Goal: Information Seeking & Learning: Learn about a topic

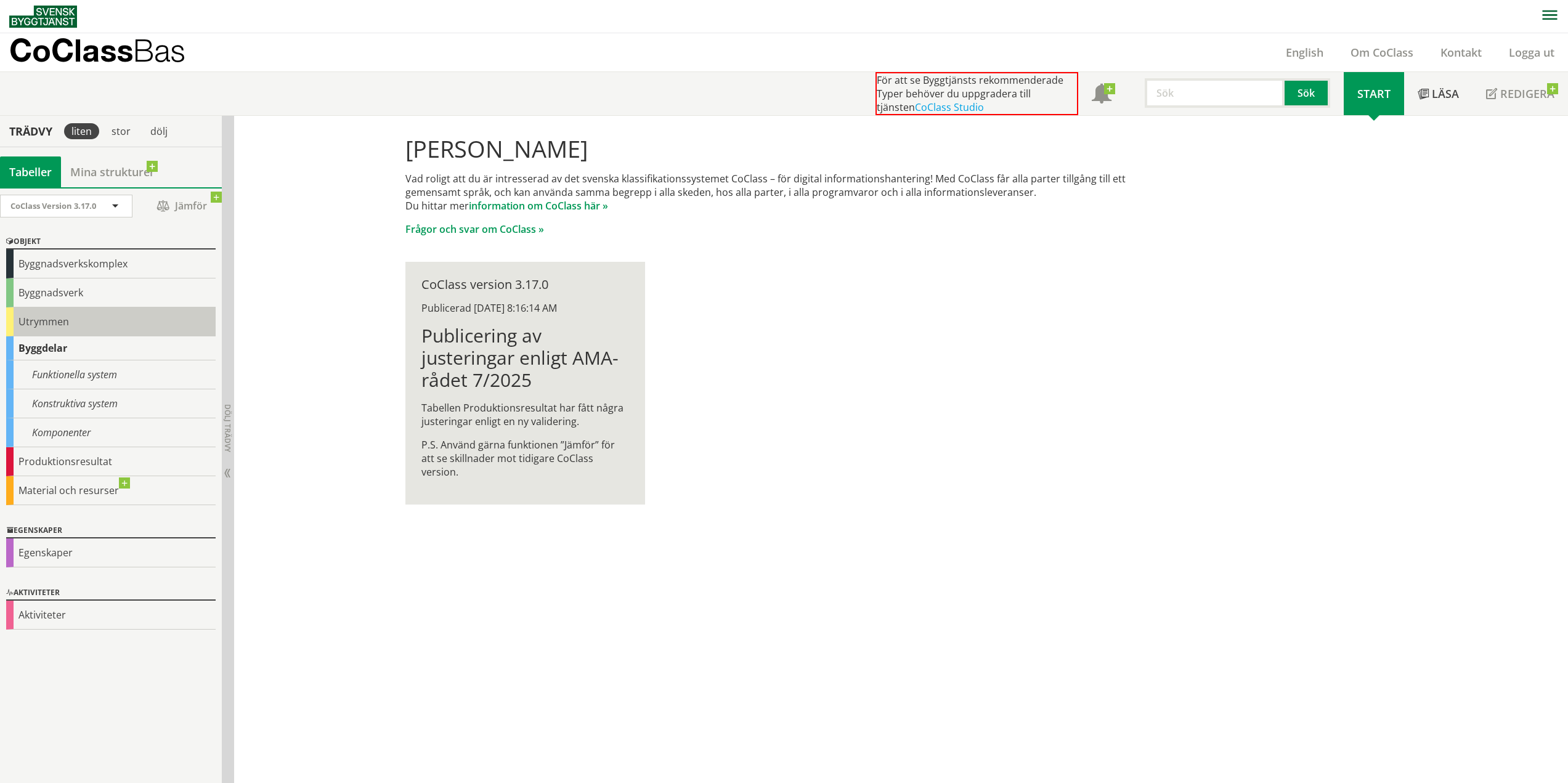
click at [84, 318] on div "Utrymmen" at bounding box center [110, 322] width 209 height 29
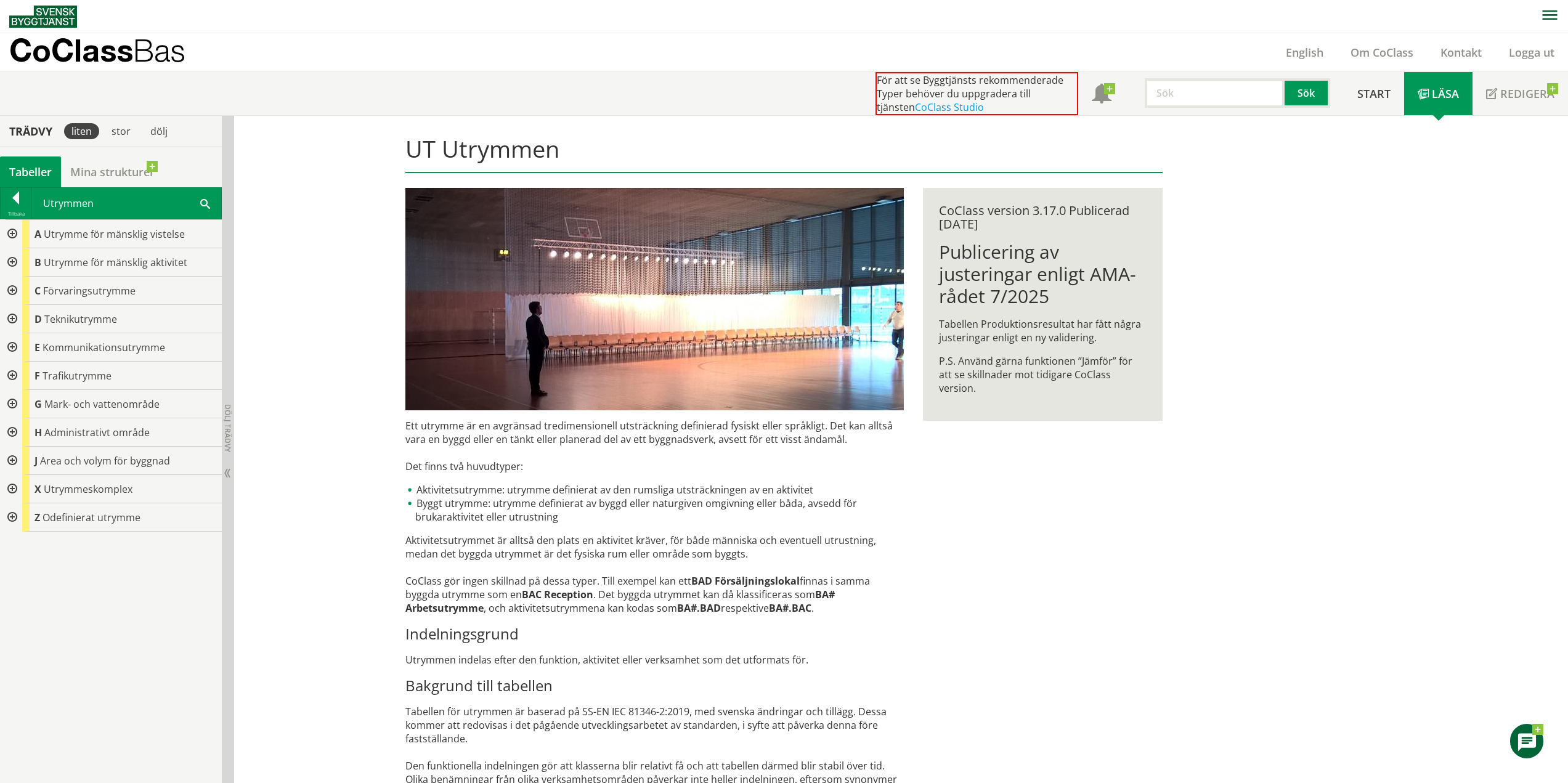
click at [13, 233] on div at bounding box center [11, 234] width 23 height 28
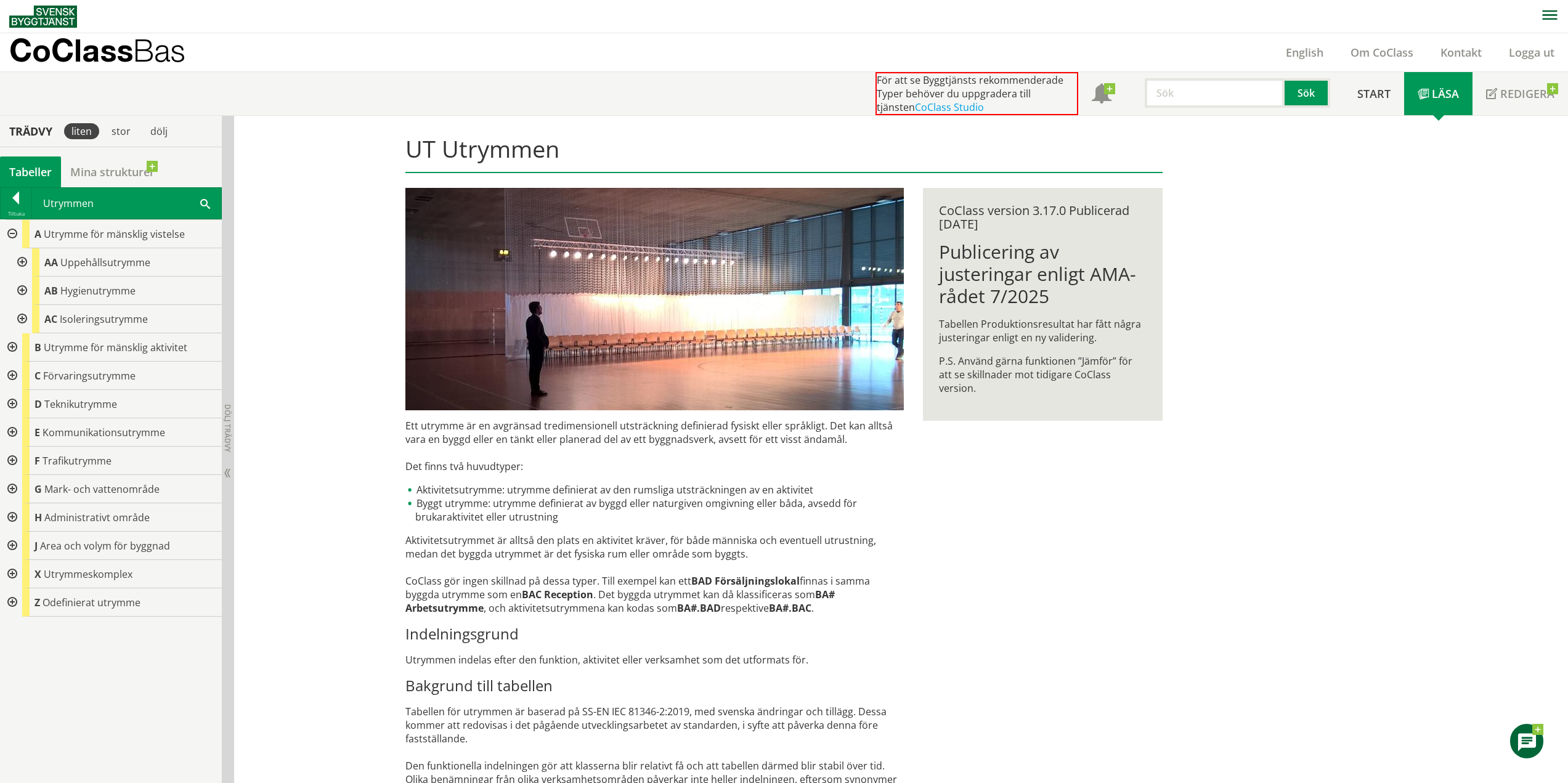
click at [20, 263] on div at bounding box center [21, 263] width 23 height 28
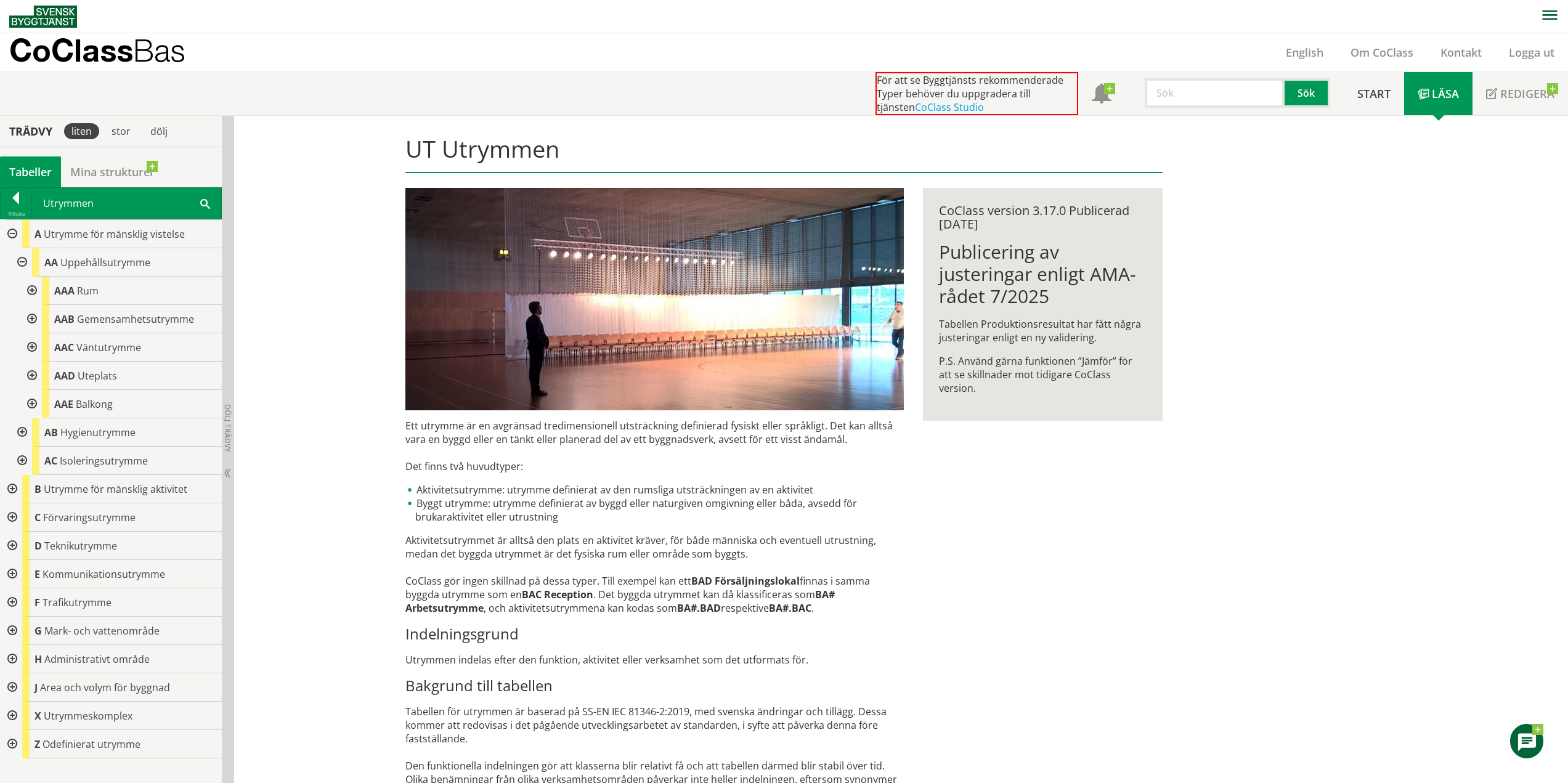
click at [31, 294] on div at bounding box center [31, 291] width 23 height 28
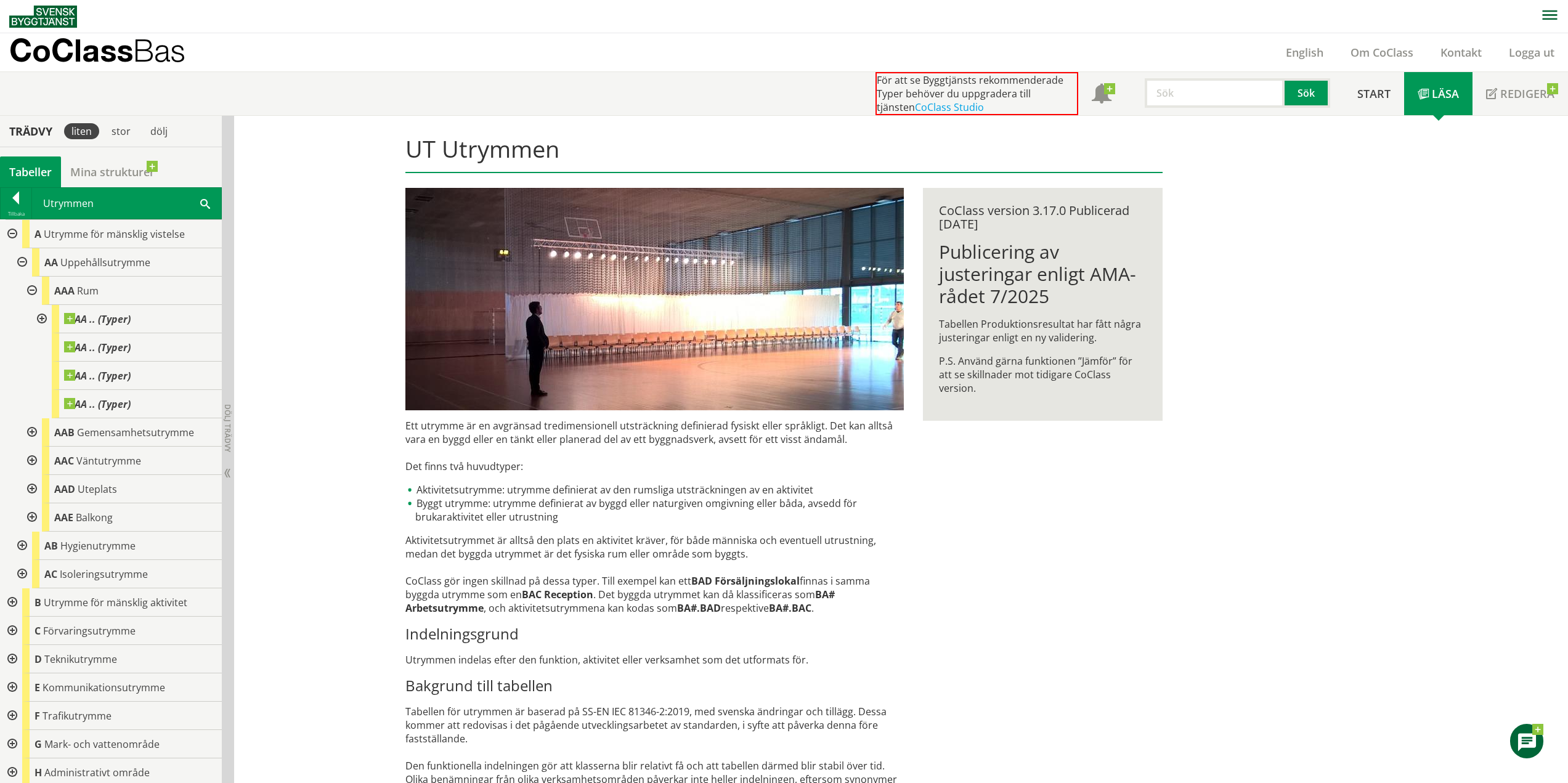
click at [42, 319] on div at bounding box center [40, 319] width 23 height 28
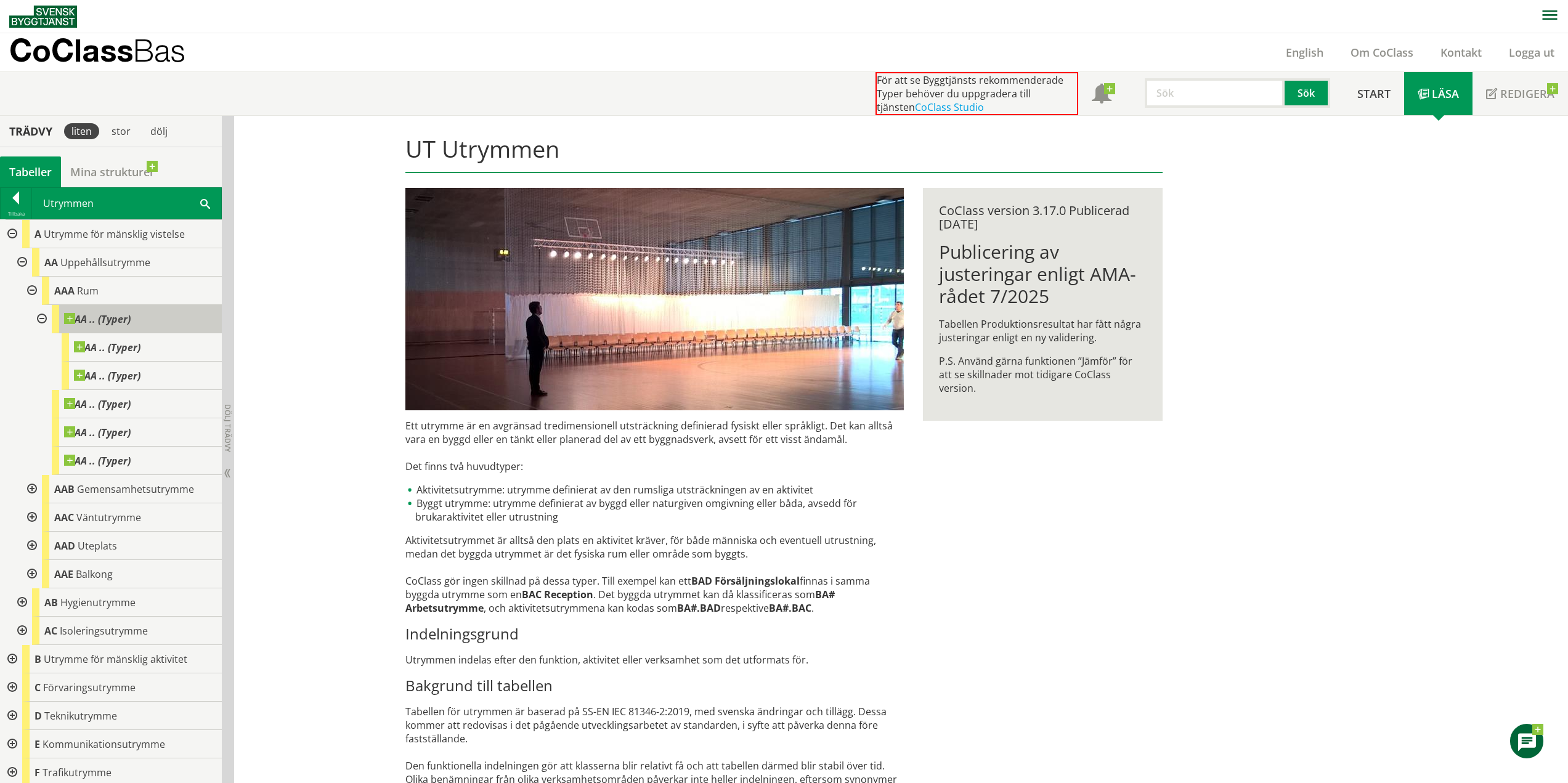
click at [114, 324] on span "AA .. (Typer)" at bounding box center [98, 319] width 67 height 13
click at [103, 294] on div "AAA Rum" at bounding box center [132, 291] width 180 height 28
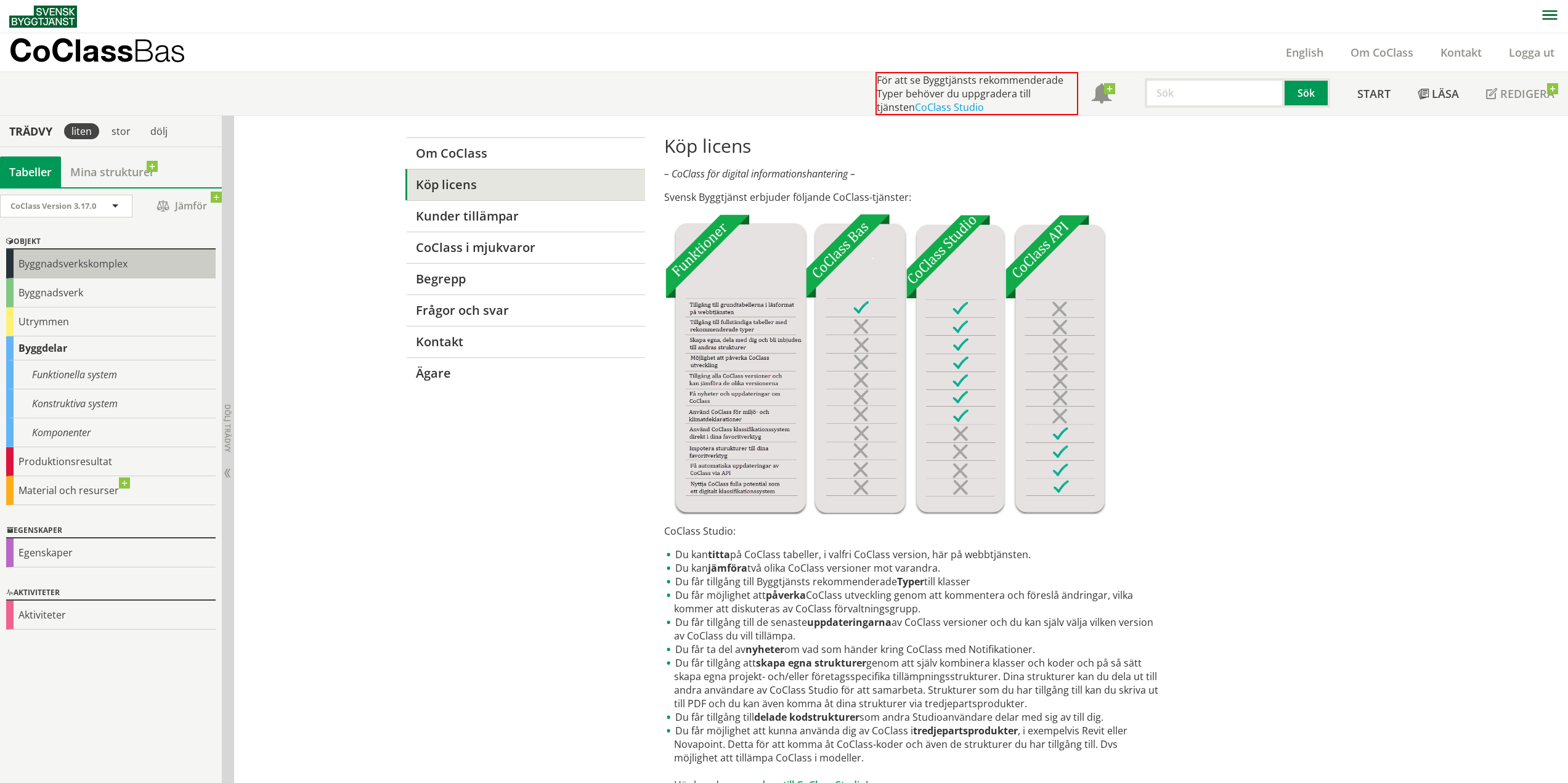
click at [73, 273] on div "Byggnadsverkskomplex" at bounding box center [110, 264] width 209 height 29
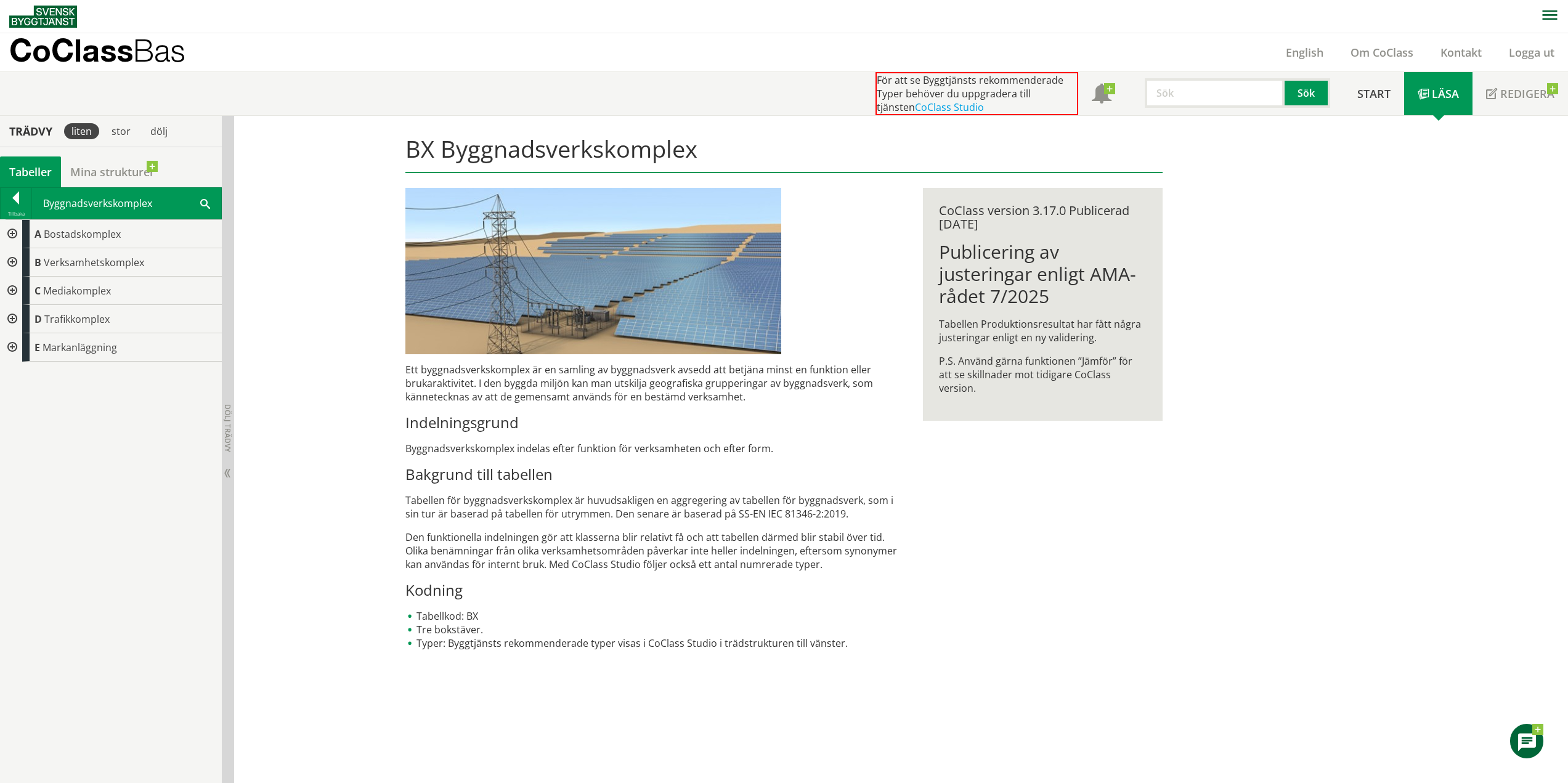
click at [13, 233] on div at bounding box center [11, 234] width 23 height 28
click at [86, 239] on span "Bostadskomplex" at bounding box center [82, 234] width 77 height 13
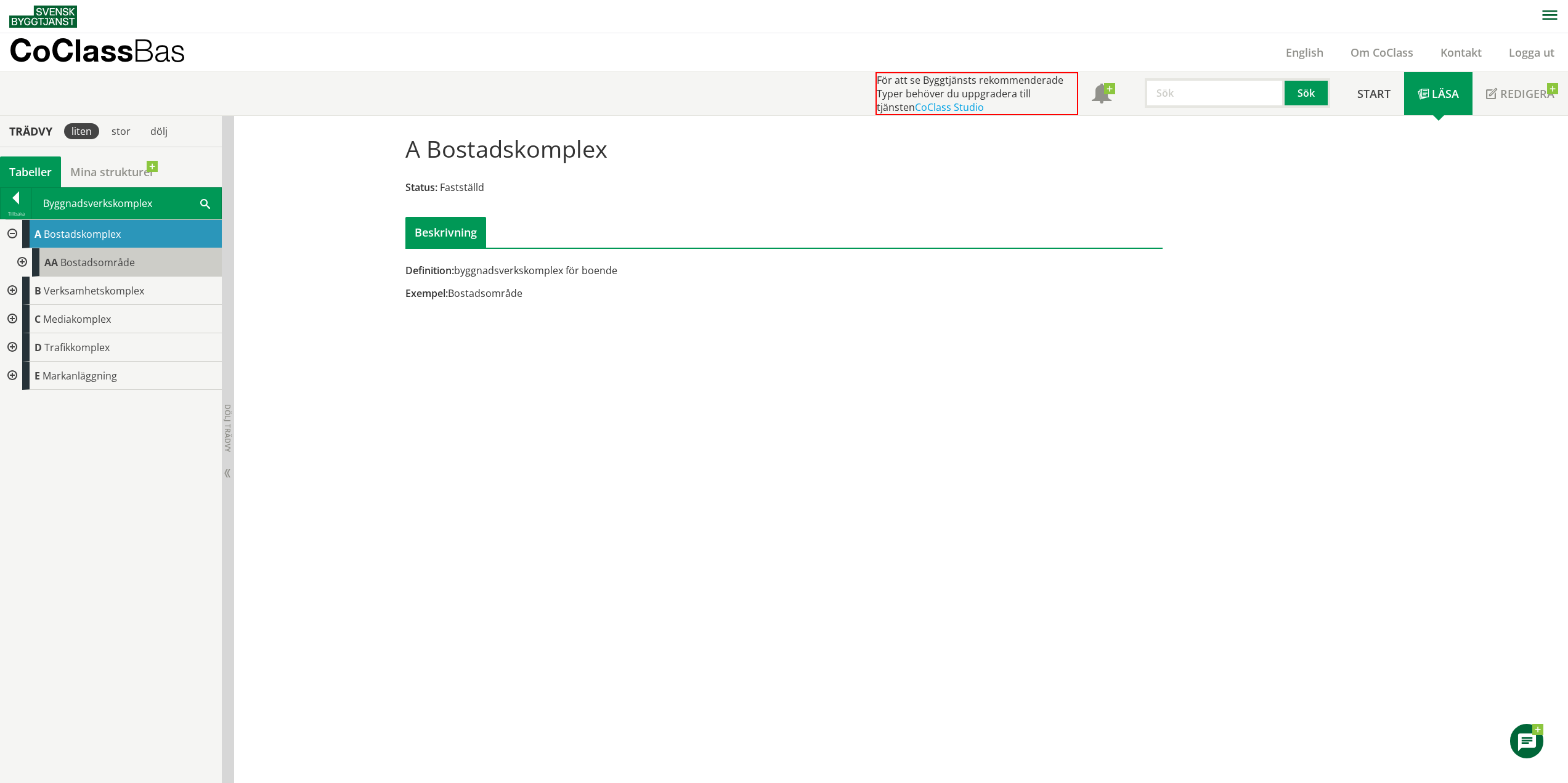
click at [92, 263] on span "Bostadsområde" at bounding box center [97, 263] width 74 height 13
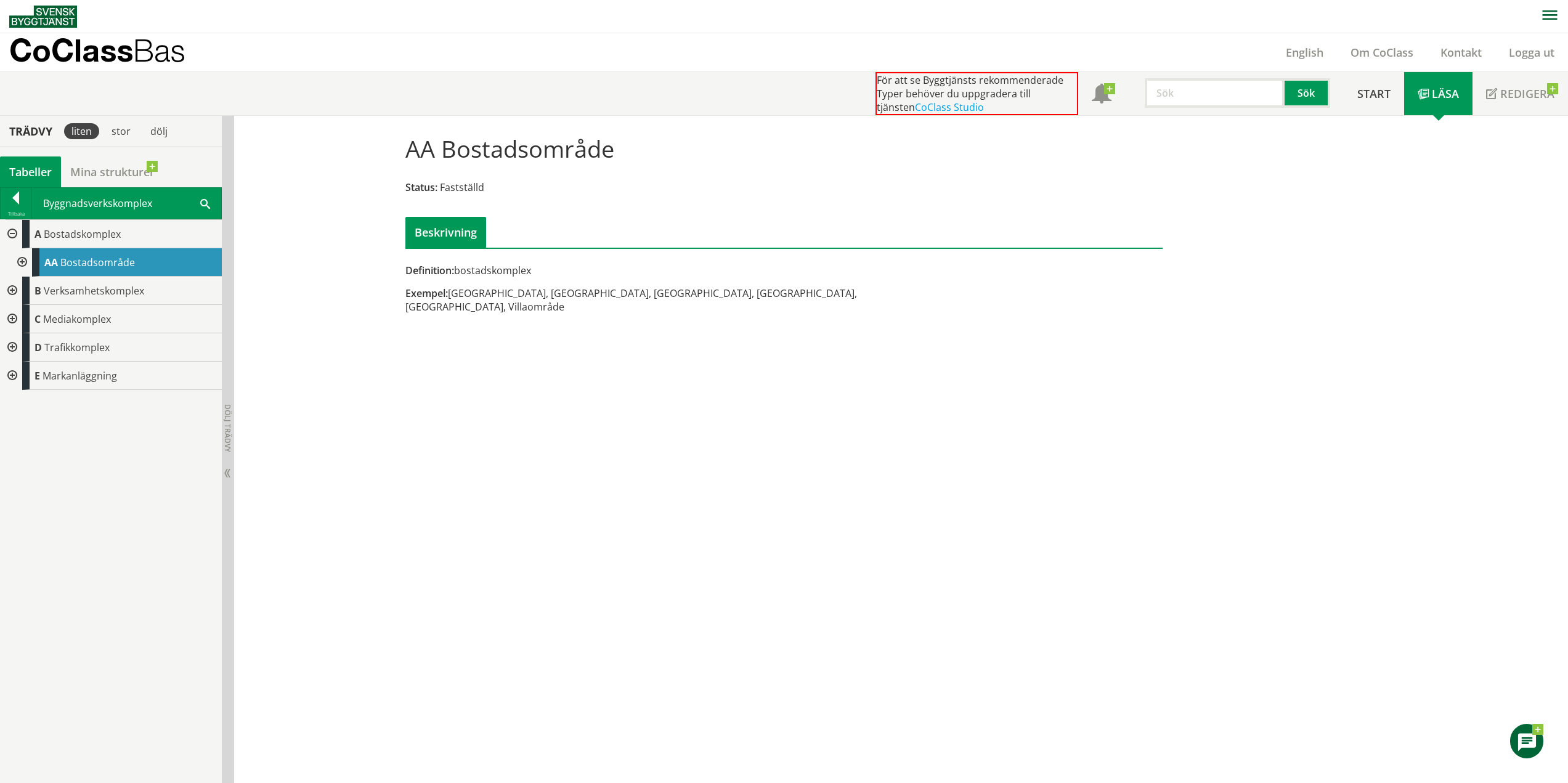
click at [28, 262] on div at bounding box center [21, 263] width 23 height 28
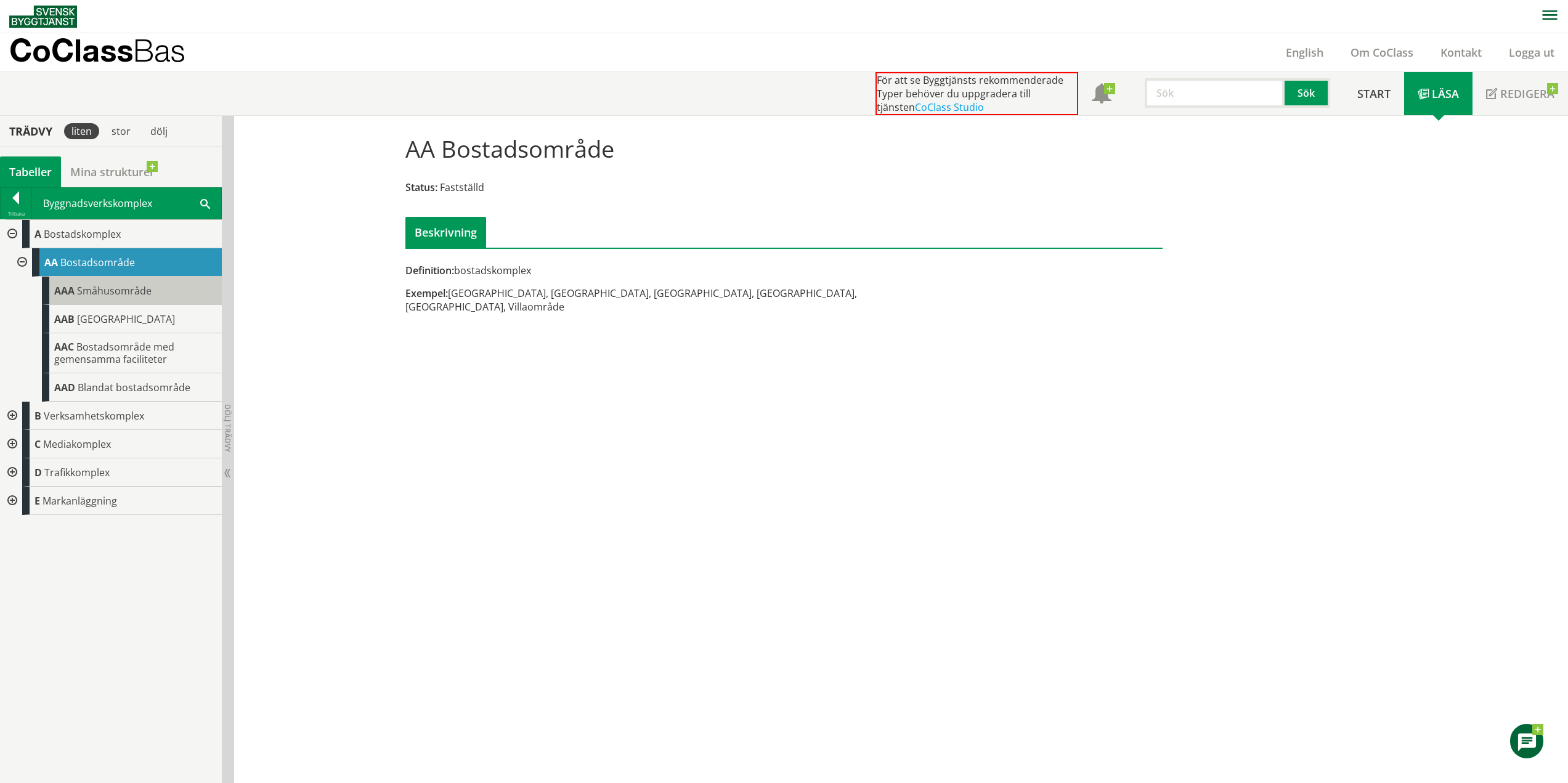
click at [108, 294] on span "Småhusområde" at bounding box center [113, 291] width 74 height 13
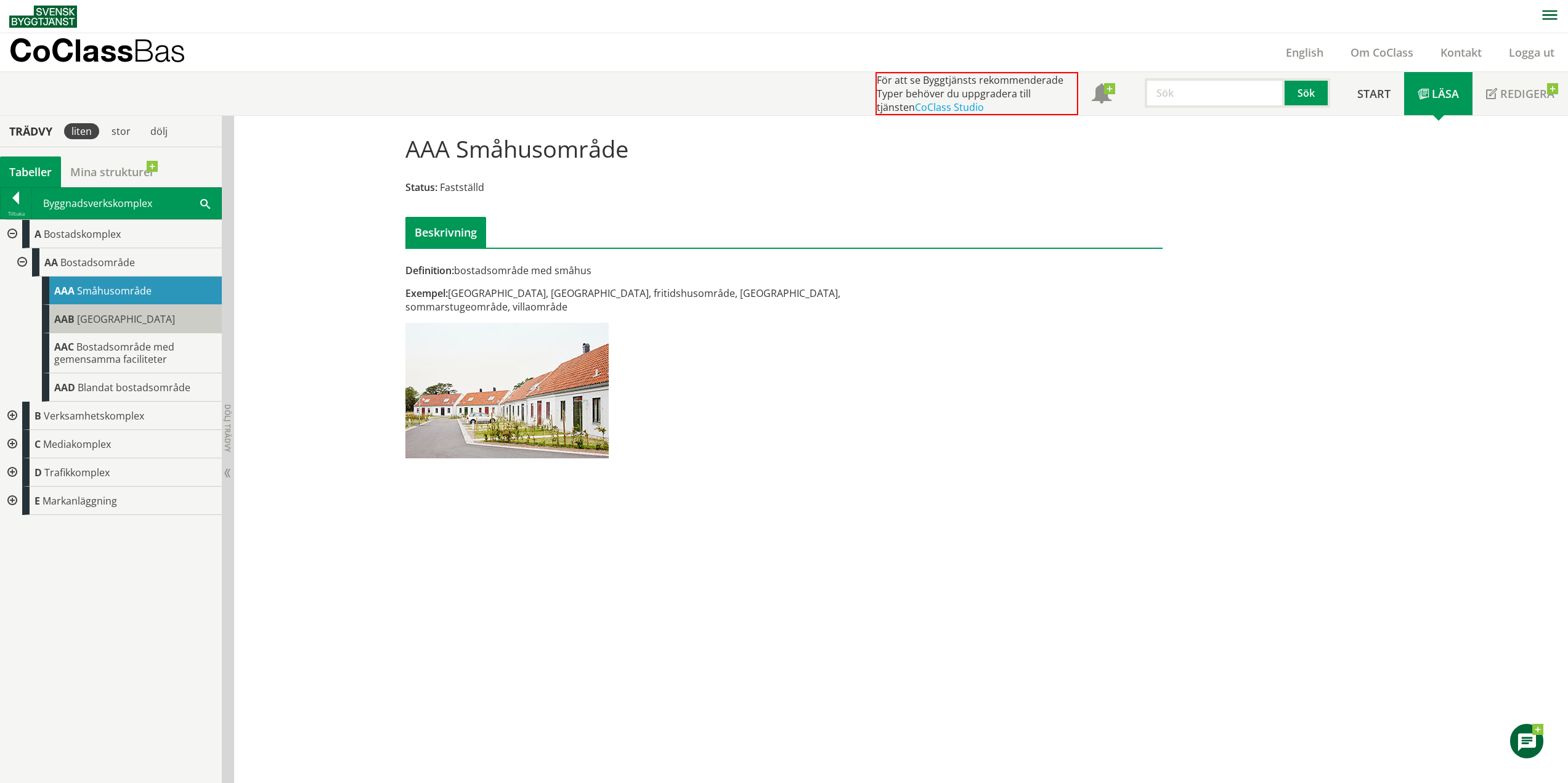
click at [109, 318] on span "[GEOGRAPHIC_DATA]" at bounding box center [125, 319] width 98 height 13
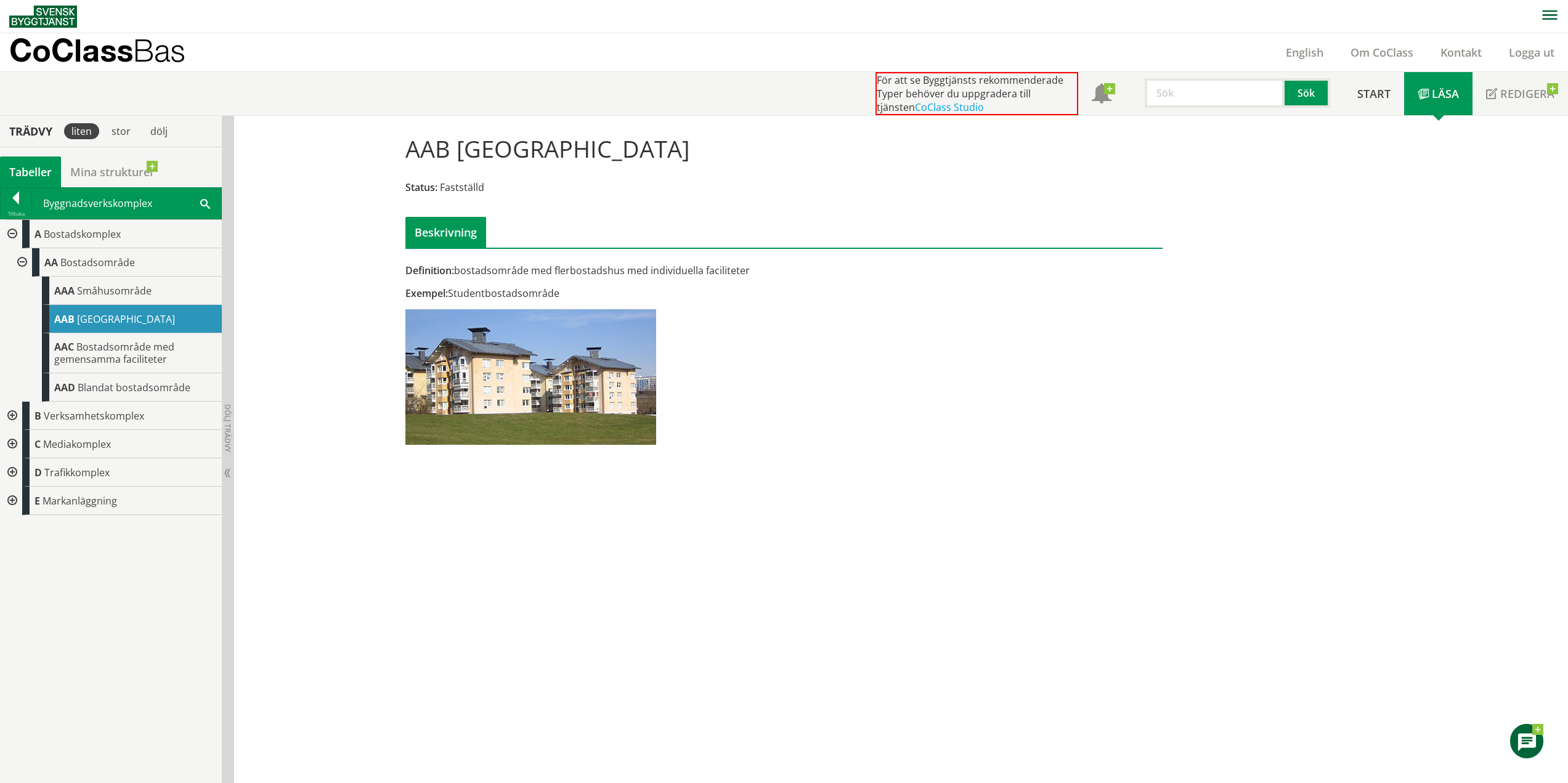
click at [14, 443] on div at bounding box center [11, 444] width 23 height 28
click at [18, 472] on div at bounding box center [21, 473] width 23 height 28
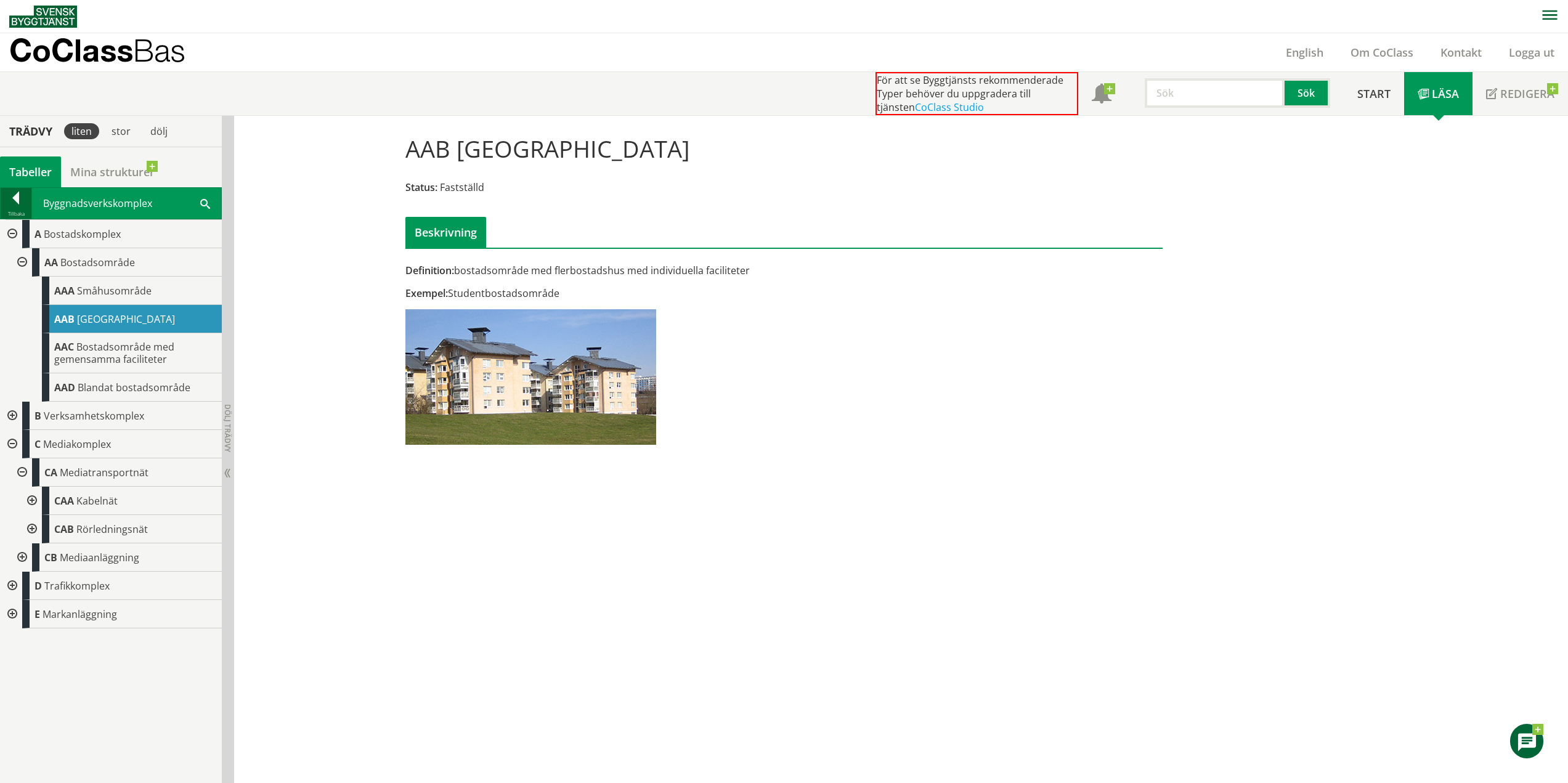
click at [19, 205] on div at bounding box center [16, 200] width 31 height 18
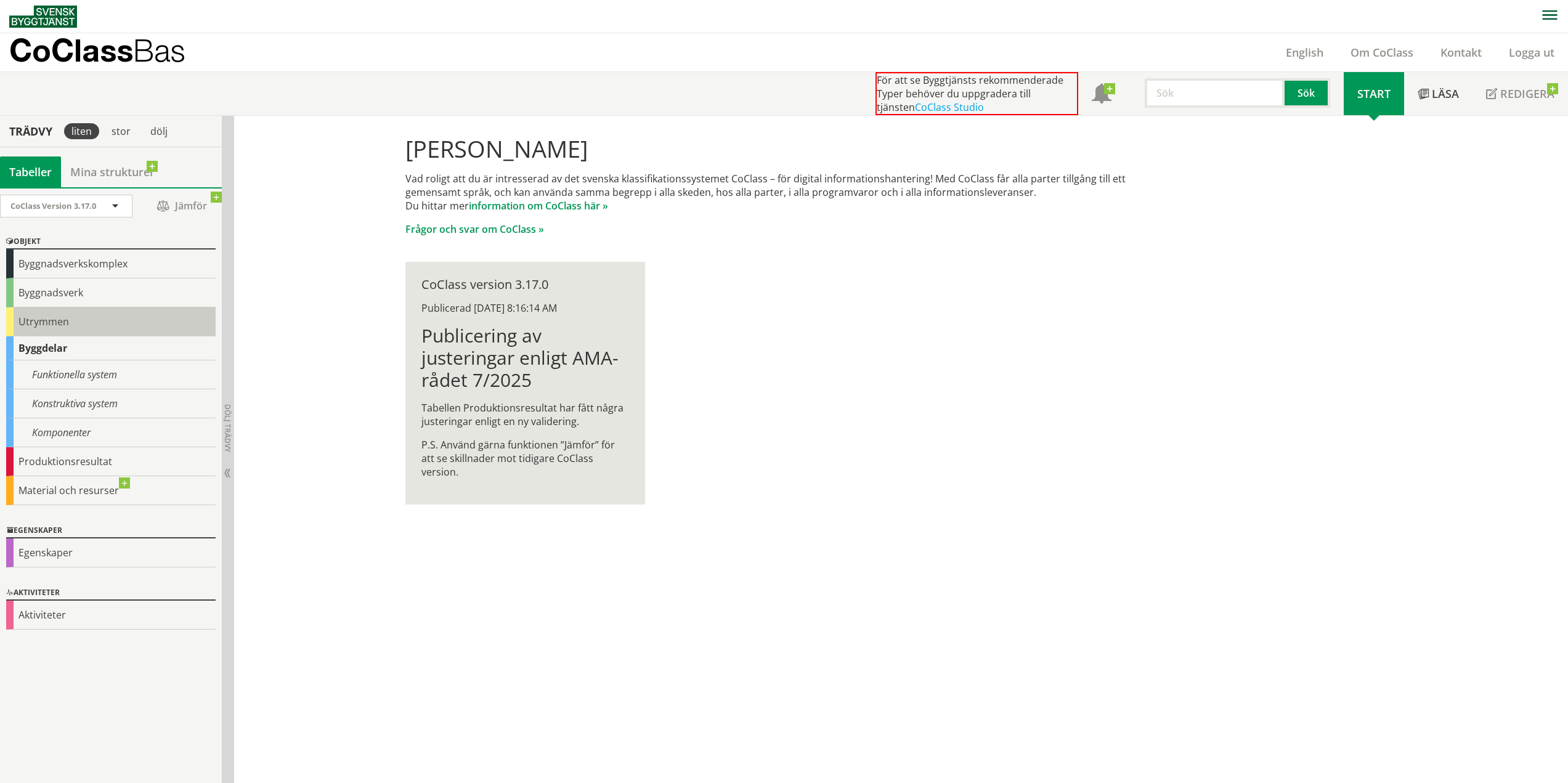
click at [35, 318] on div "Utrymmen" at bounding box center [110, 322] width 209 height 29
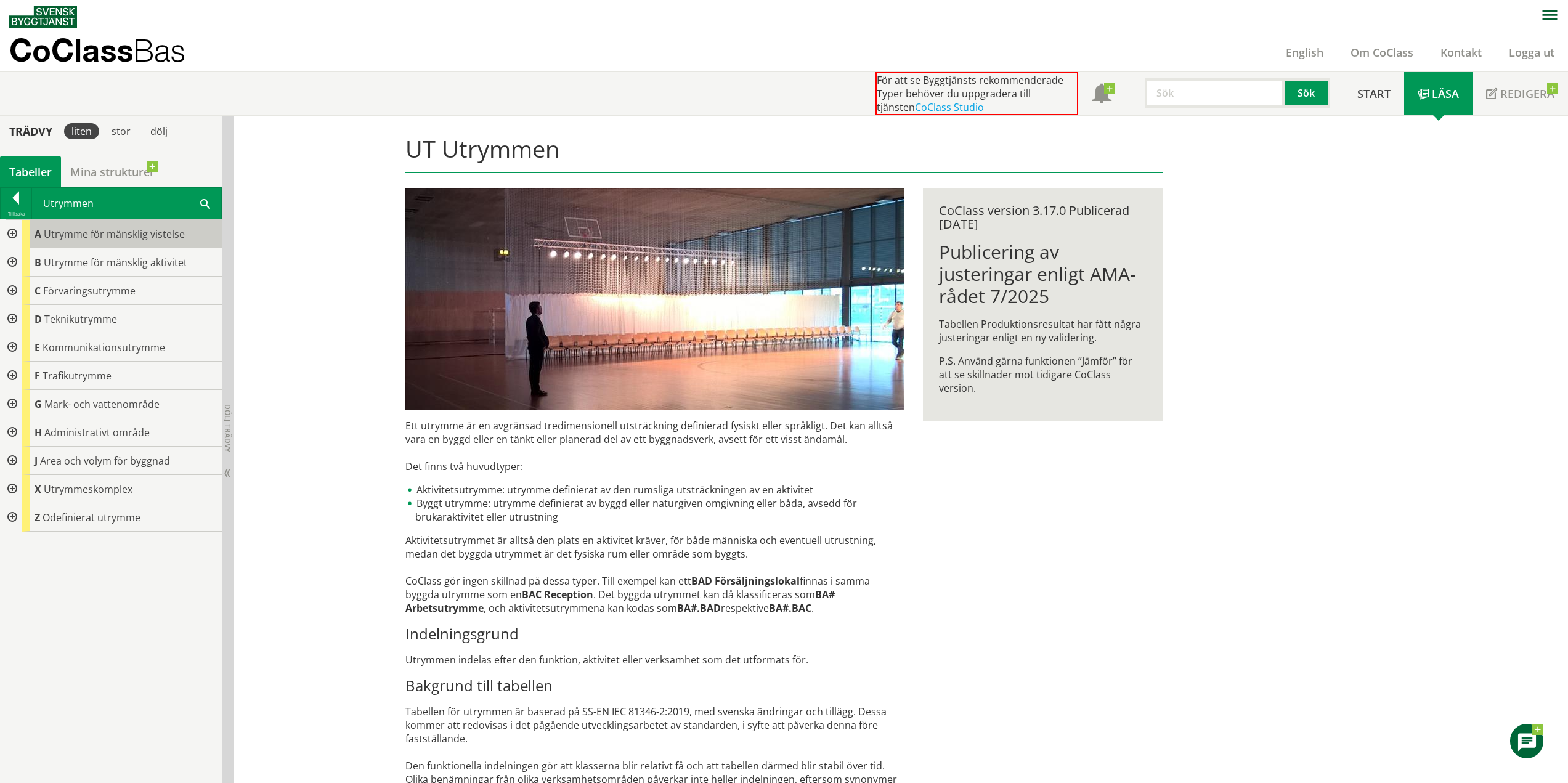
click at [108, 241] on div "A Utrymme för mänsklig vistelse" at bounding box center [122, 234] width 199 height 28
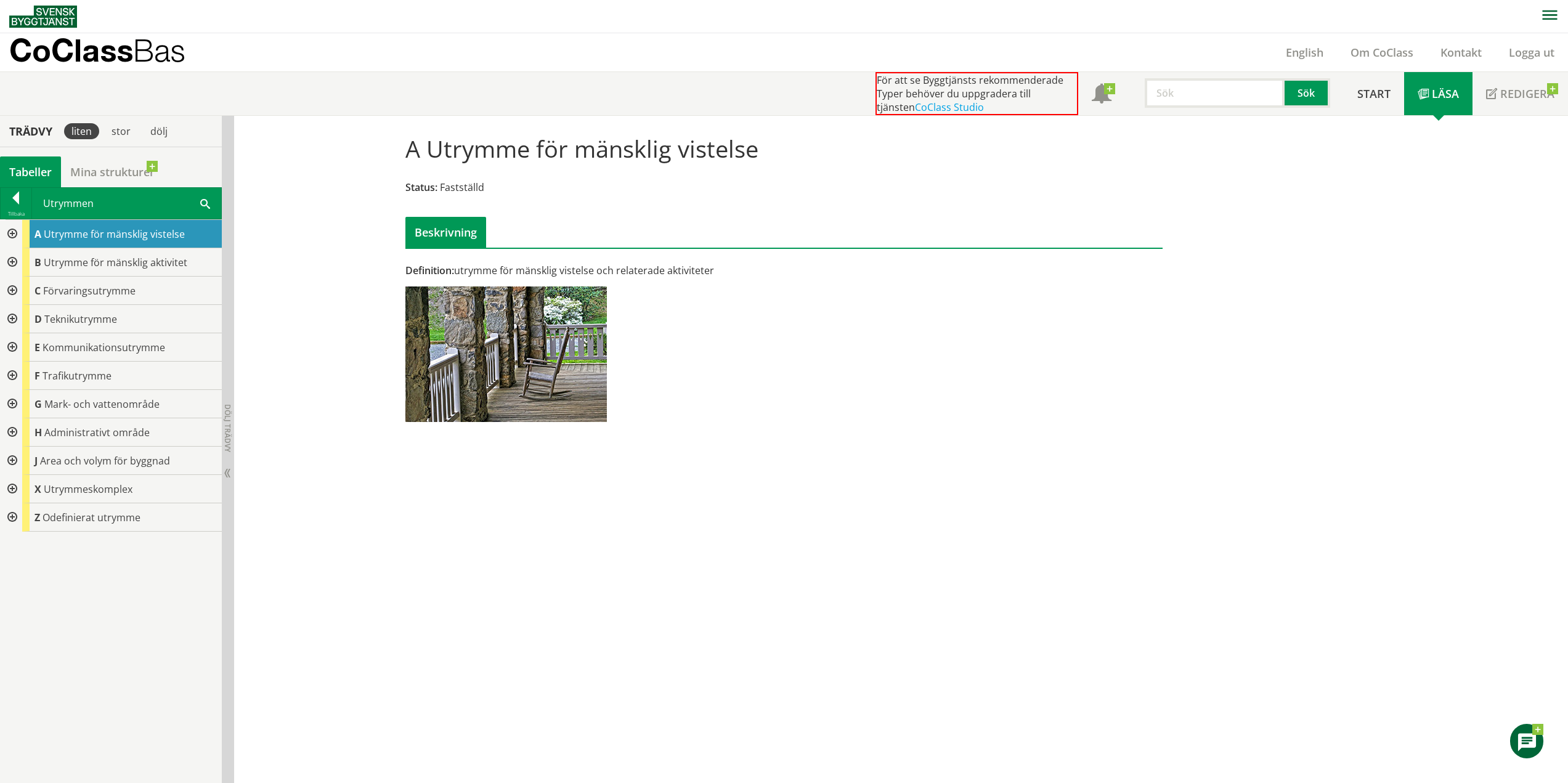
click at [14, 230] on div at bounding box center [11, 234] width 23 height 28
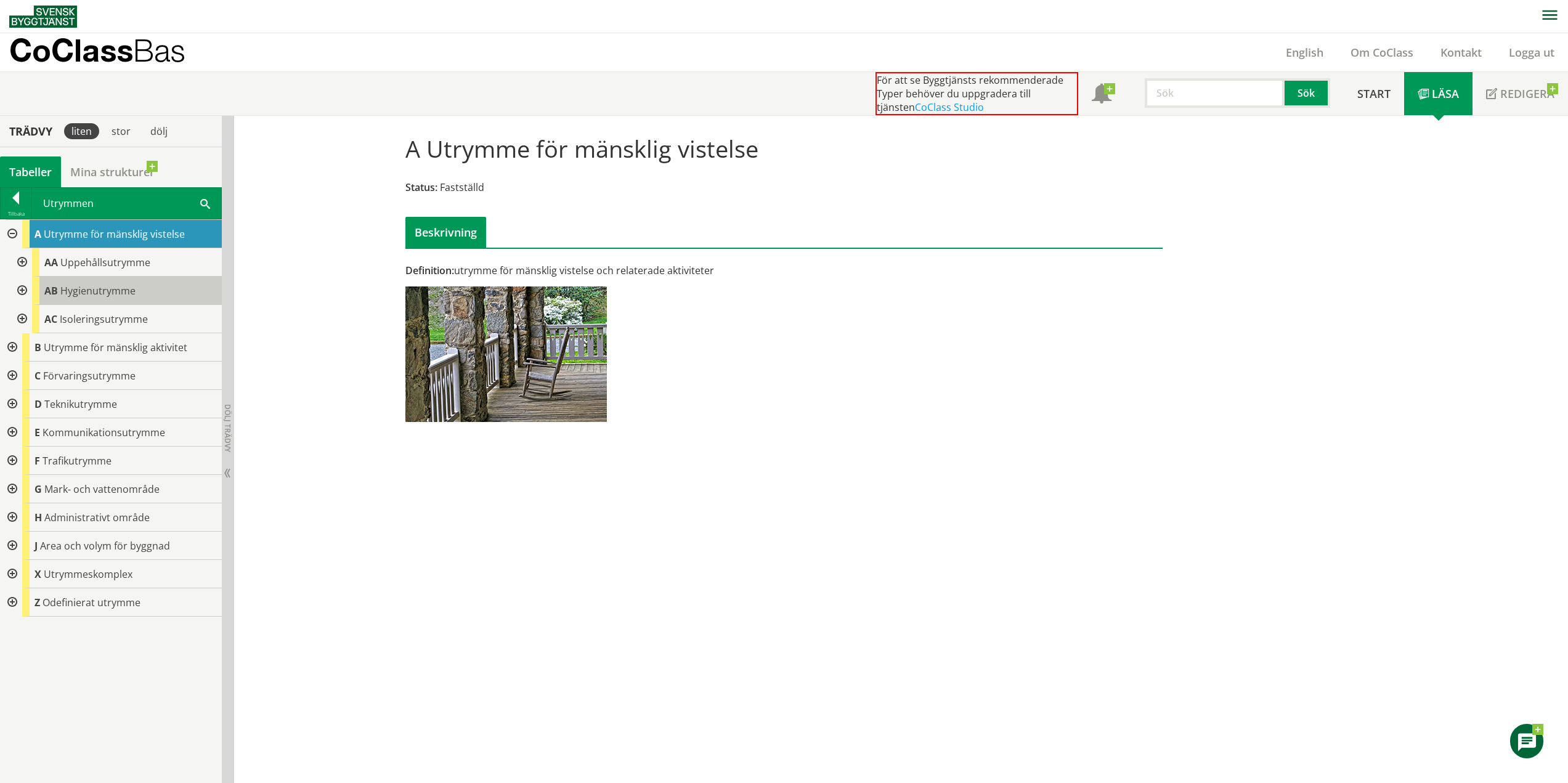
click at [91, 289] on span "Hygienutrymme" at bounding box center [98, 291] width 75 height 13
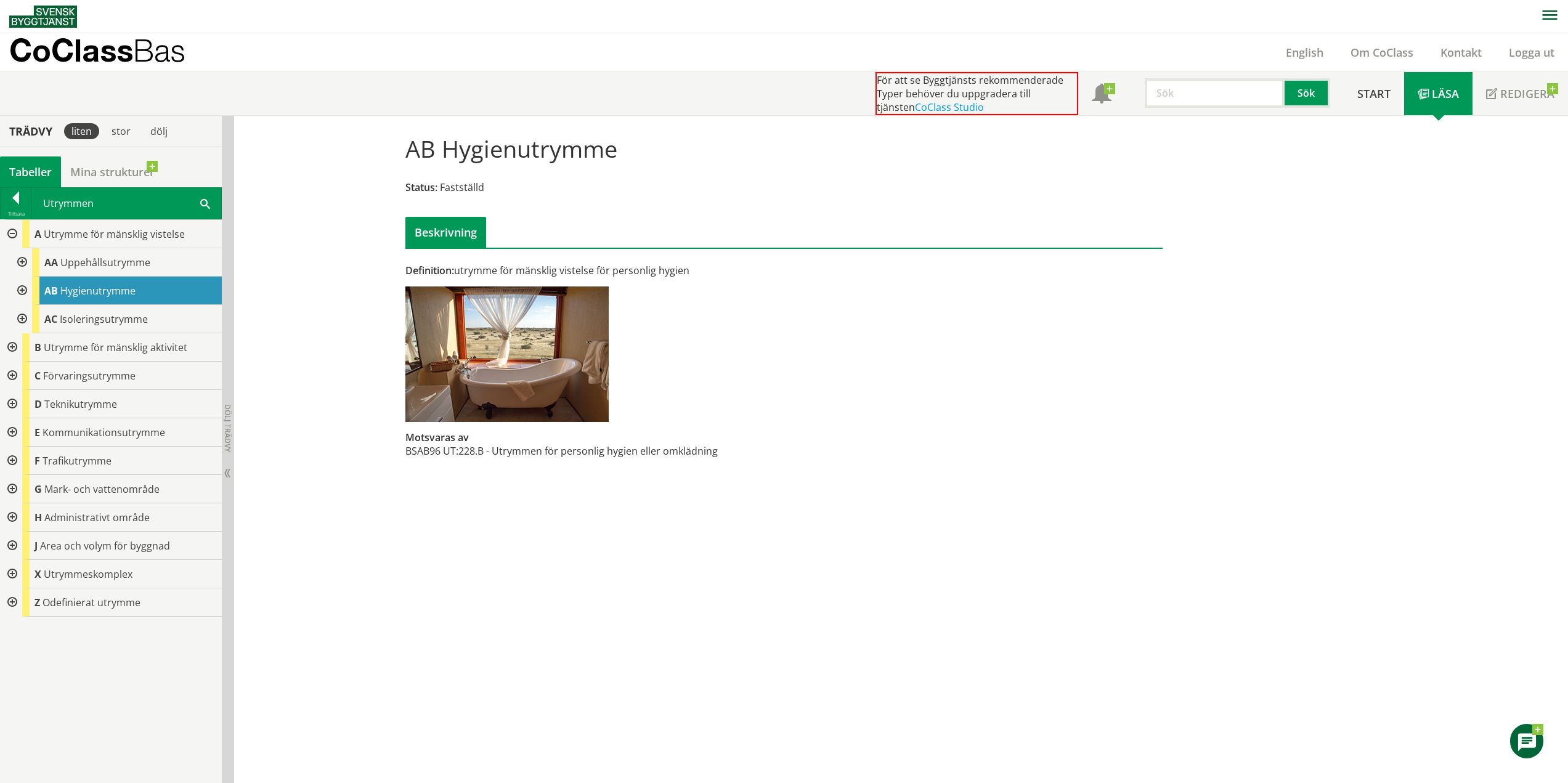
click at [25, 290] on div at bounding box center [21, 291] width 23 height 28
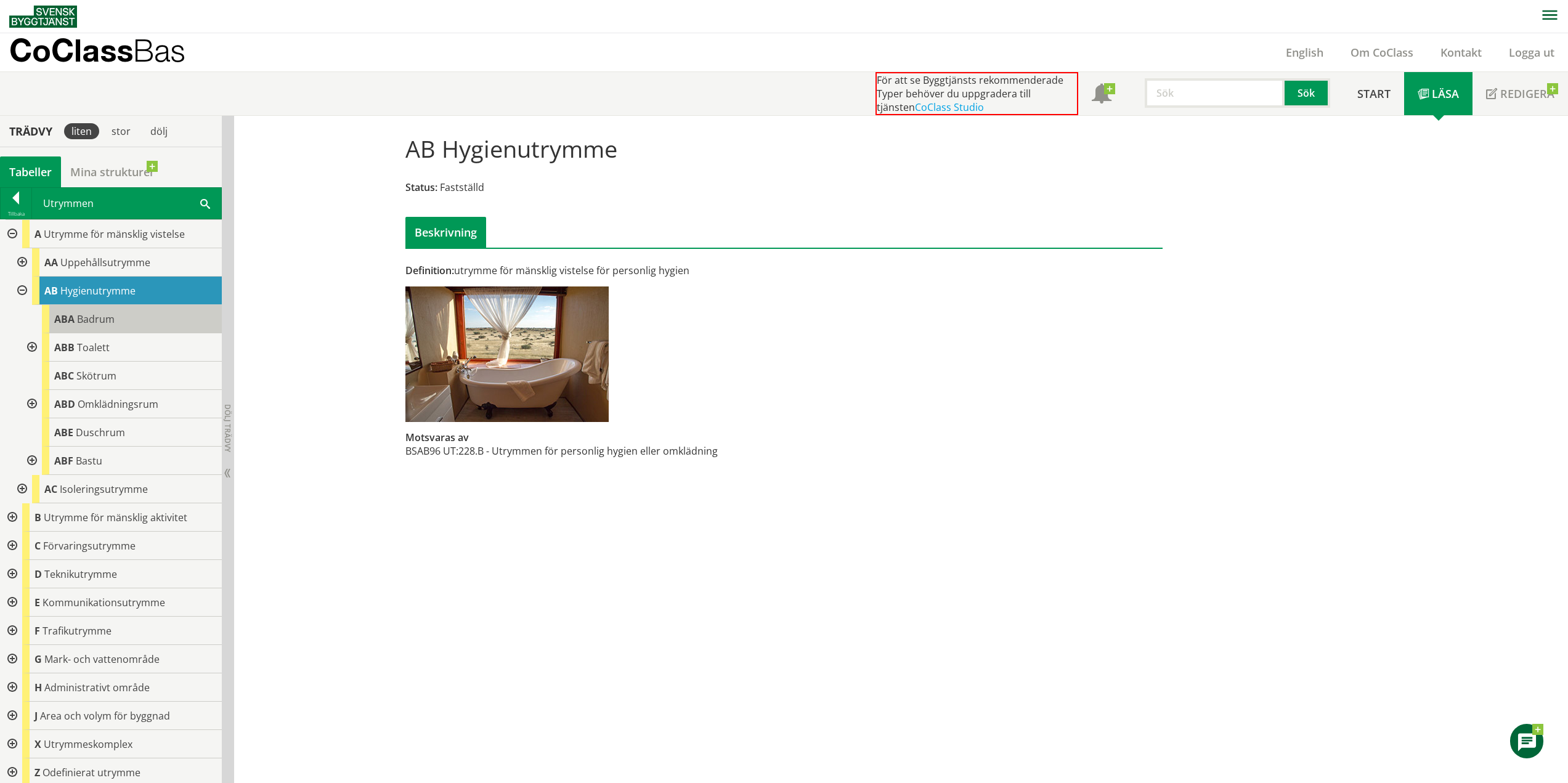
click at [93, 319] on span "Badrum" at bounding box center [95, 319] width 38 height 13
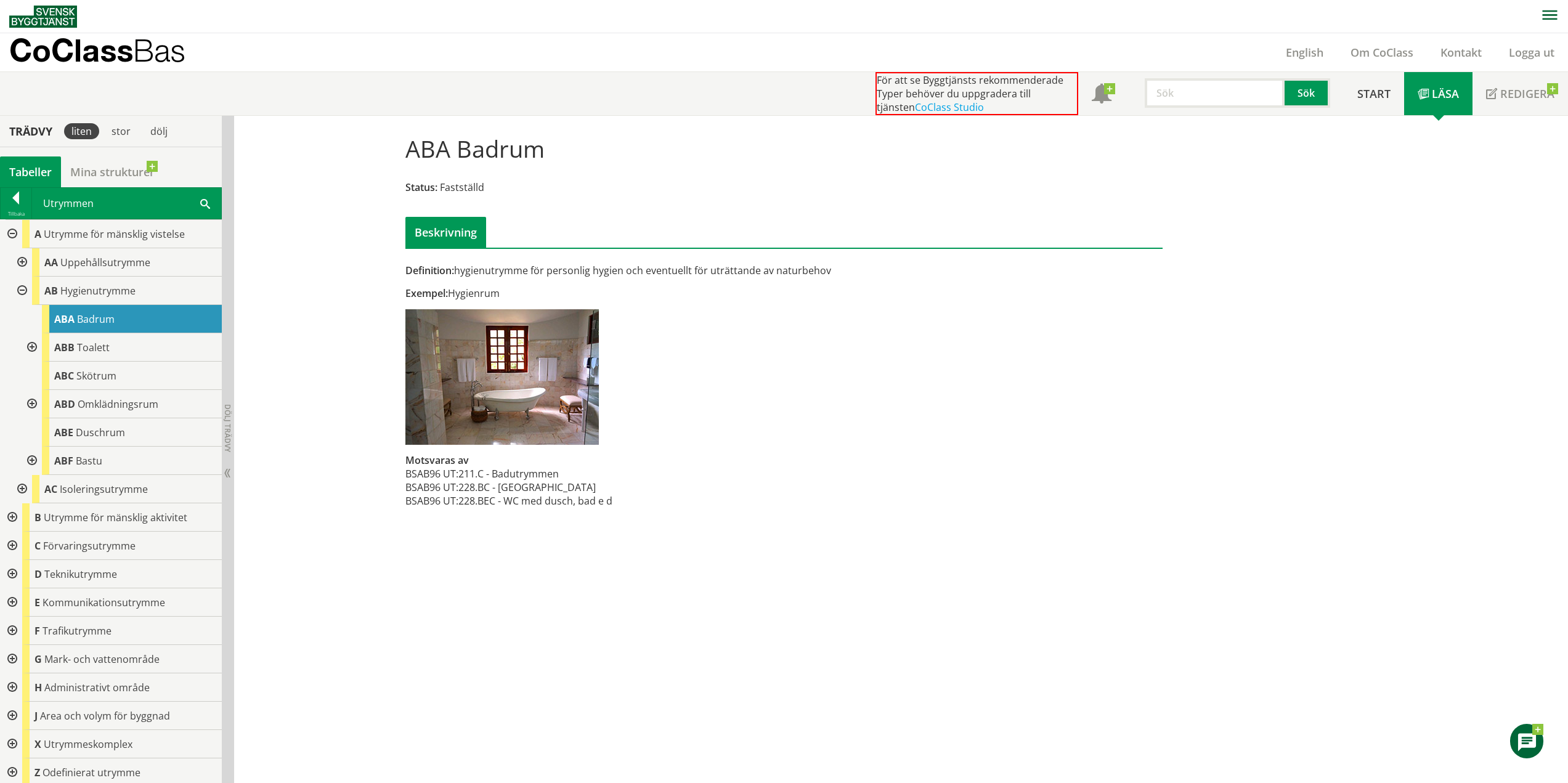
click at [32, 347] on div at bounding box center [31, 348] width 23 height 28
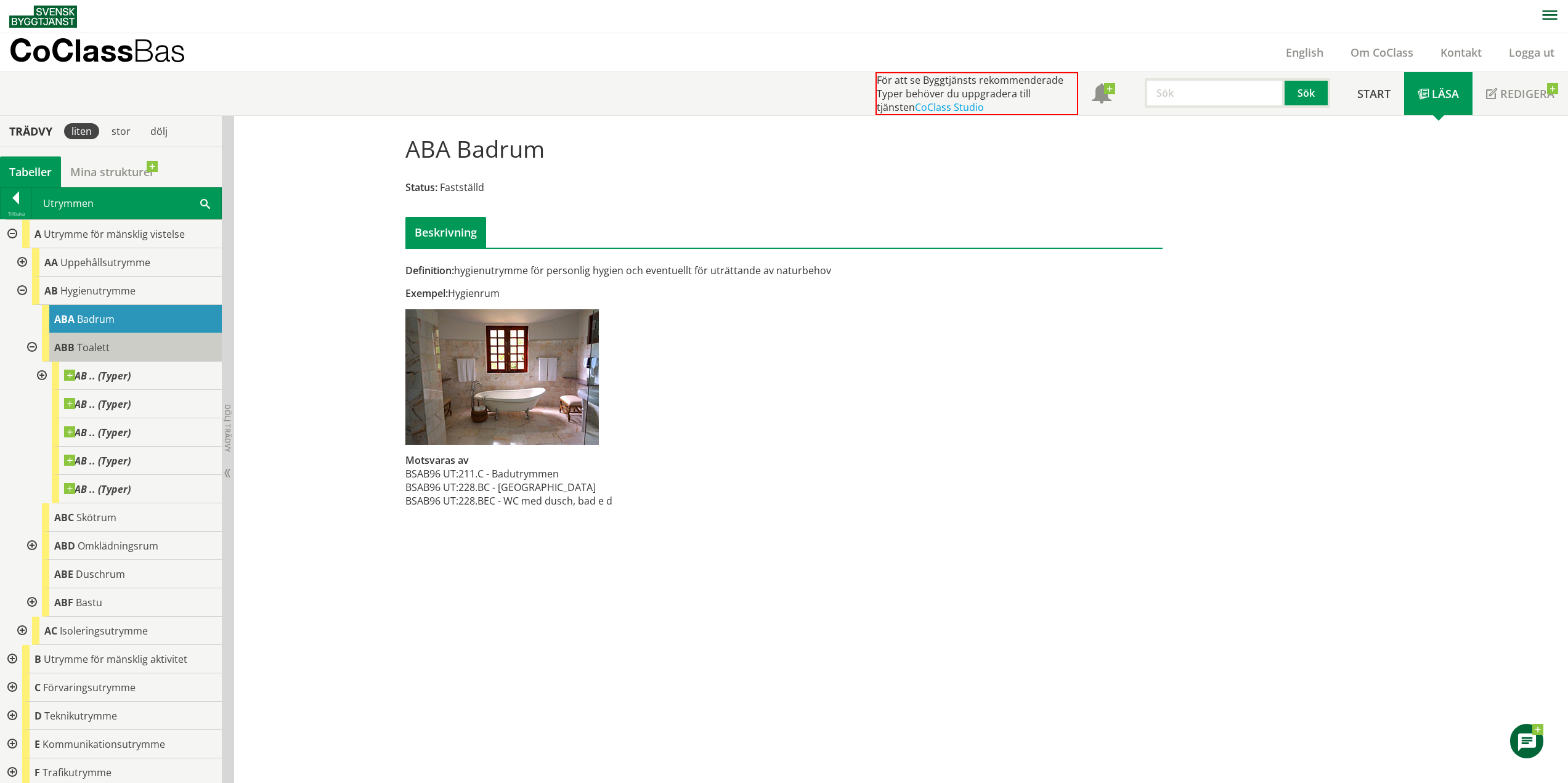
click at [98, 350] on span "Toalett" at bounding box center [93, 348] width 33 height 13
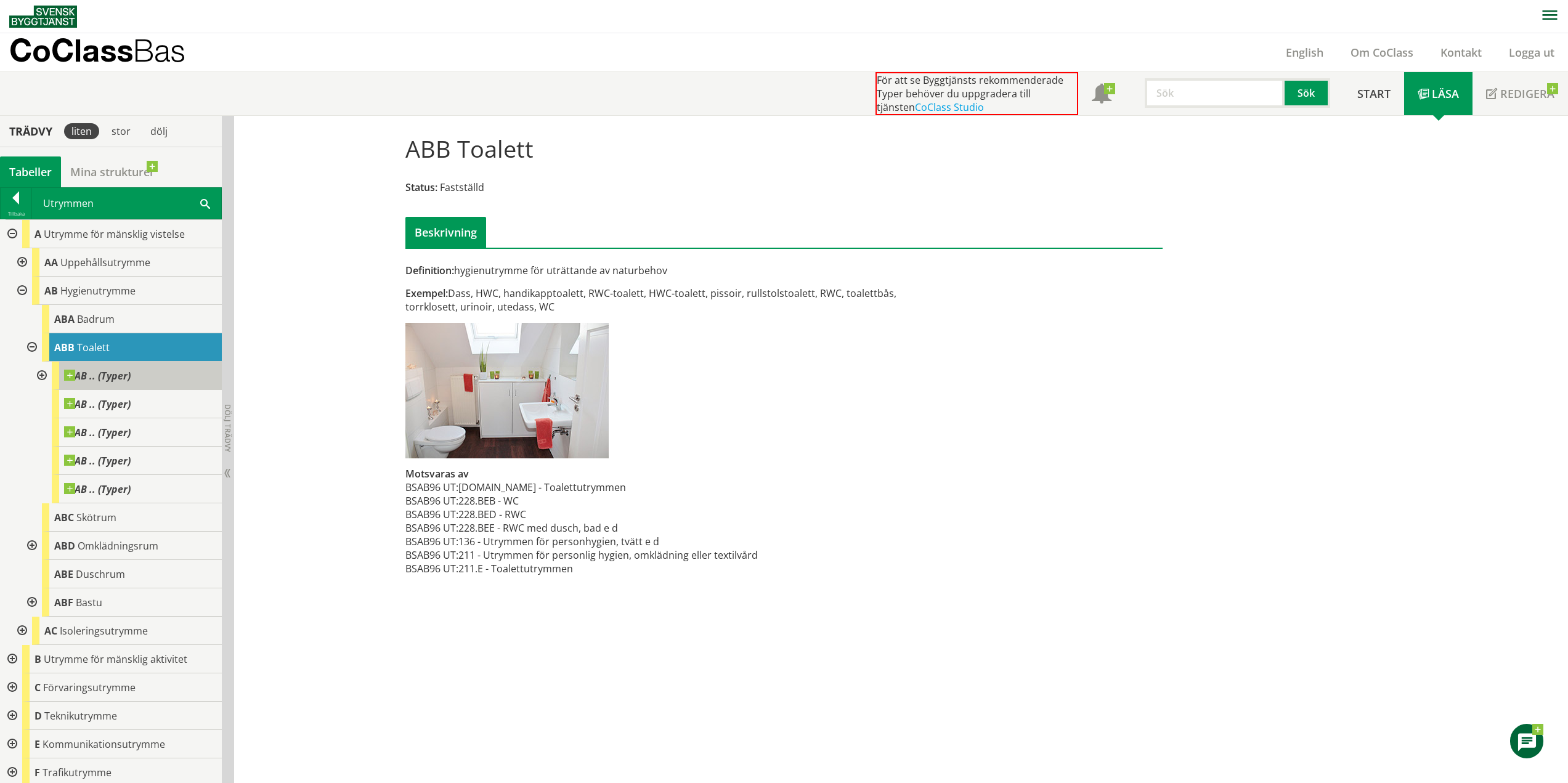
click at [110, 377] on span "AB .. (Typer)" at bounding box center [98, 375] width 67 height 13
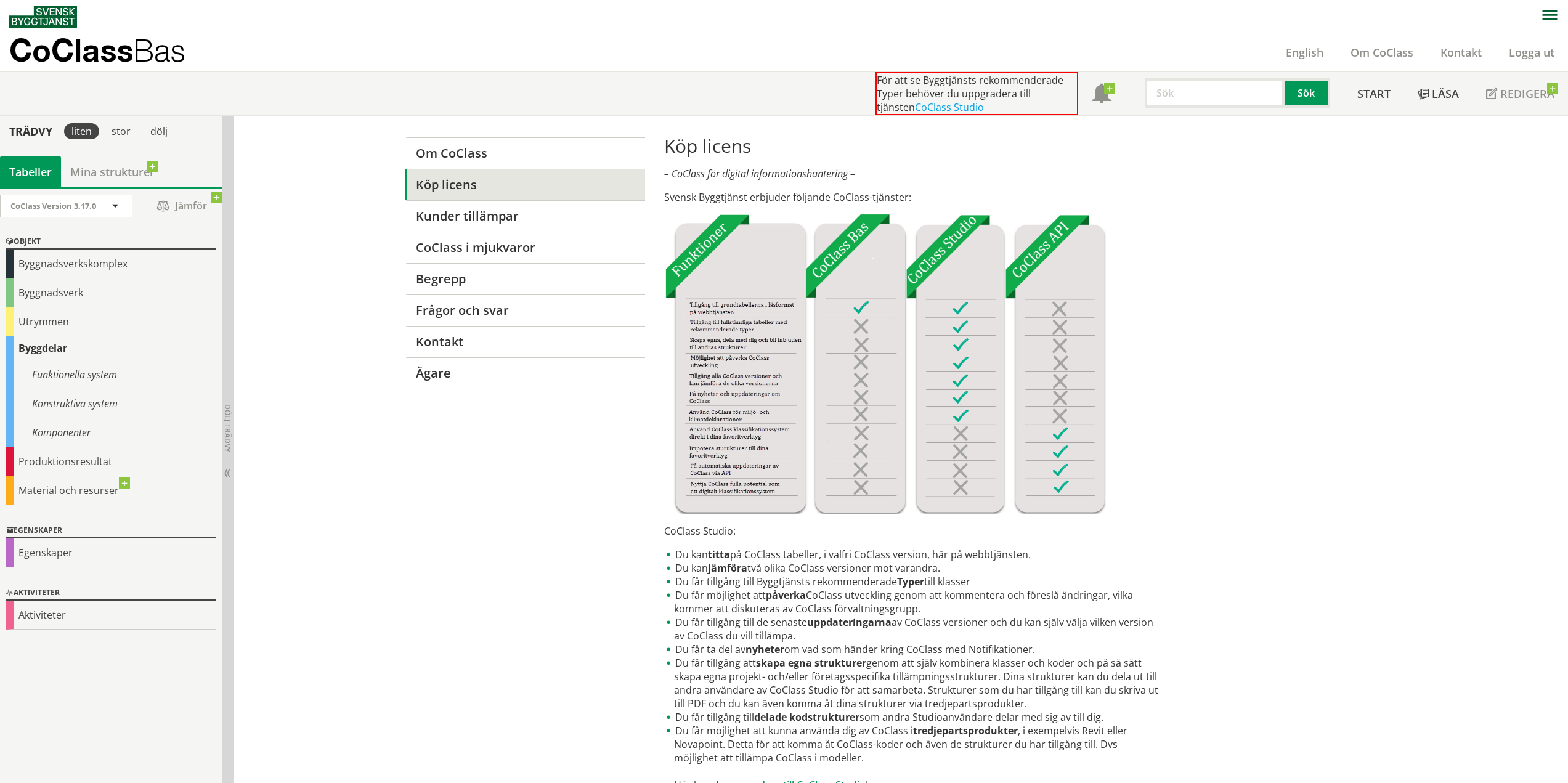
click at [983, 151] on h1 "Köp licens" at bounding box center [913, 146] width 499 height 23
click at [127, 213] on div "CoClass Version 3.17.0" at bounding box center [66, 206] width 131 height 22
click at [126, 213] on div "CoClass Version 3.17.0" at bounding box center [66, 206] width 131 height 22
click at [39, 317] on div "Utrymmen" at bounding box center [110, 322] width 209 height 29
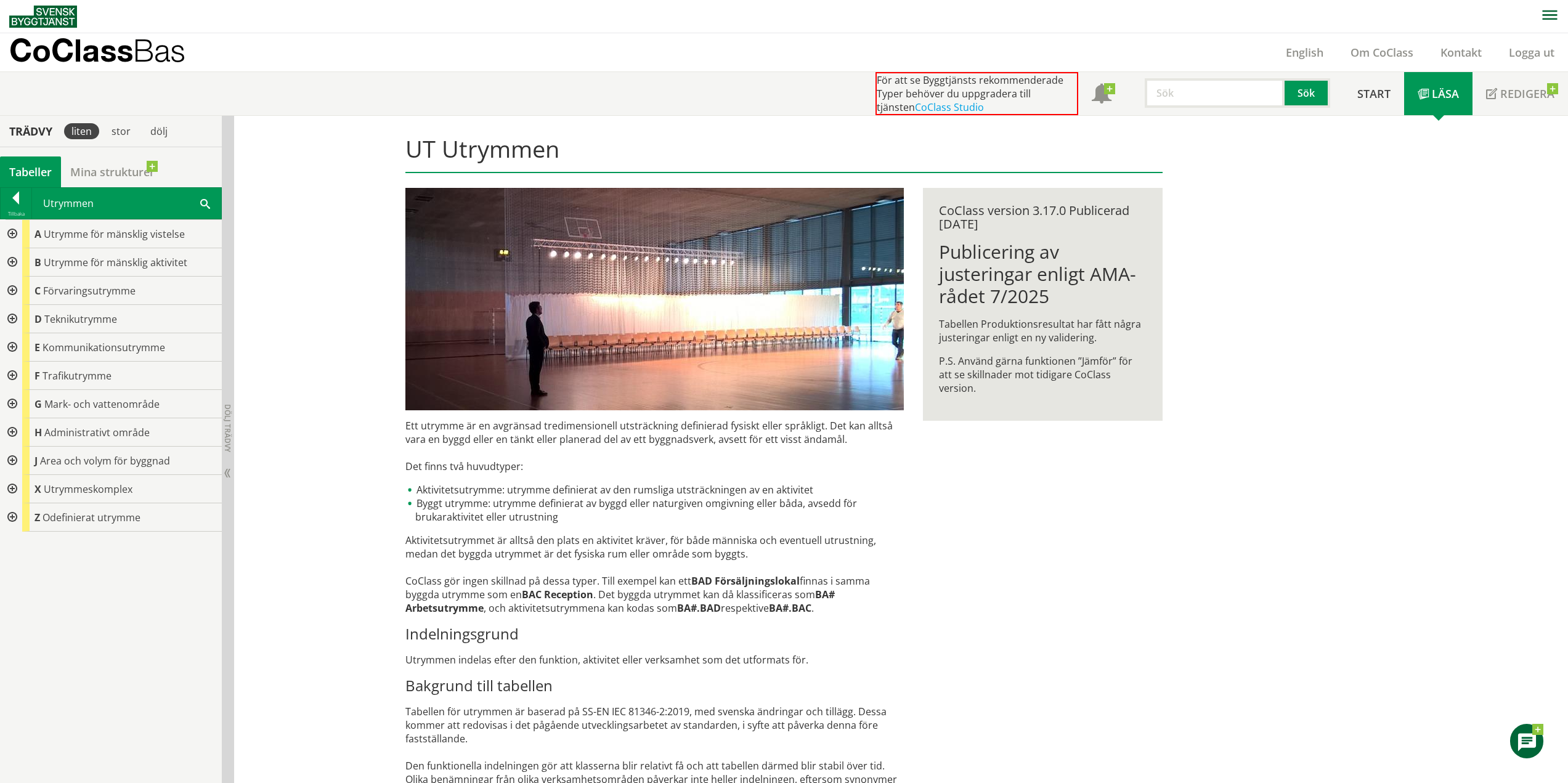
click at [8, 319] on div at bounding box center [11, 319] width 23 height 28
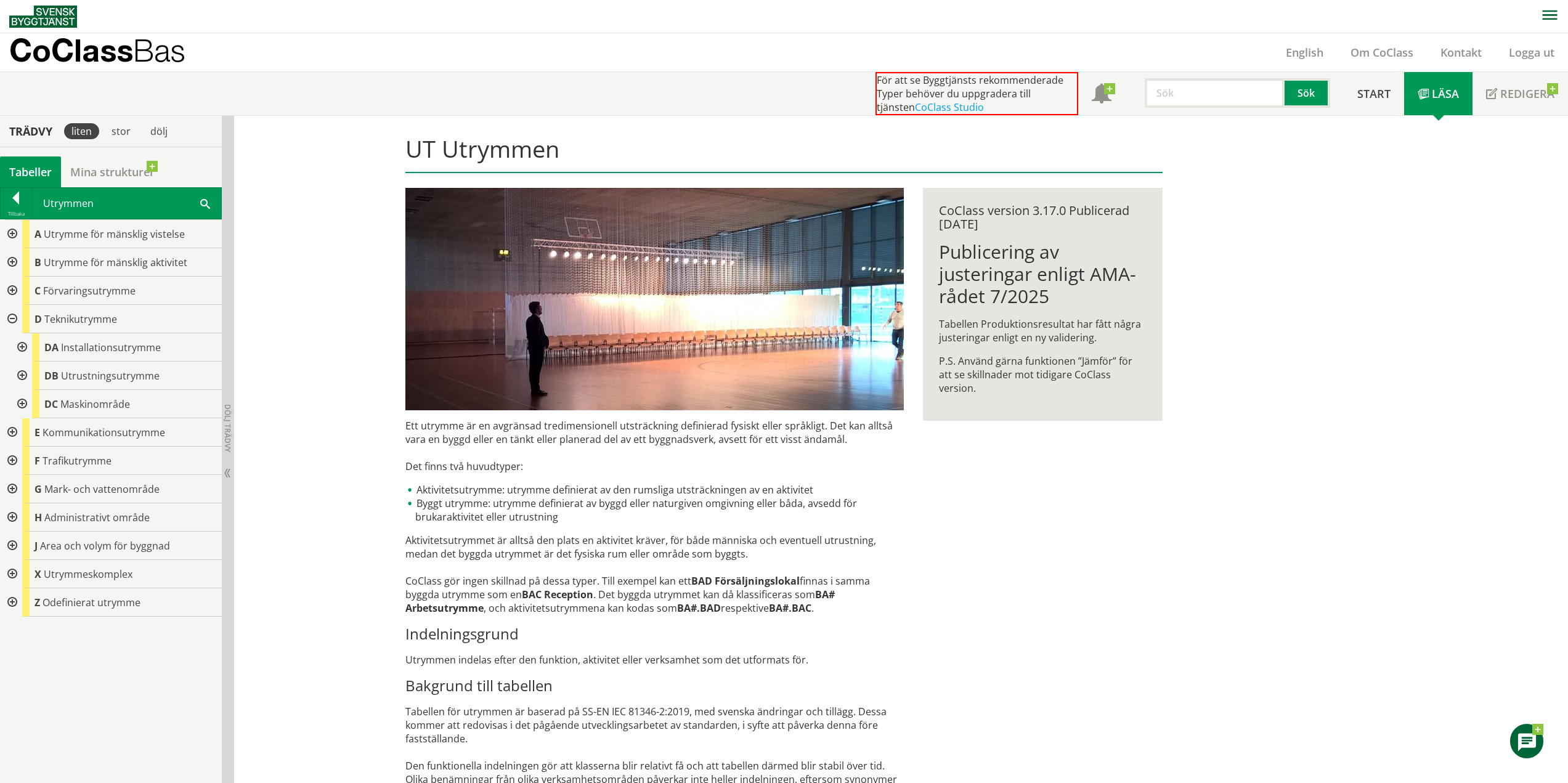
click at [18, 346] on div at bounding box center [21, 348] width 23 height 28
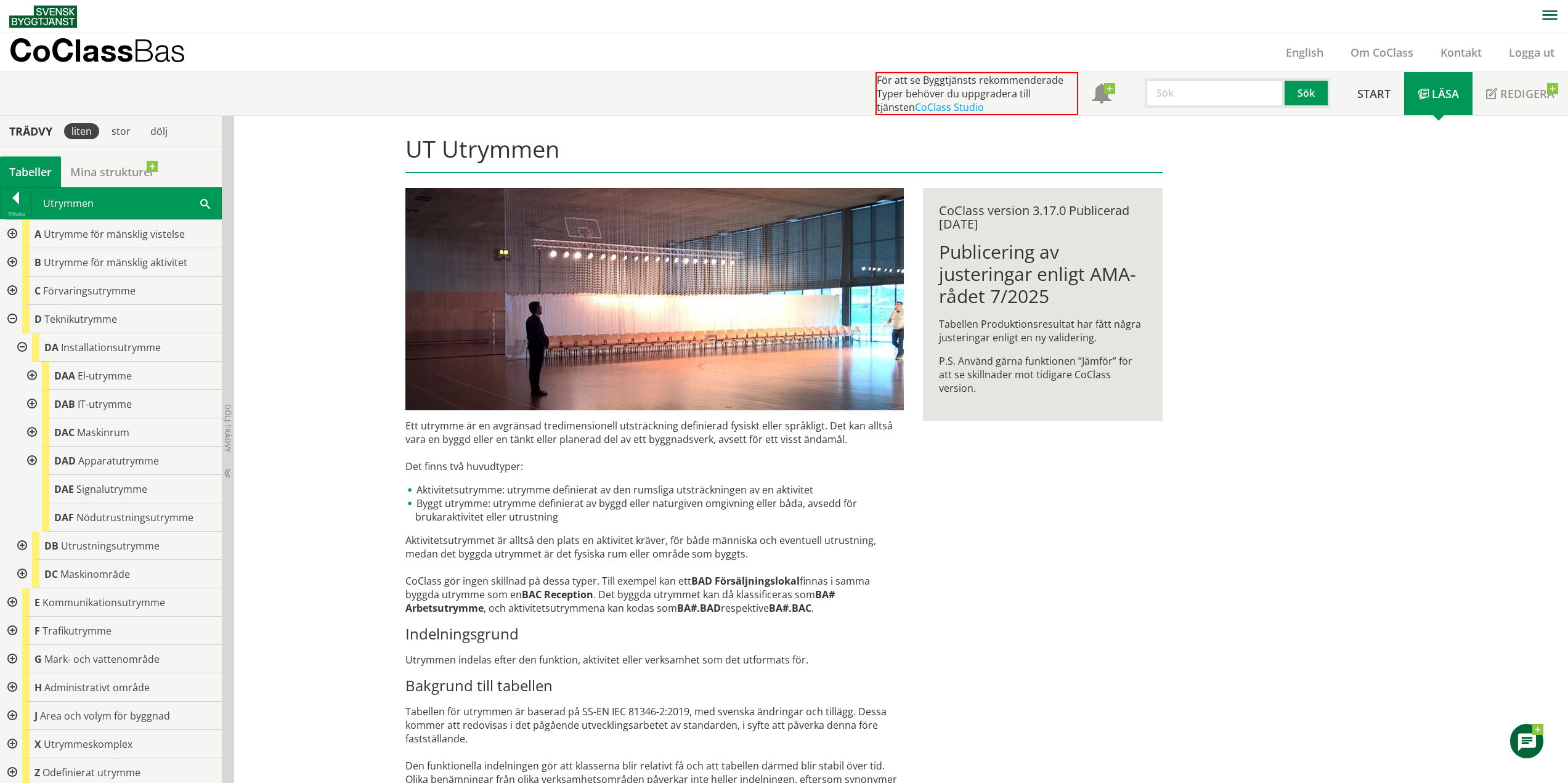
click at [35, 376] on div at bounding box center [31, 376] width 23 height 28
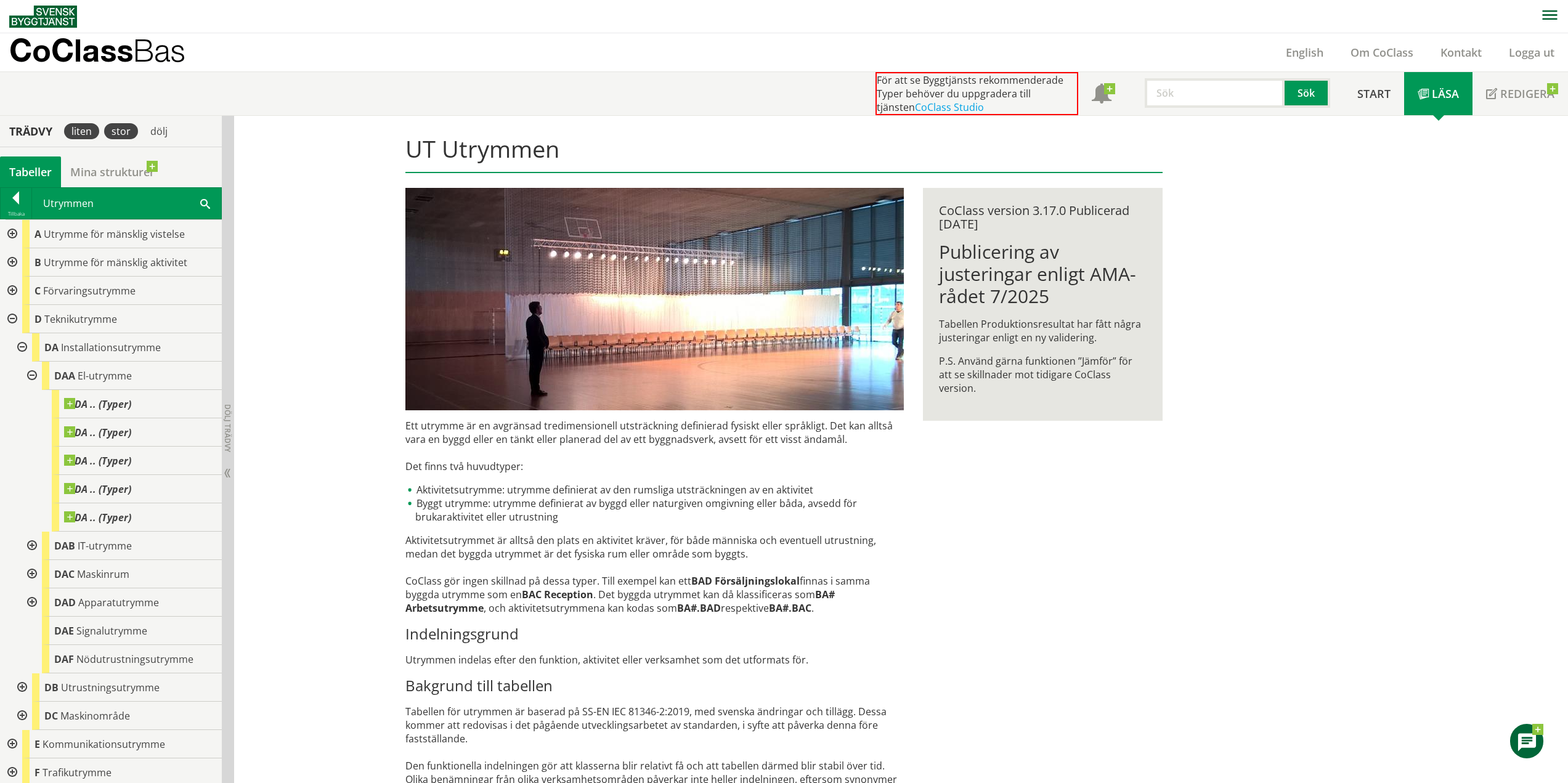
click at [127, 133] on div "stor" at bounding box center [121, 131] width 34 height 16
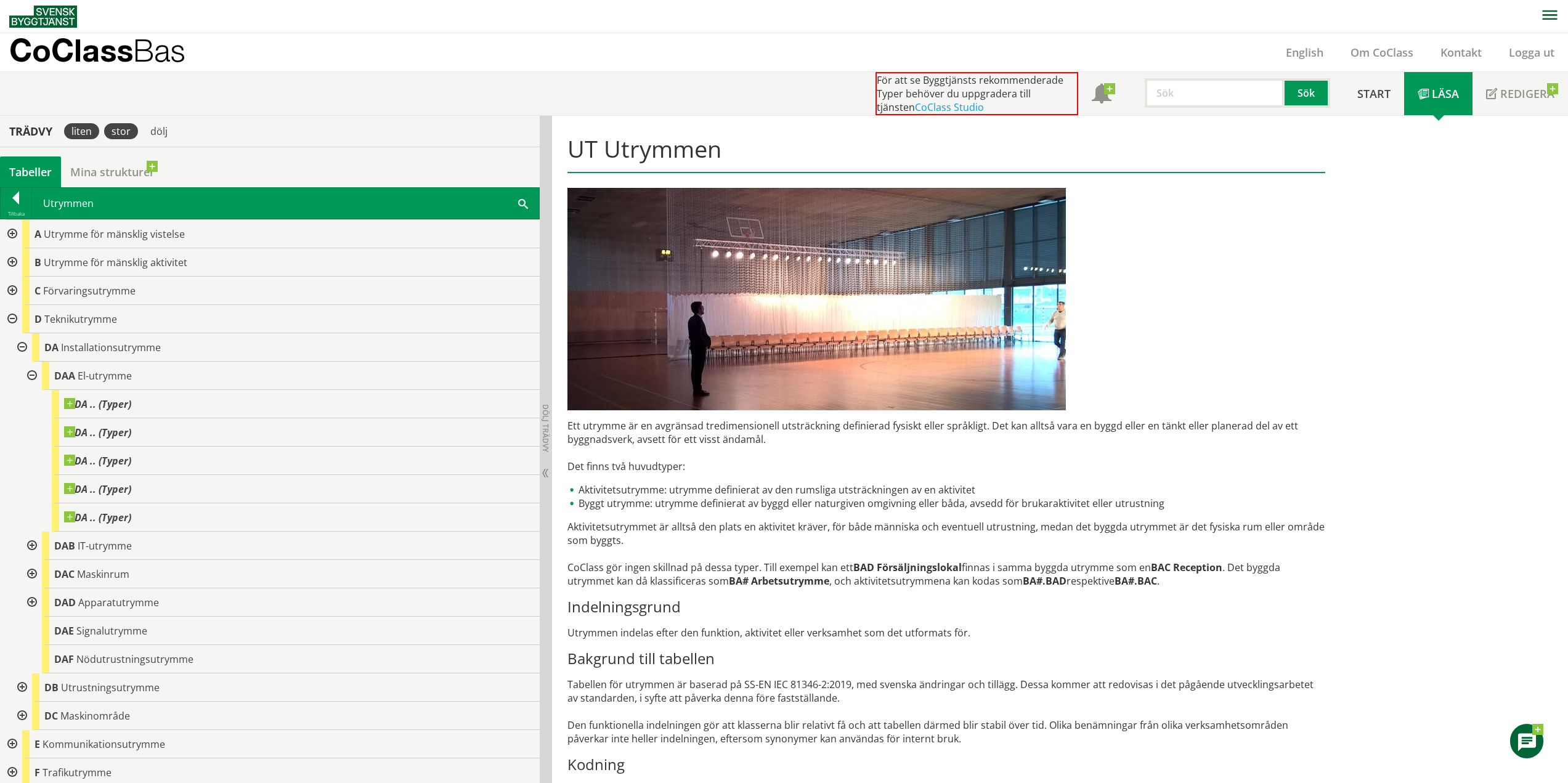
click at [93, 131] on div "liten" at bounding box center [82, 131] width 35 height 16
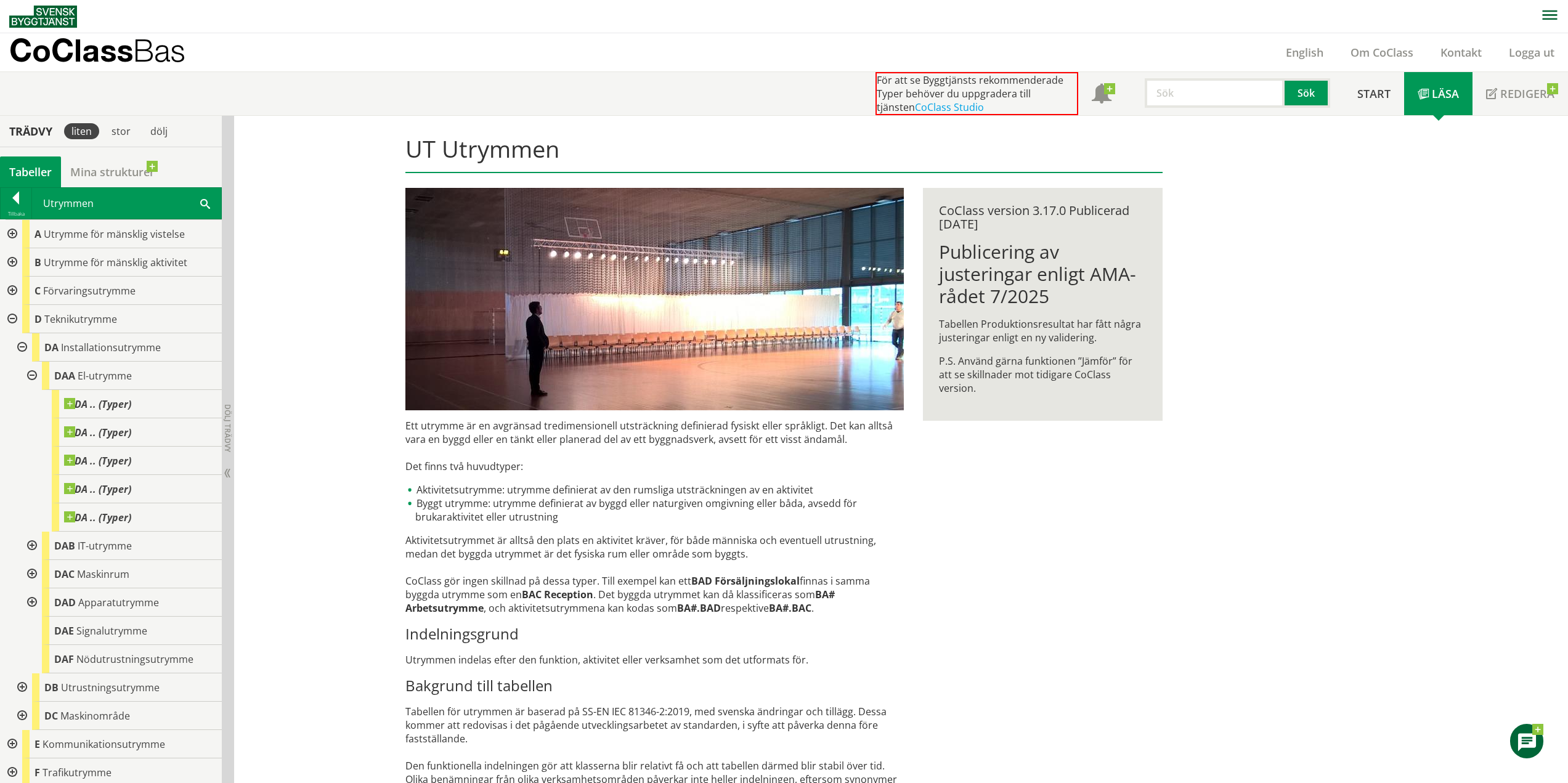
click at [1554, 18] on icon "button" at bounding box center [1550, 15] width 15 height 11
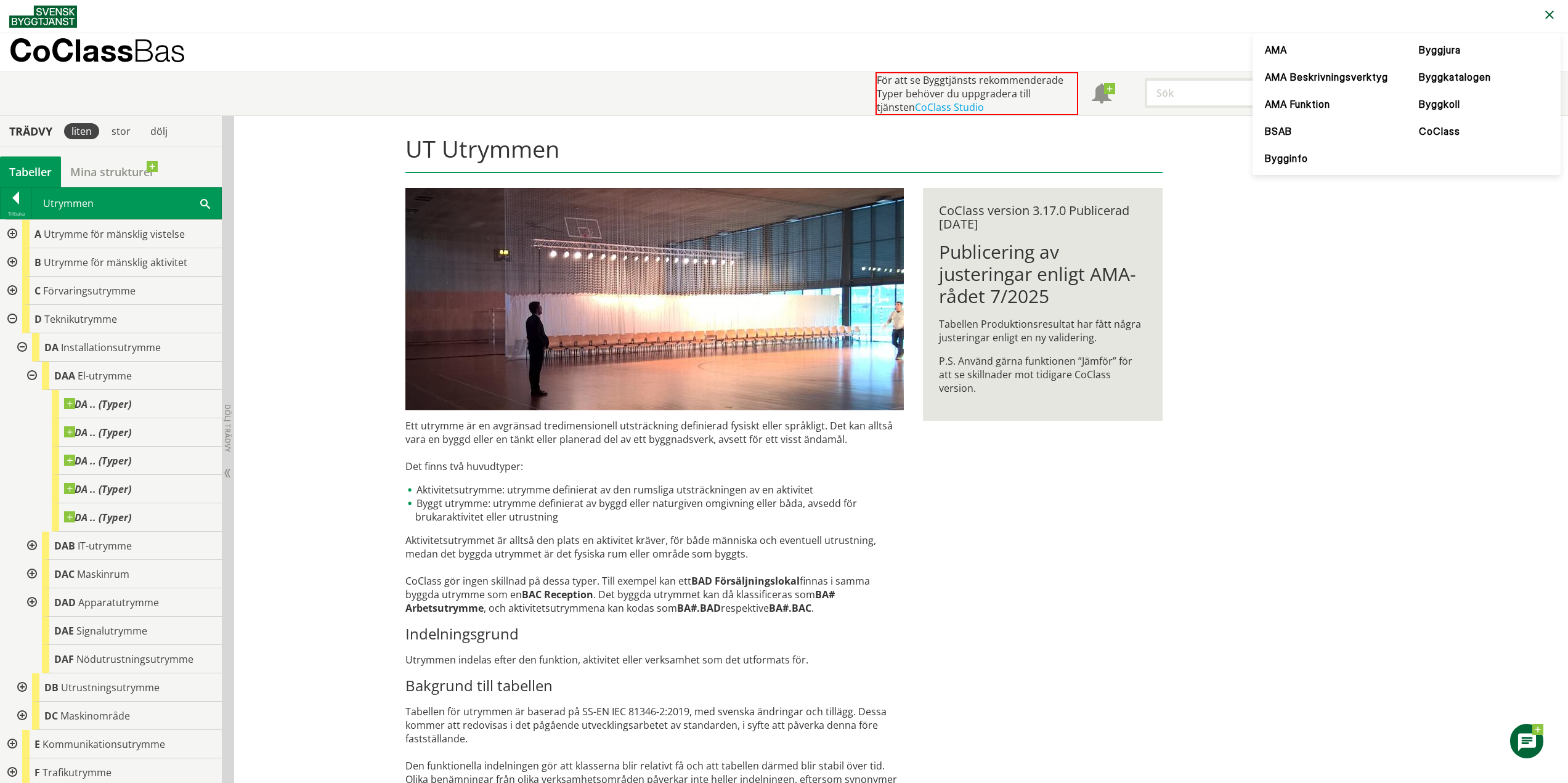
click at [1321, 287] on div "UT Utrymmen Ett utrymme är en avgränsad tredimensionell utsträckning definierad…" at bounding box center [902, 519] width 1334 height 807
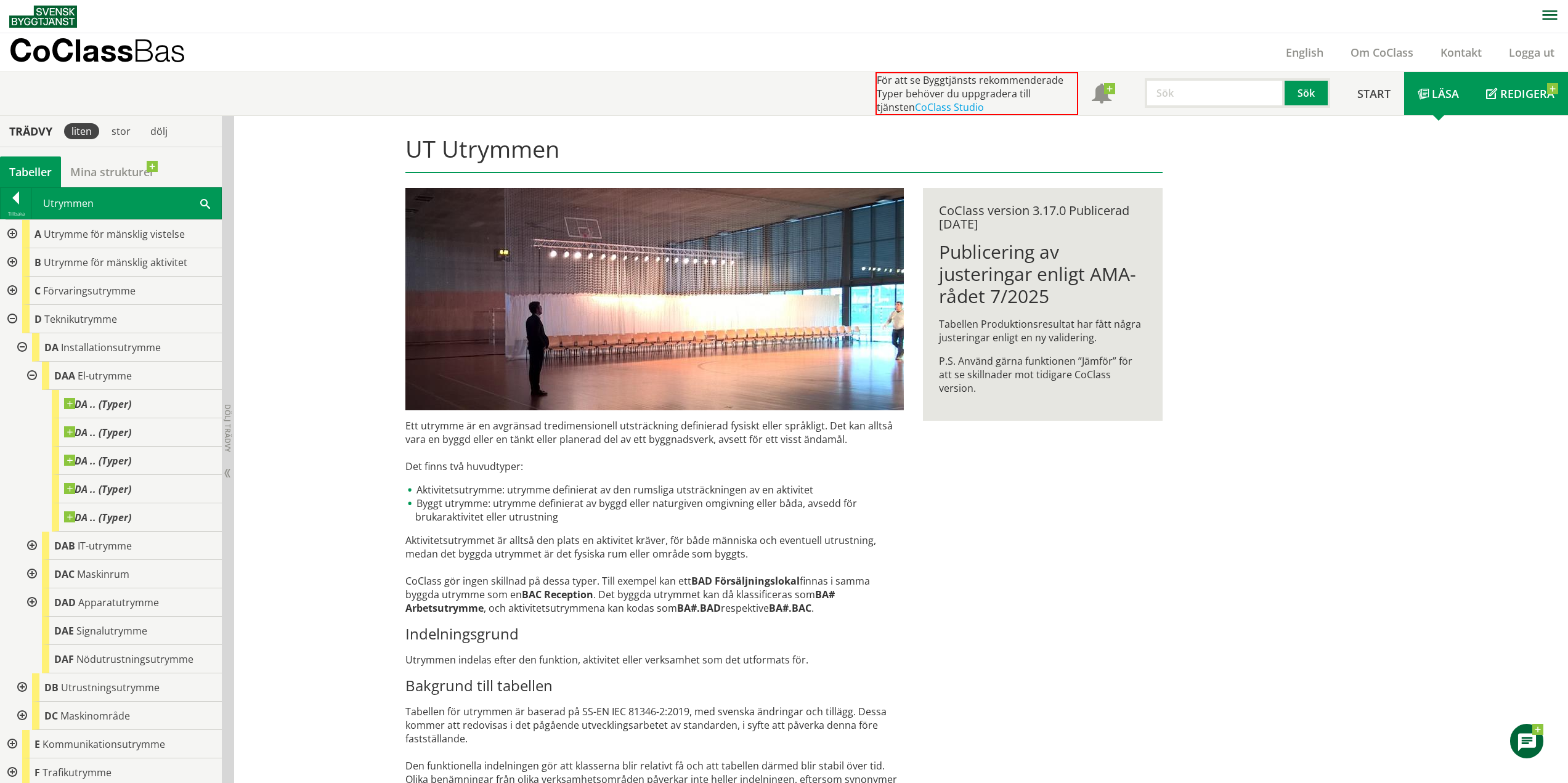
click at [1505, 97] on span "Redigera" at bounding box center [1527, 93] width 54 height 15
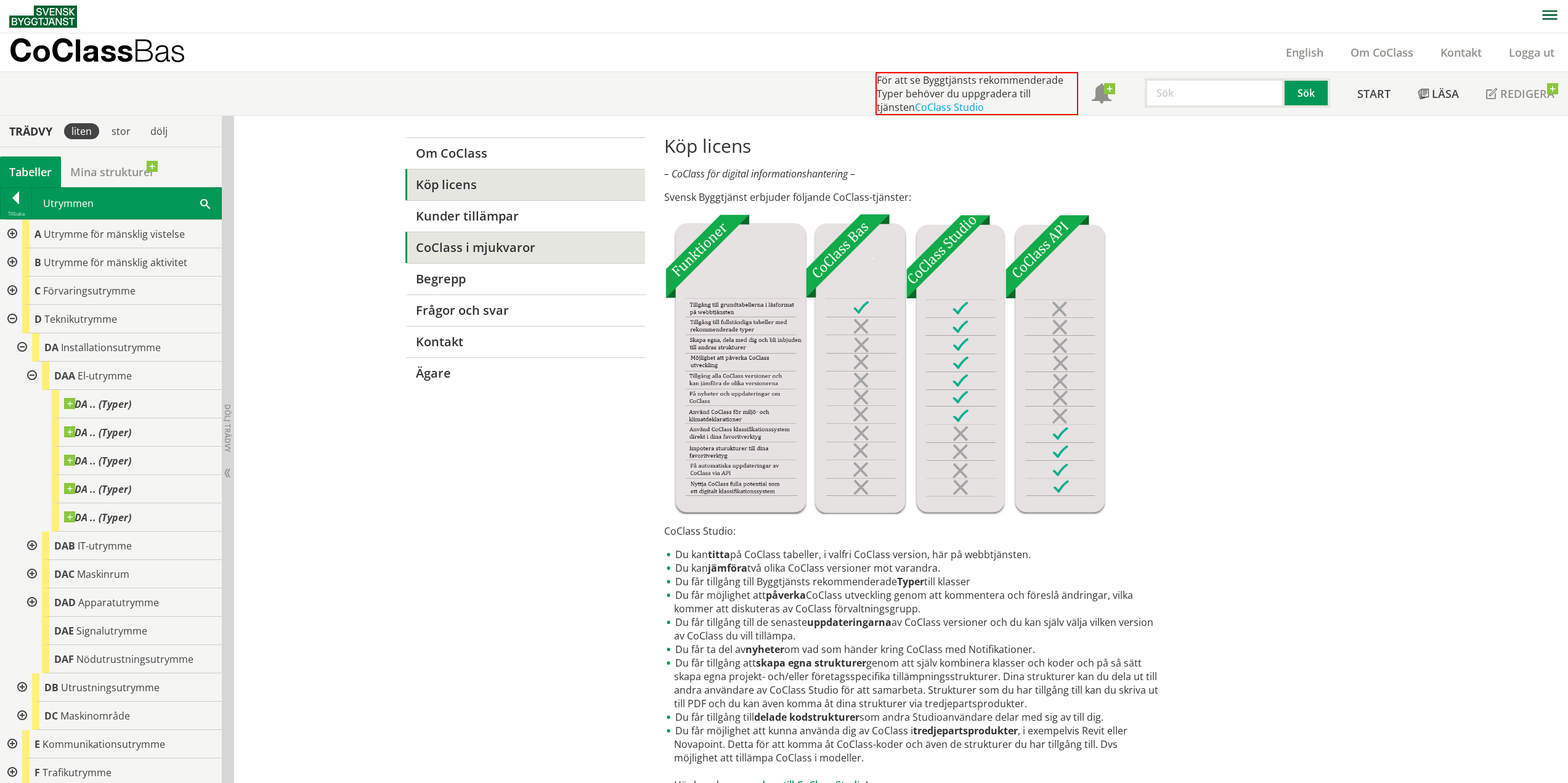
click at [523, 251] on link "CoClass i mjukvaror" at bounding box center [525, 248] width 239 height 32
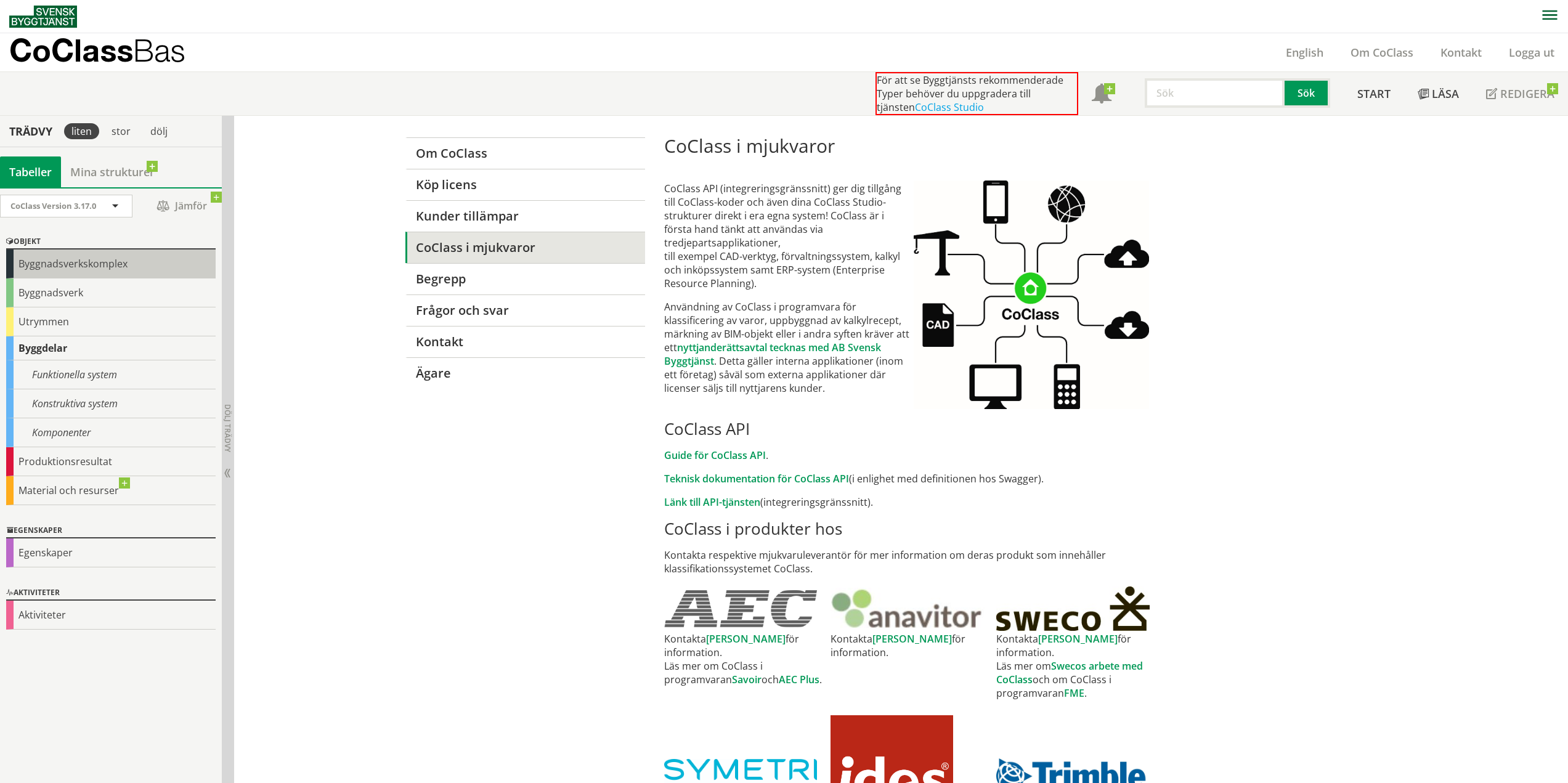
click at [65, 269] on div "Byggnadsverkskomplex" at bounding box center [110, 264] width 209 height 29
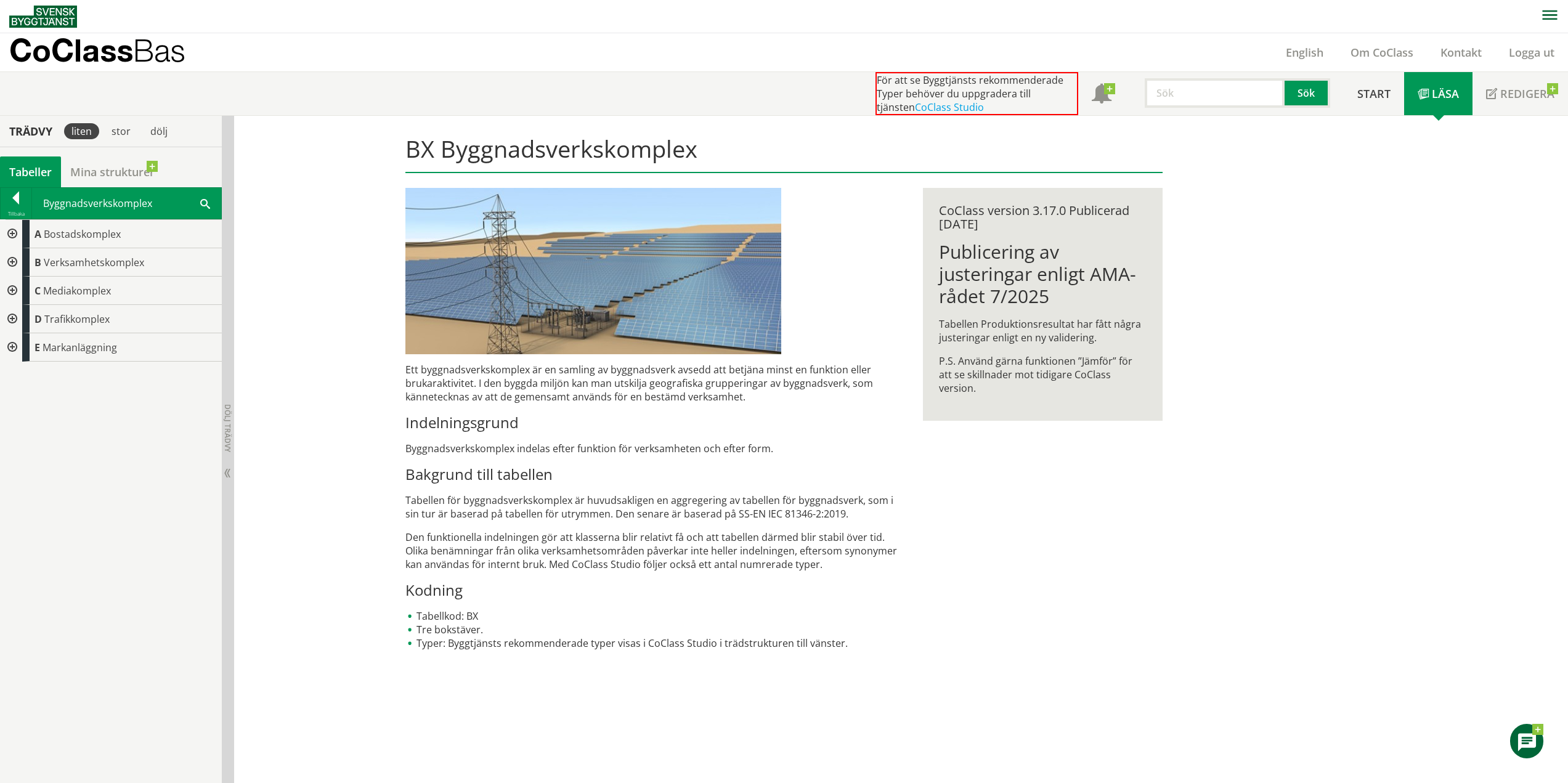
click at [15, 236] on div at bounding box center [11, 234] width 23 height 28
click at [23, 267] on div at bounding box center [21, 263] width 23 height 28
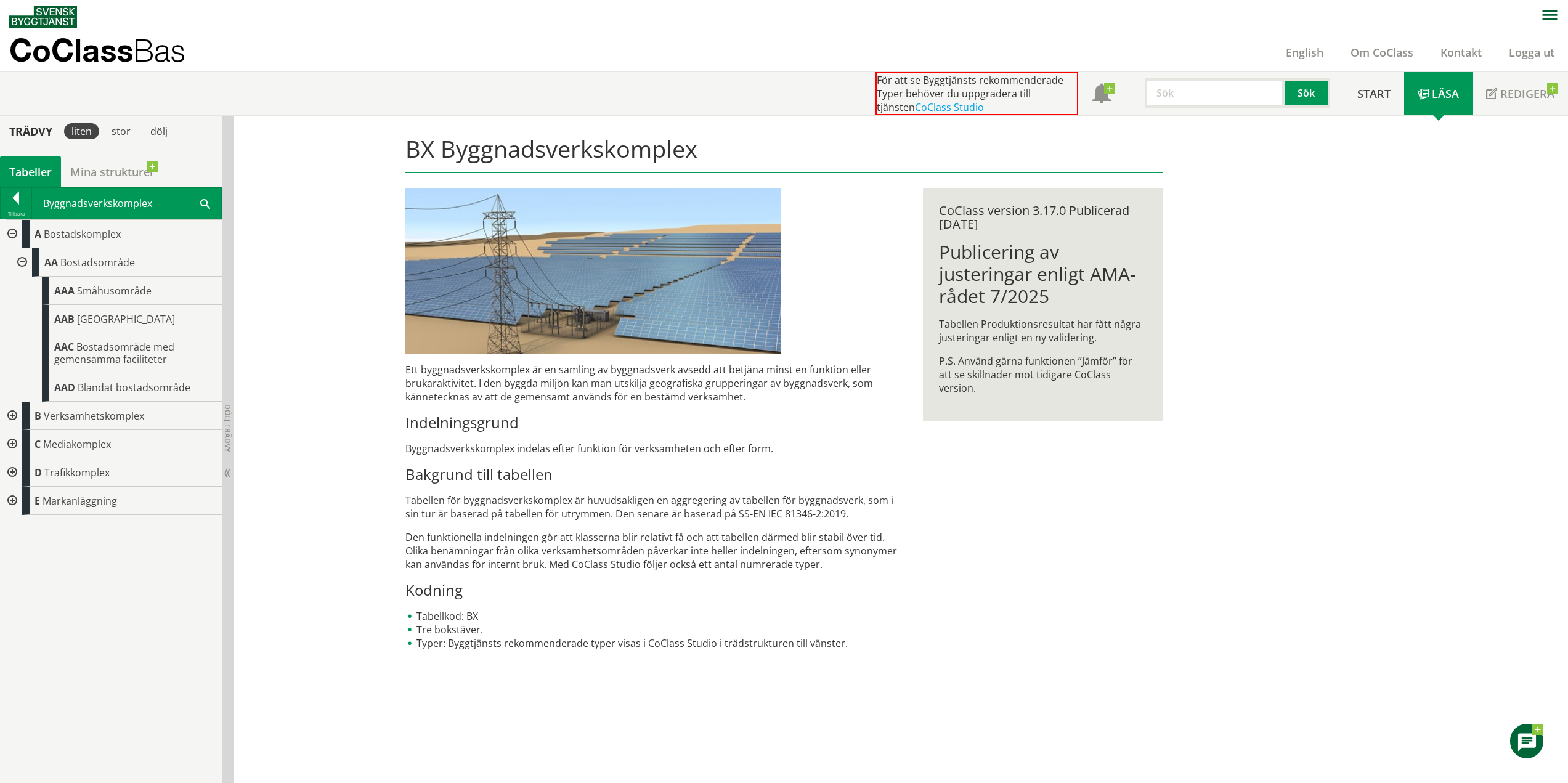
click at [15, 417] on div at bounding box center [11, 416] width 23 height 28
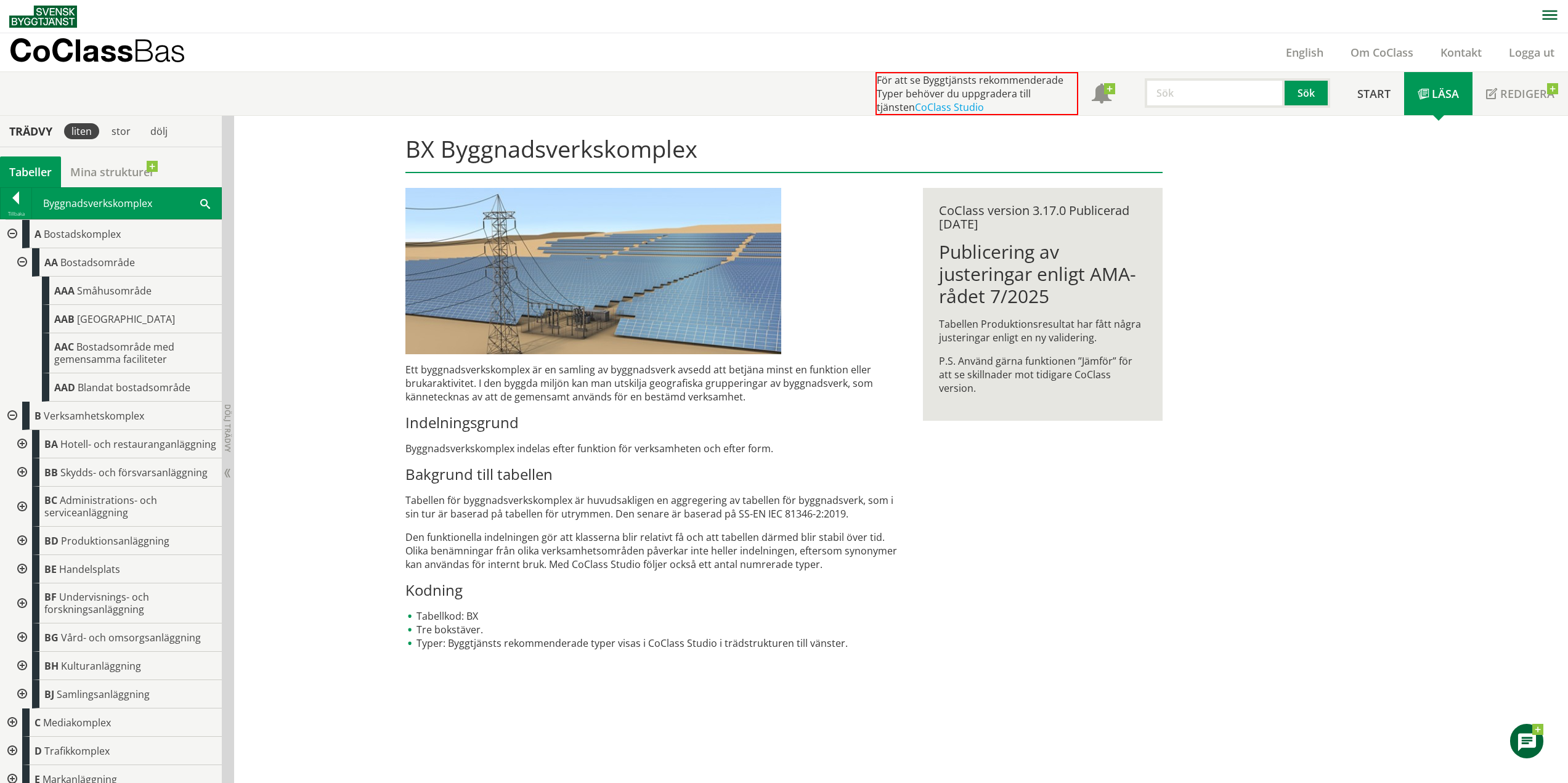
click at [25, 450] on div at bounding box center [21, 444] width 23 height 28
click at [26, 509] on div at bounding box center [21, 501] width 23 height 28
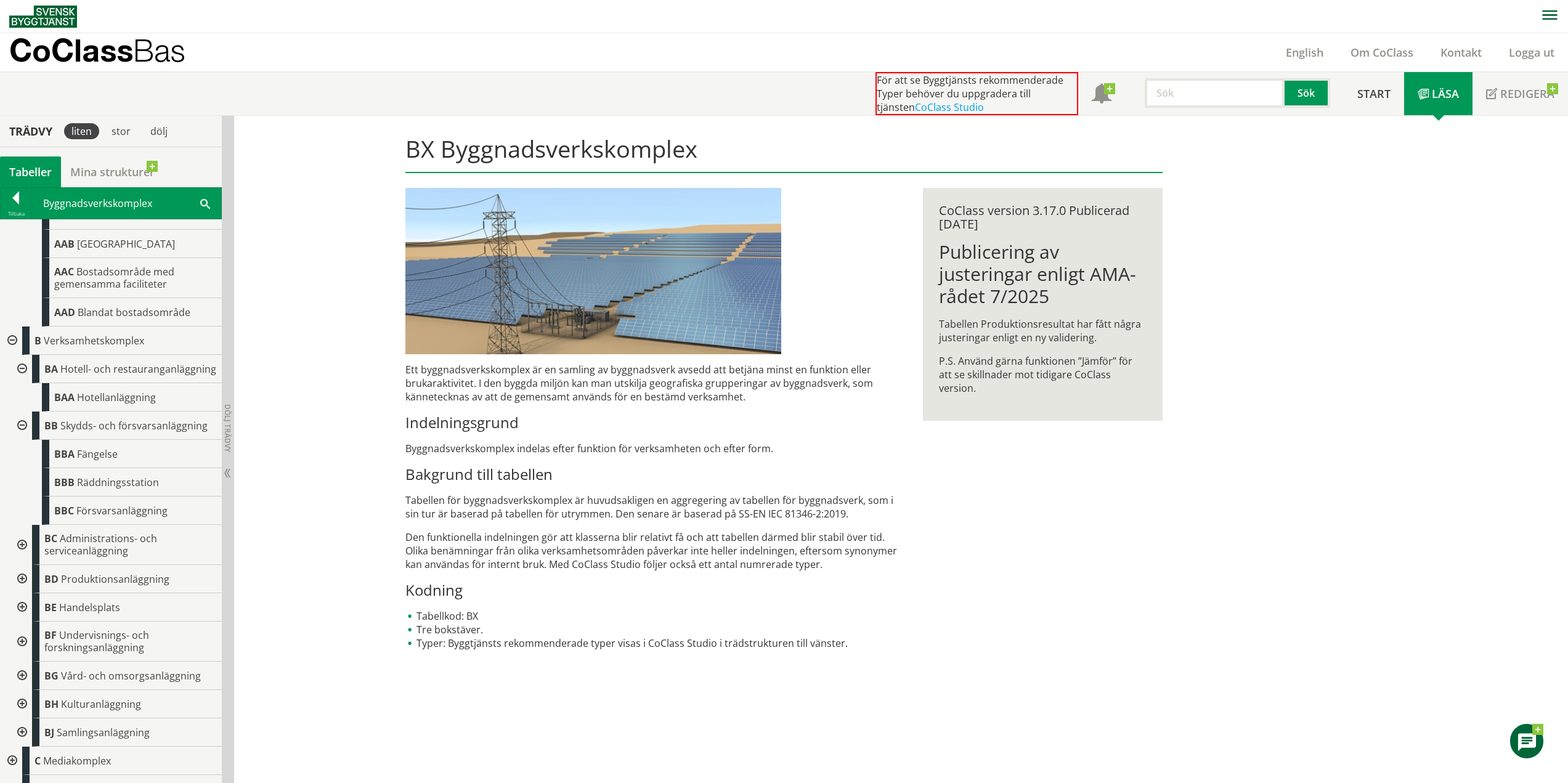
scroll to position [103, 0]
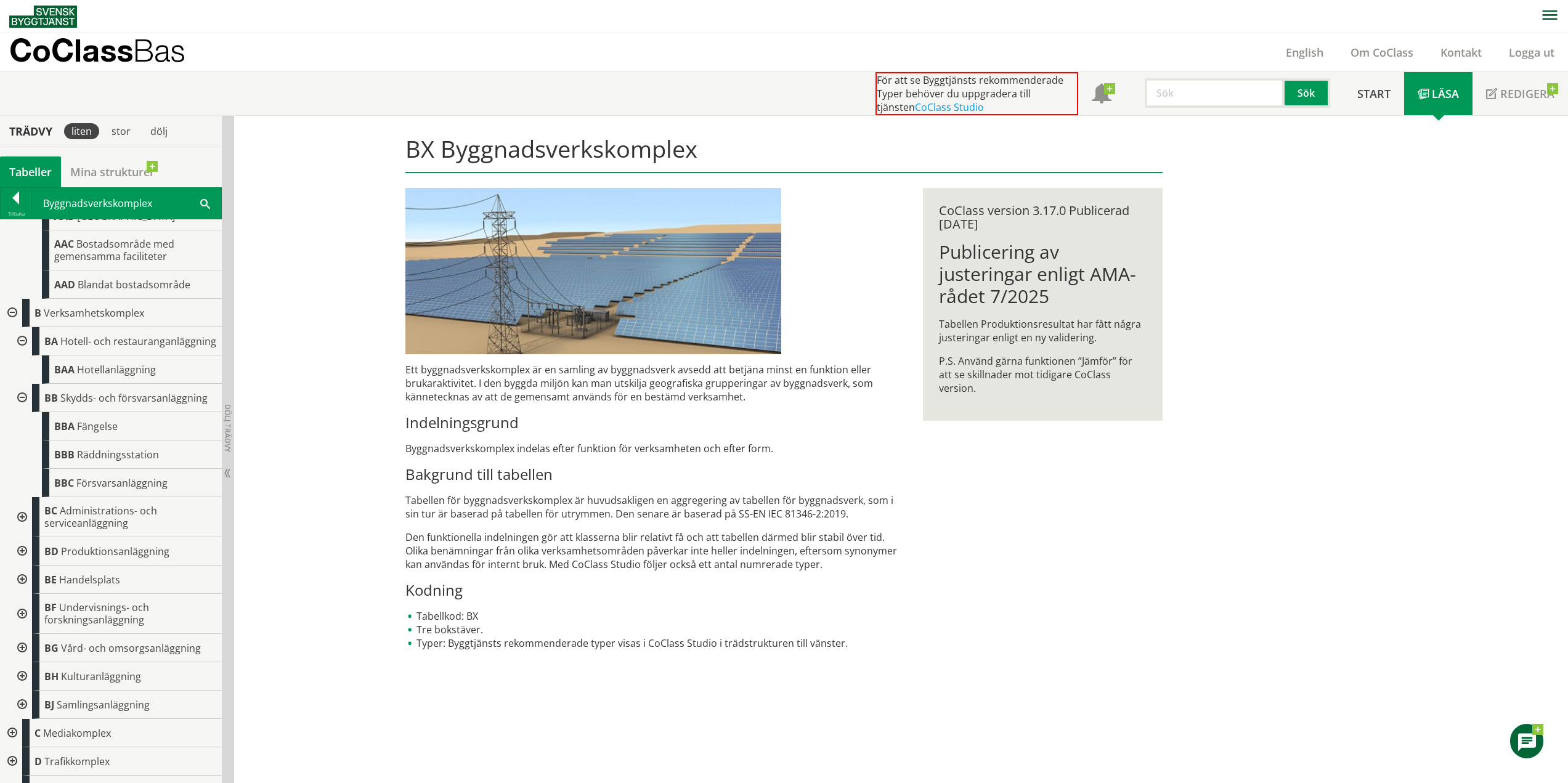
click at [26, 532] on div at bounding box center [21, 517] width 23 height 40
click at [23, 630] on div at bounding box center [21, 620] width 23 height 28
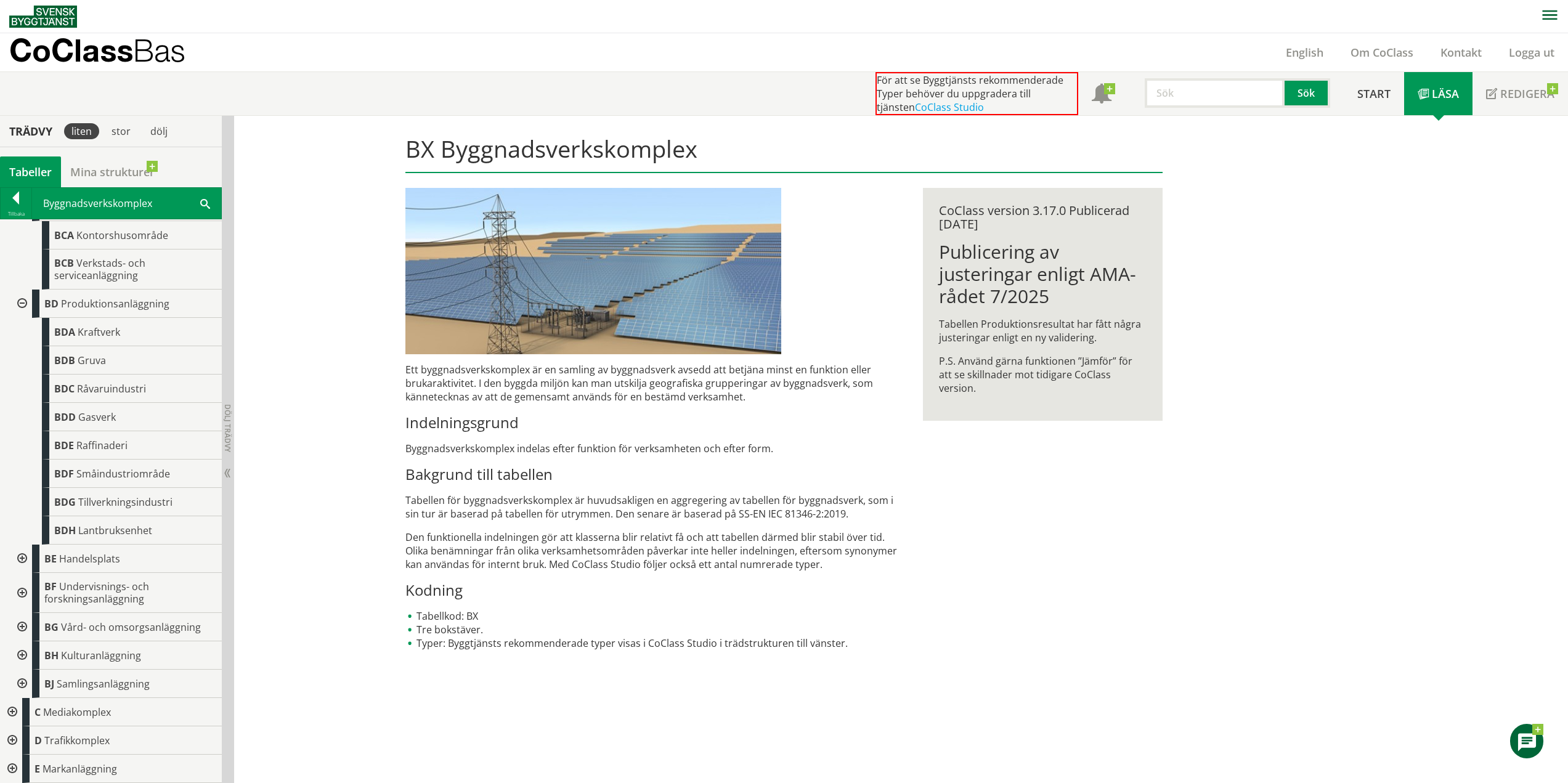
scroll to position [430, 0]
click at [23, 560] on div at bounding box center [21, 559] width 23 height 28
click at [21, 590] on div at bounding box center [21, 593] width 23 height 40
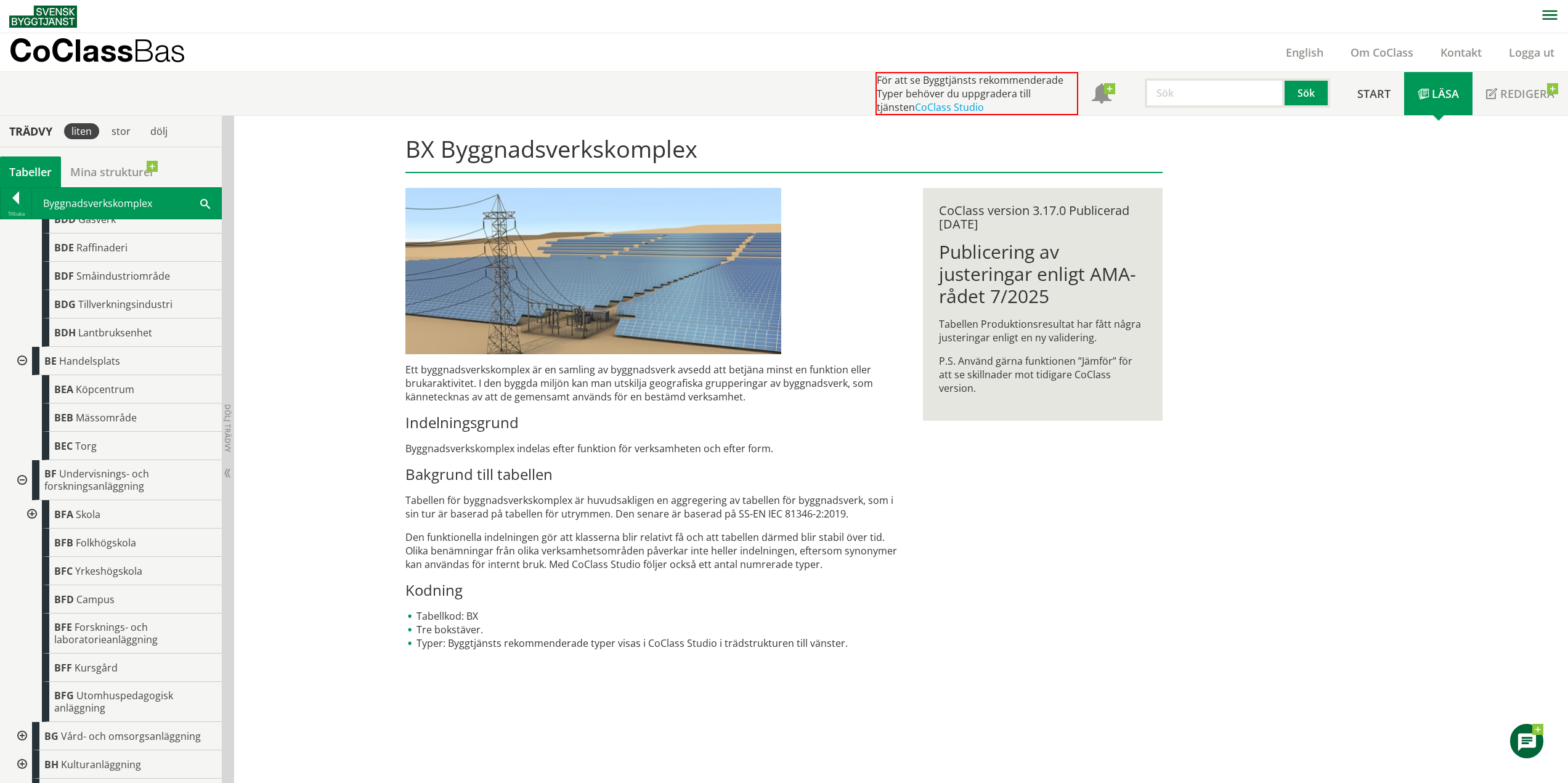
scroll to position [639, 0]
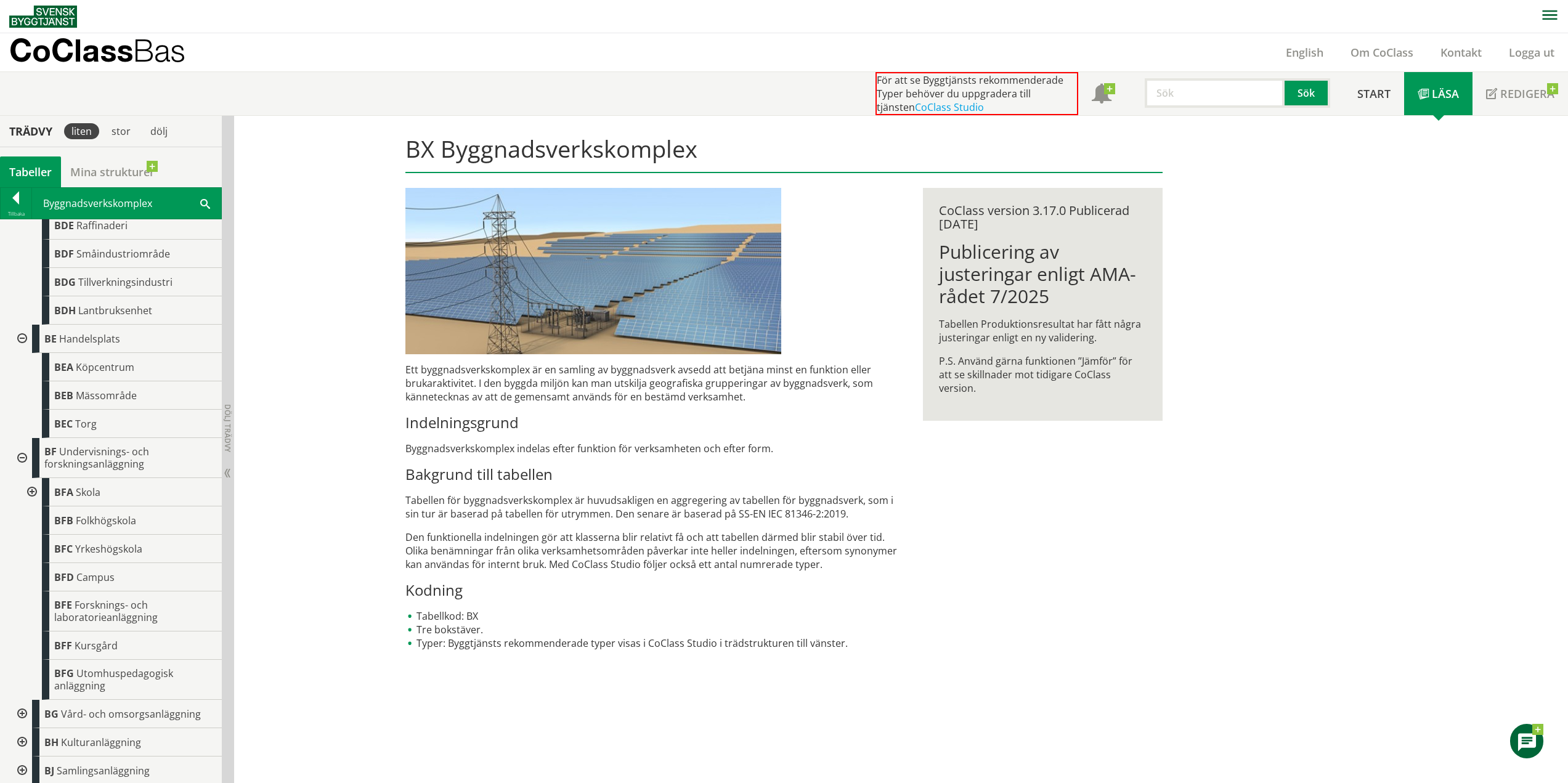
click at [34, 504] on div at bounding box center [31, 492] width 23 height 28
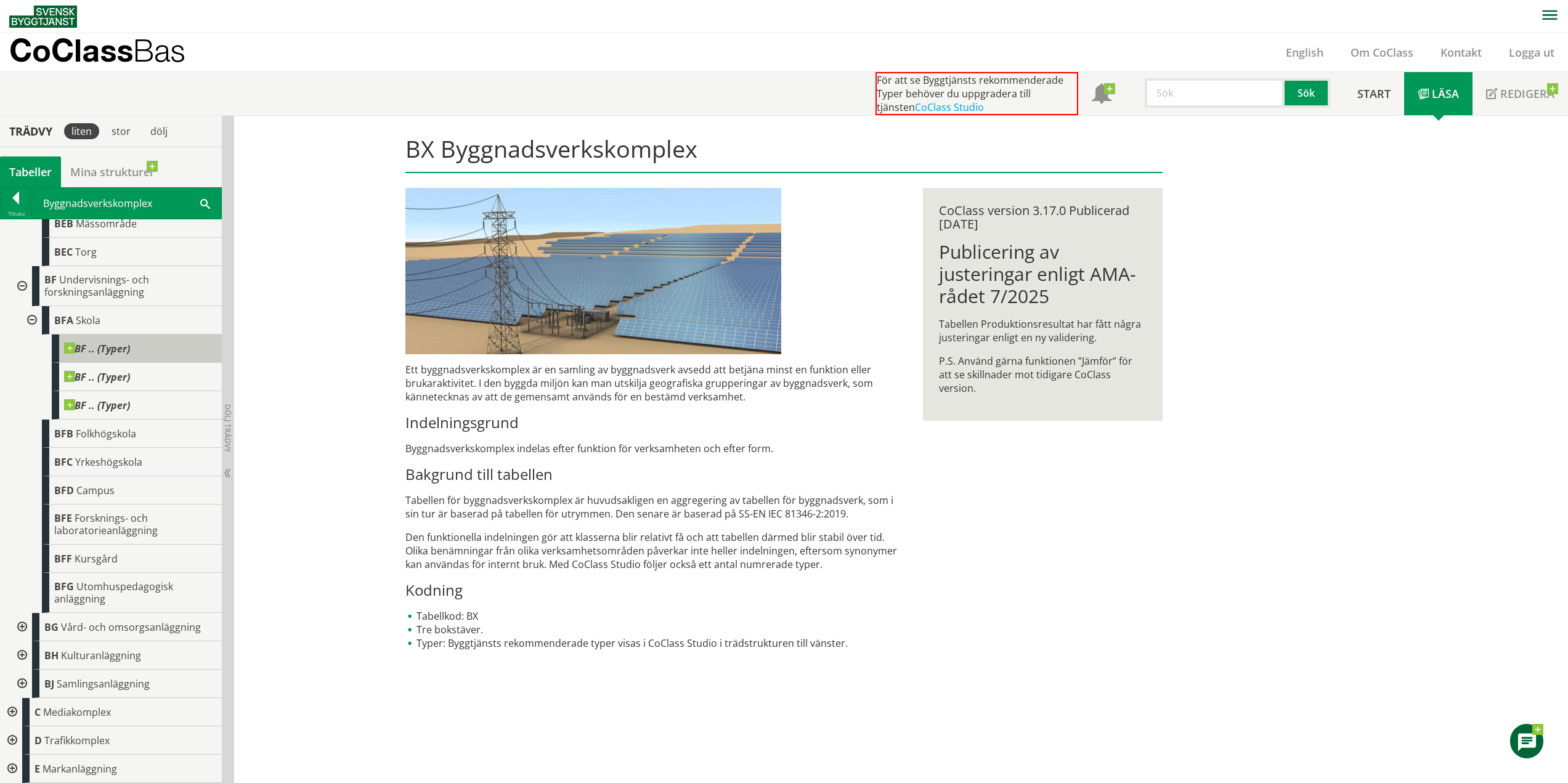
scroll to position [822, 0]
click at [13, 740] on div at bounding box center [11, 740] width 23 height 28
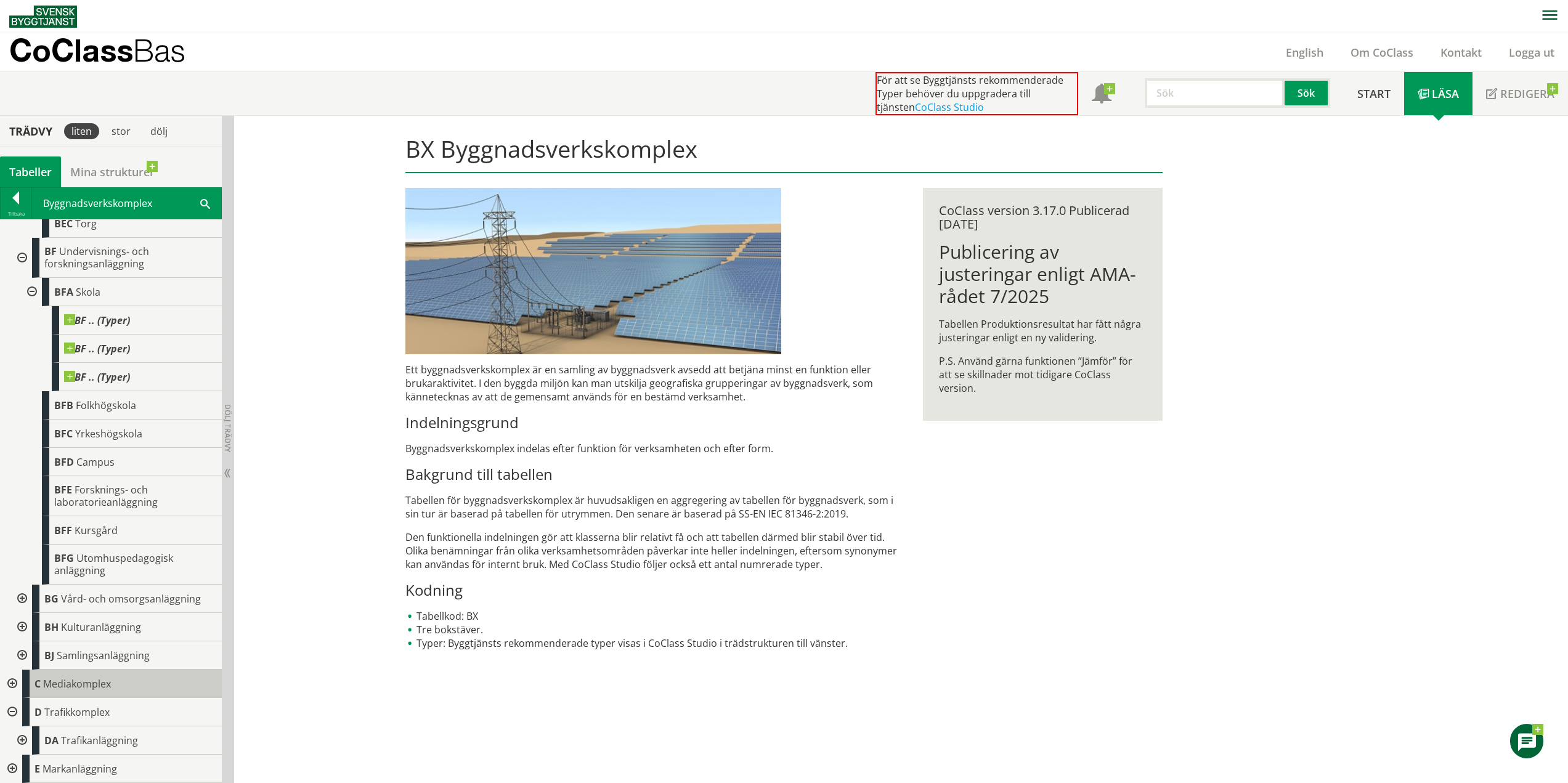
scroll to position [851, 0]
click at [23, 740] on div at bounding box center [21, 740] width 23 height 28
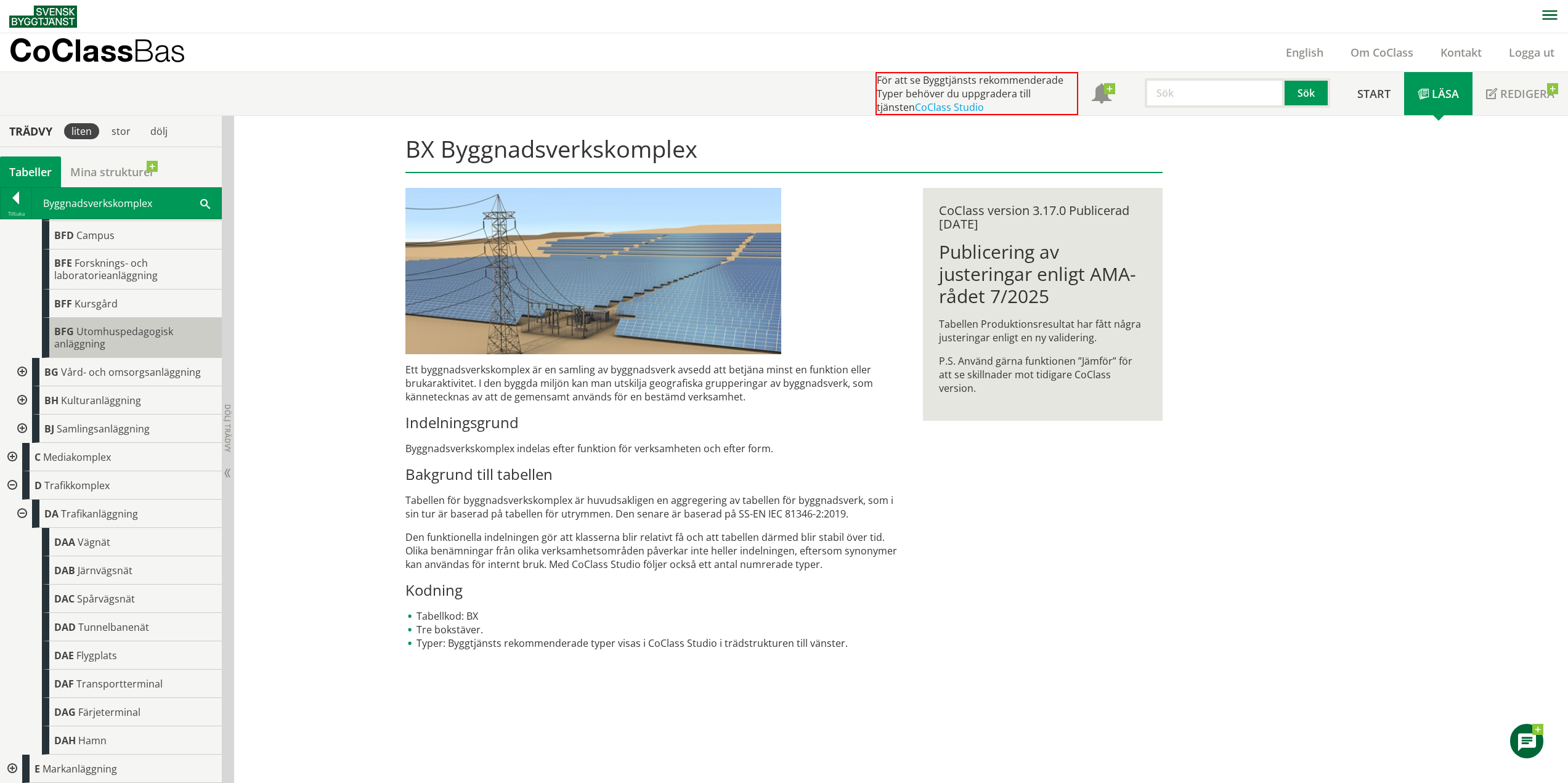
scroll to position [1077, 0]
click at [12, 770] on div at bounding box center [11, 769] width 23 height 28
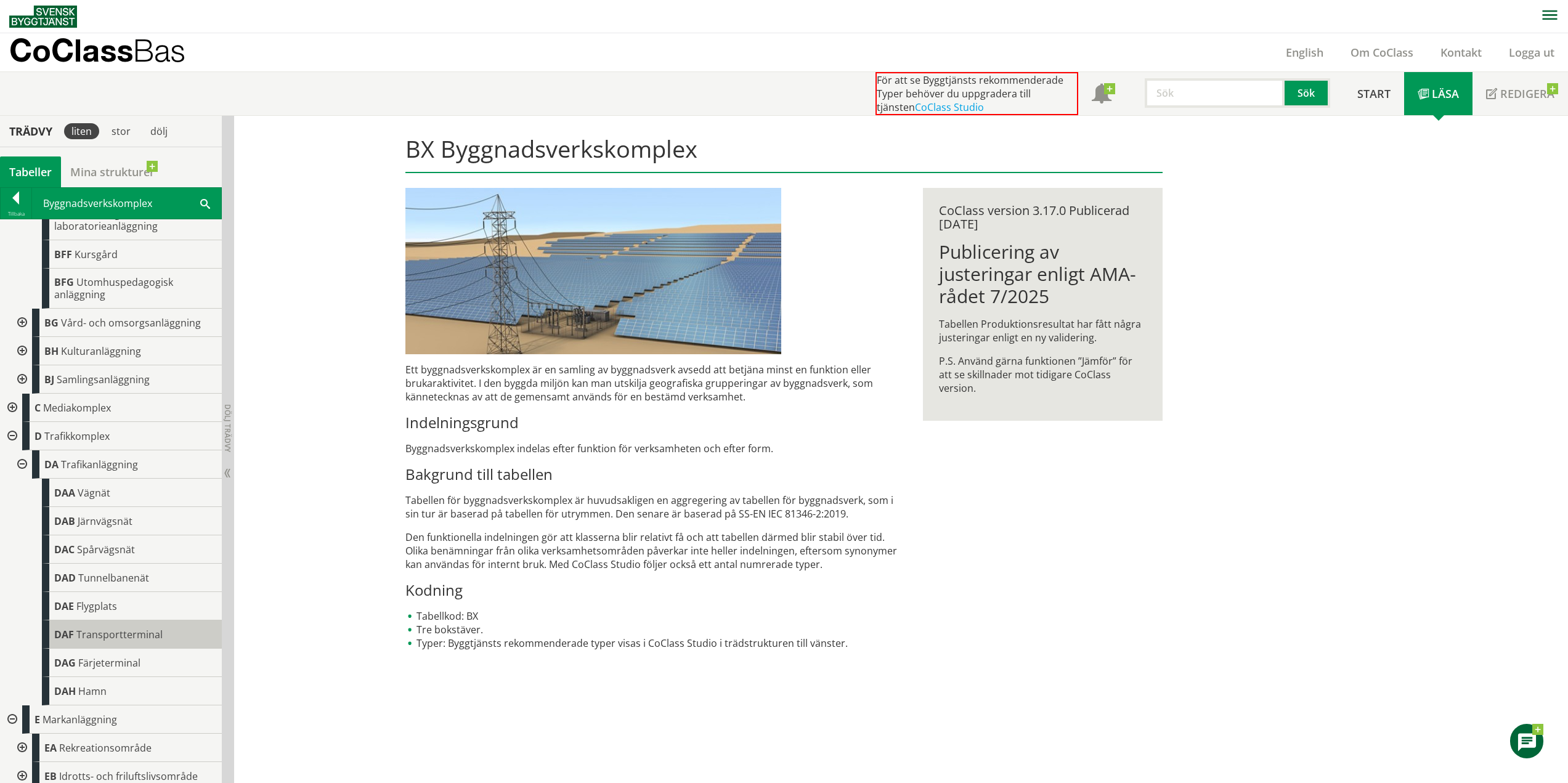
scroll to position [1134, 0]
click at [28, 745] on div at bounding box center [21, 740] width 23 height 28
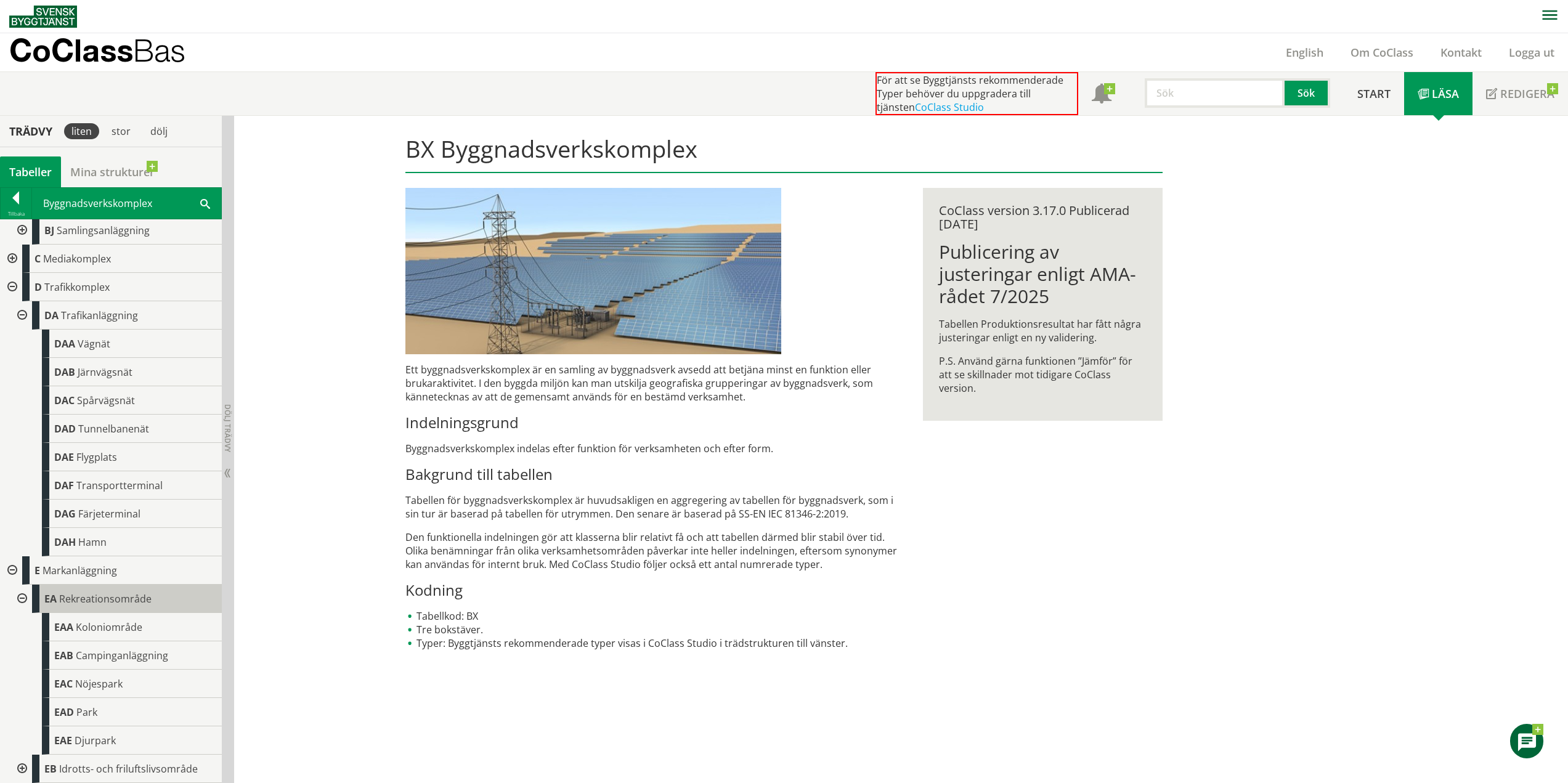
scroll to position [1276, 0]
click at [22, 770] on div at bounding box center [21, 769] width 23 height 28
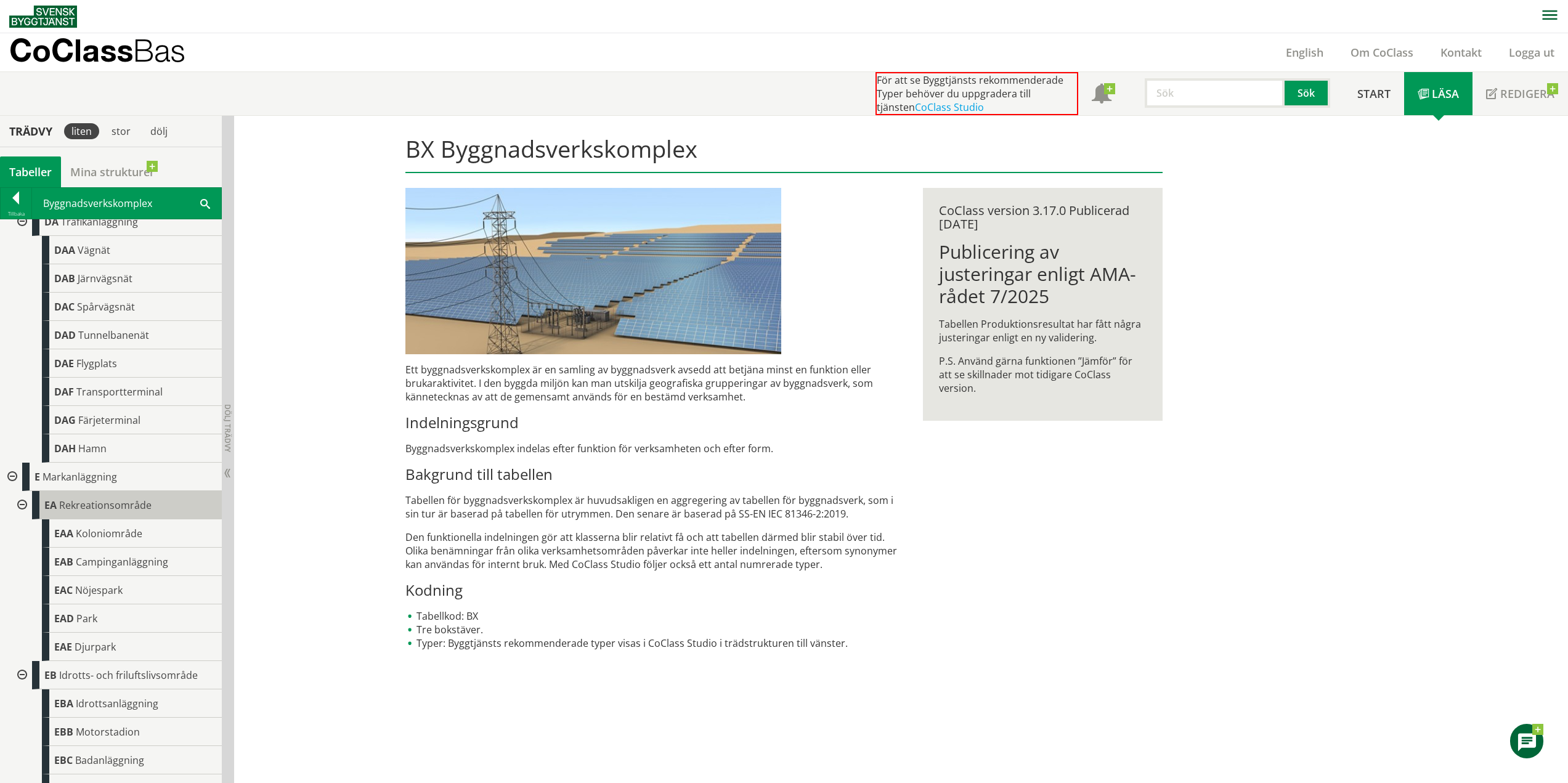
scroll to position [1503, 0]
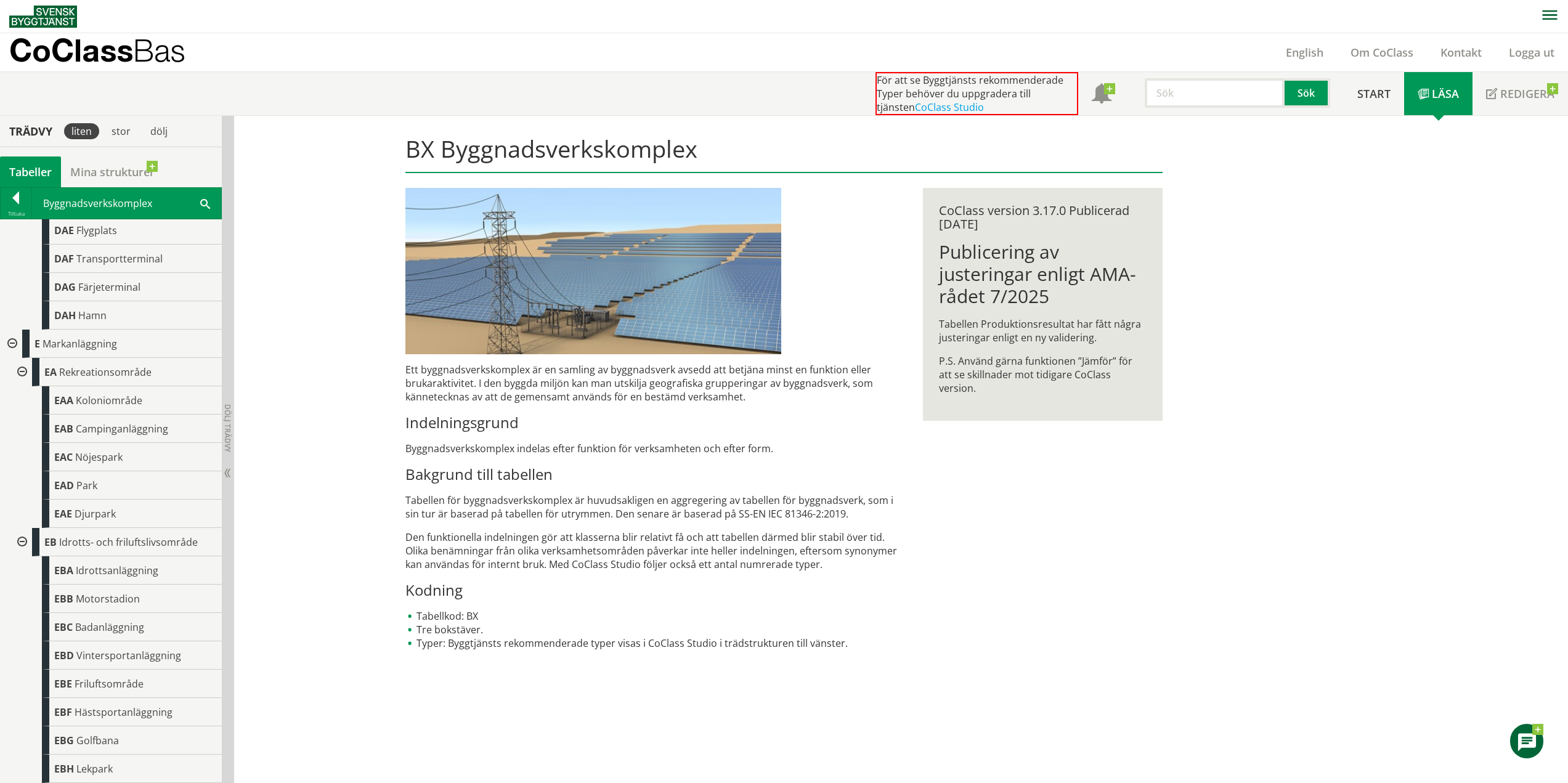
click at [16, 344] on div at bounding box center [11, 344] width 23 height 28
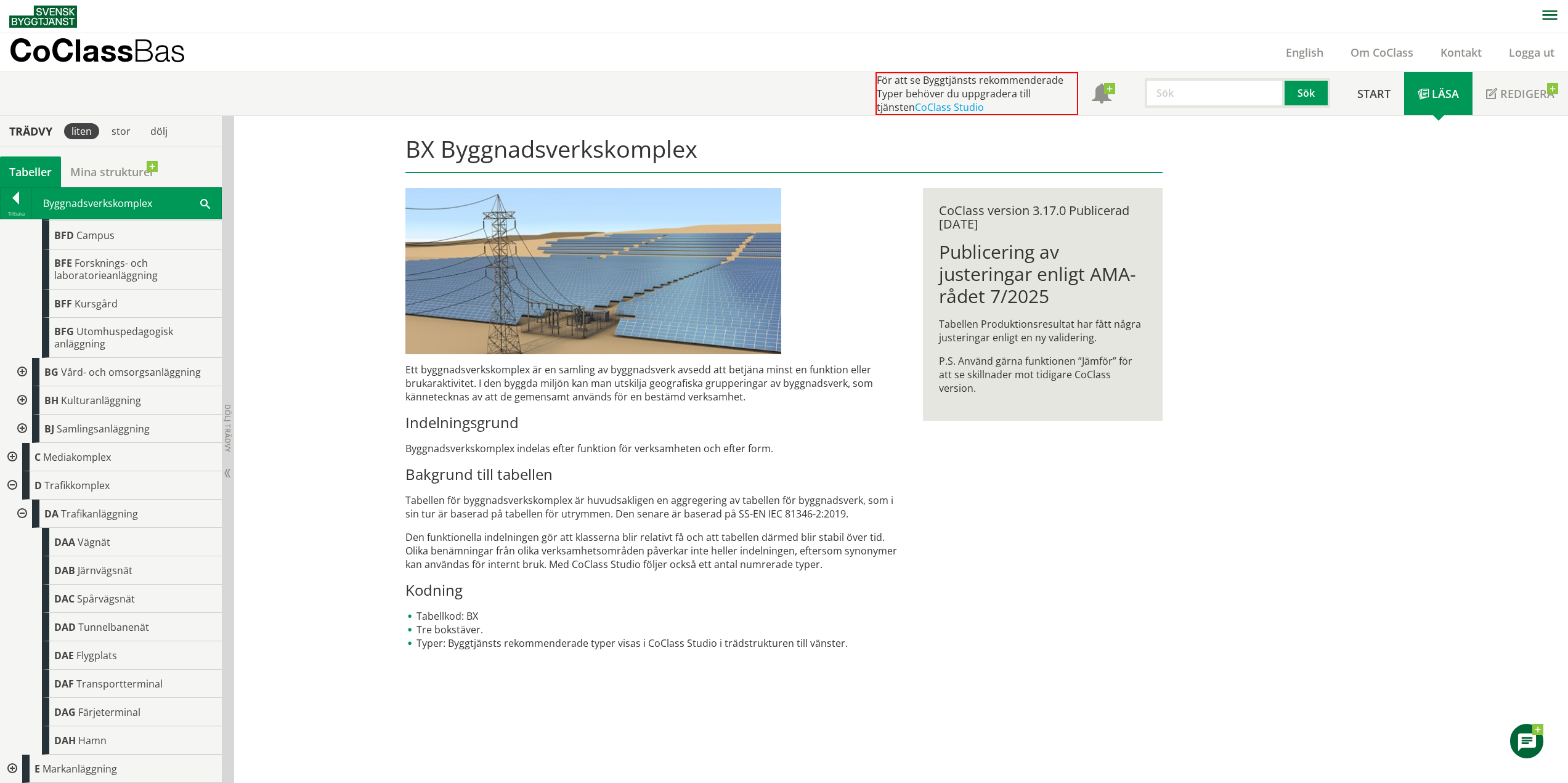
click at [25, 519] on div at bounding box center [21, 514] width 23 height 28
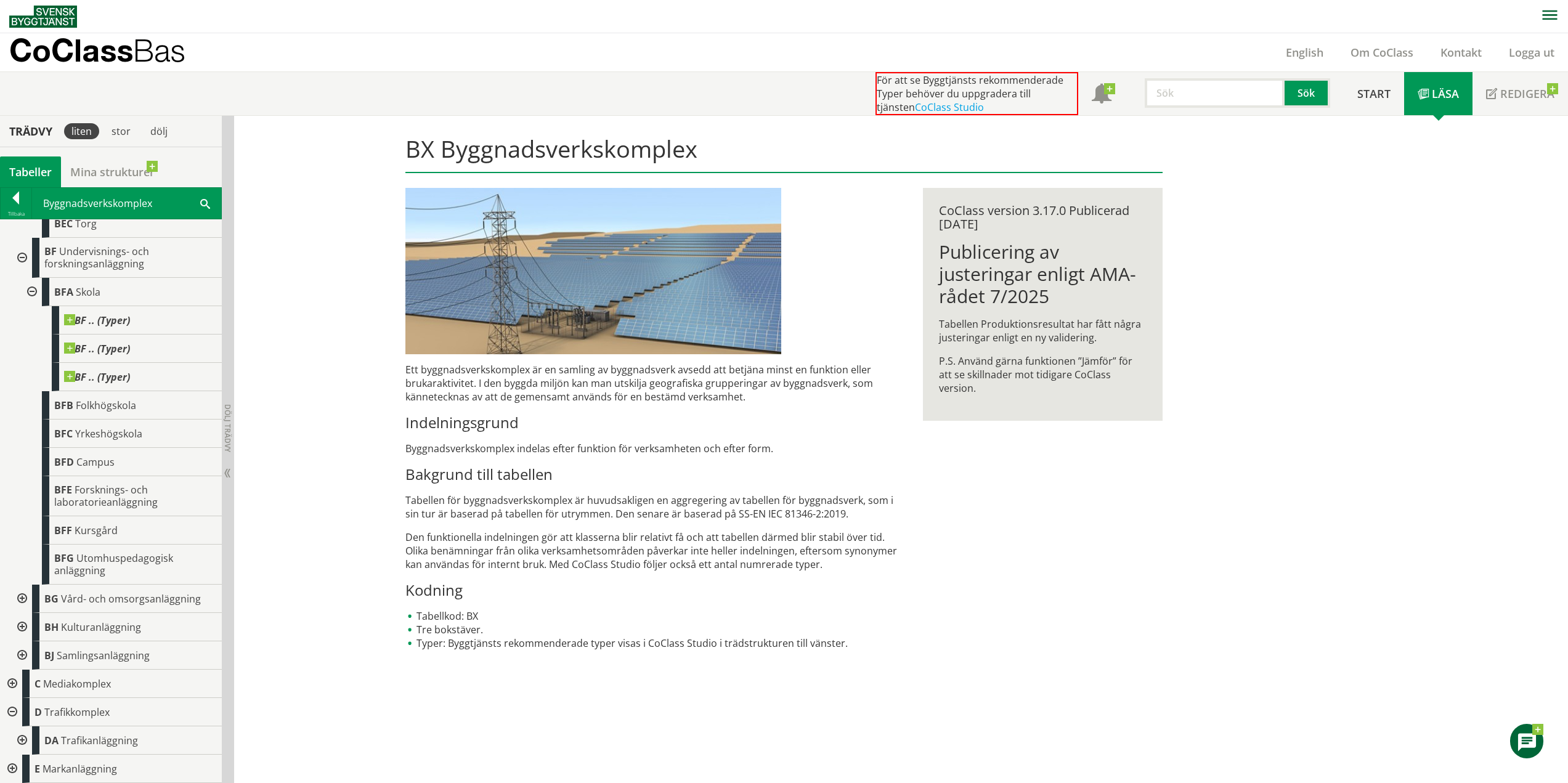
click at [15, 714] on div at bounding box center [11, 712] width 23 height 28
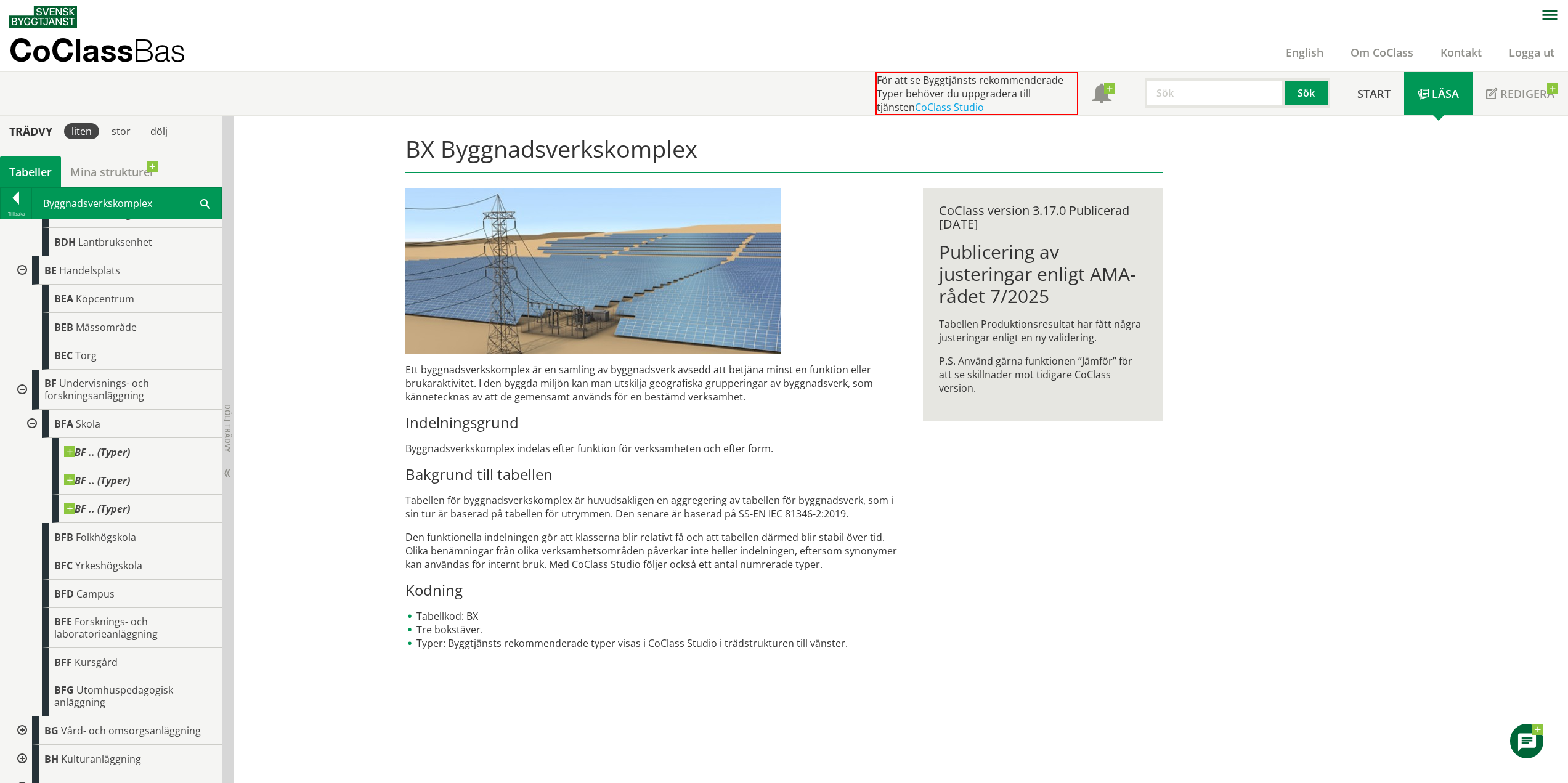
scroll to position [679, 0]
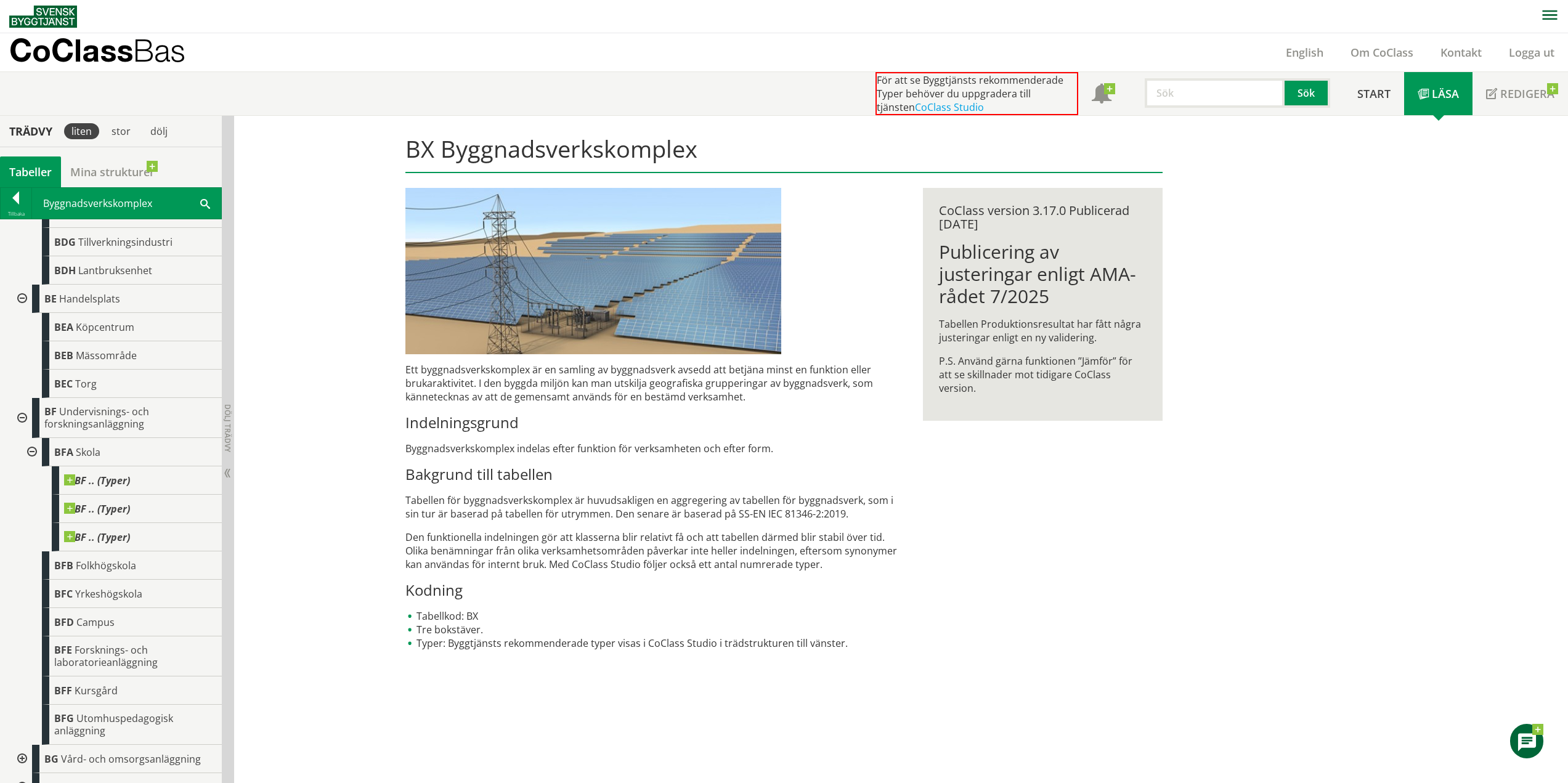
click at [34, 463] on div at bounding box center [31, 452] width 23 height 28
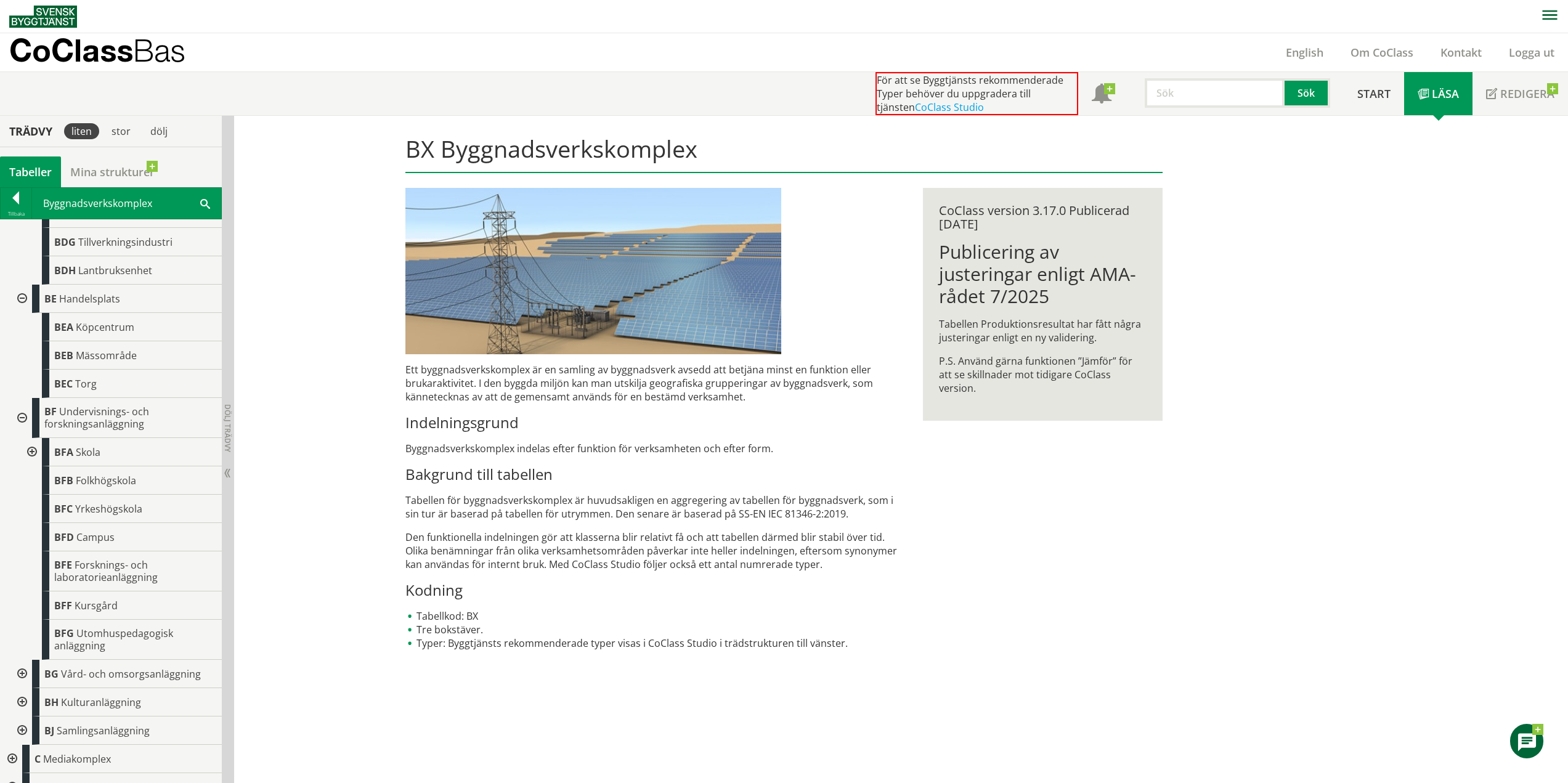
click at [28, 433] on div at bounding box center [21, 418] width 23 height 40
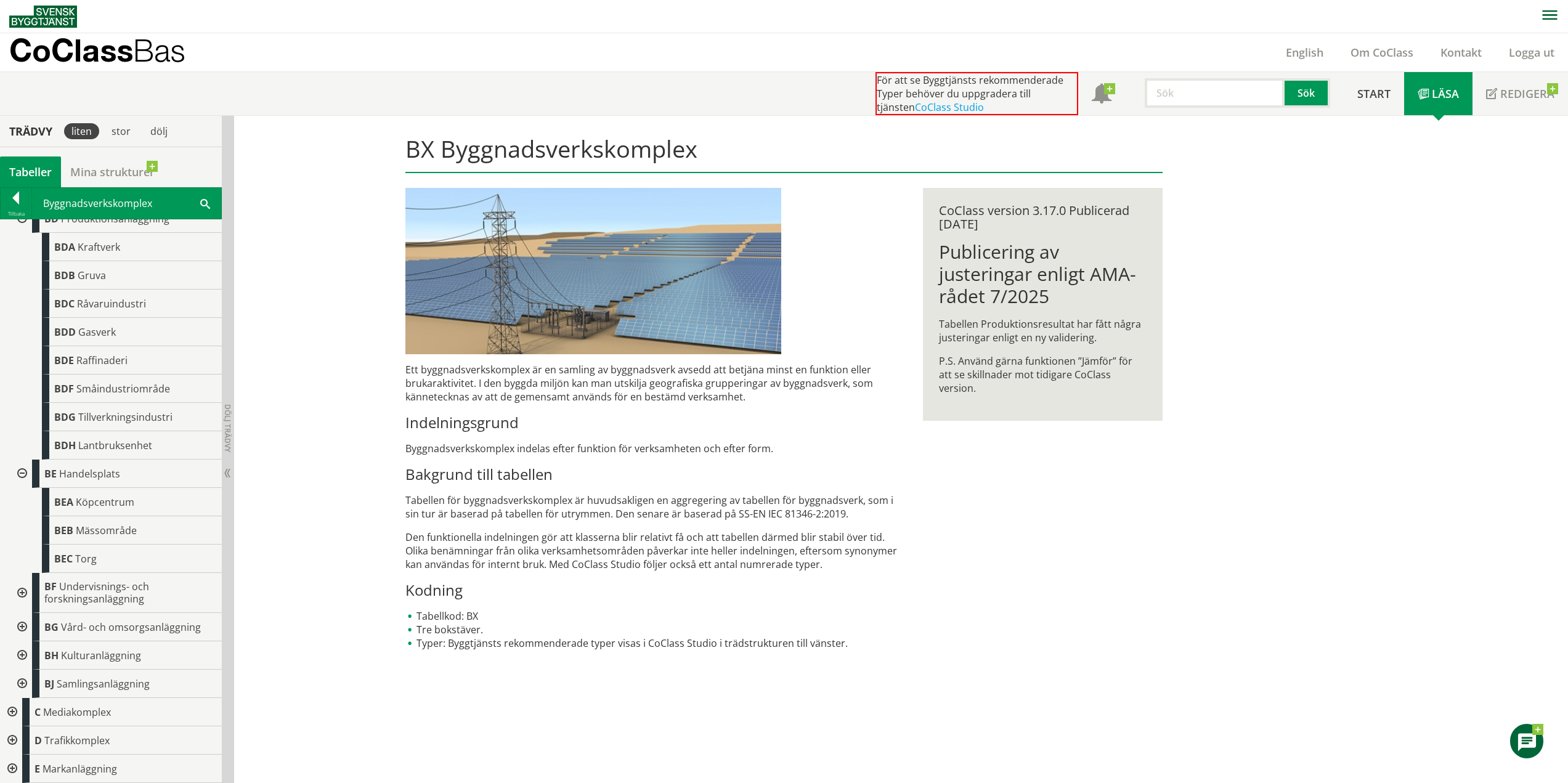
click at [24, 475] on div at bounding box center [21, 474] width 23 height 28
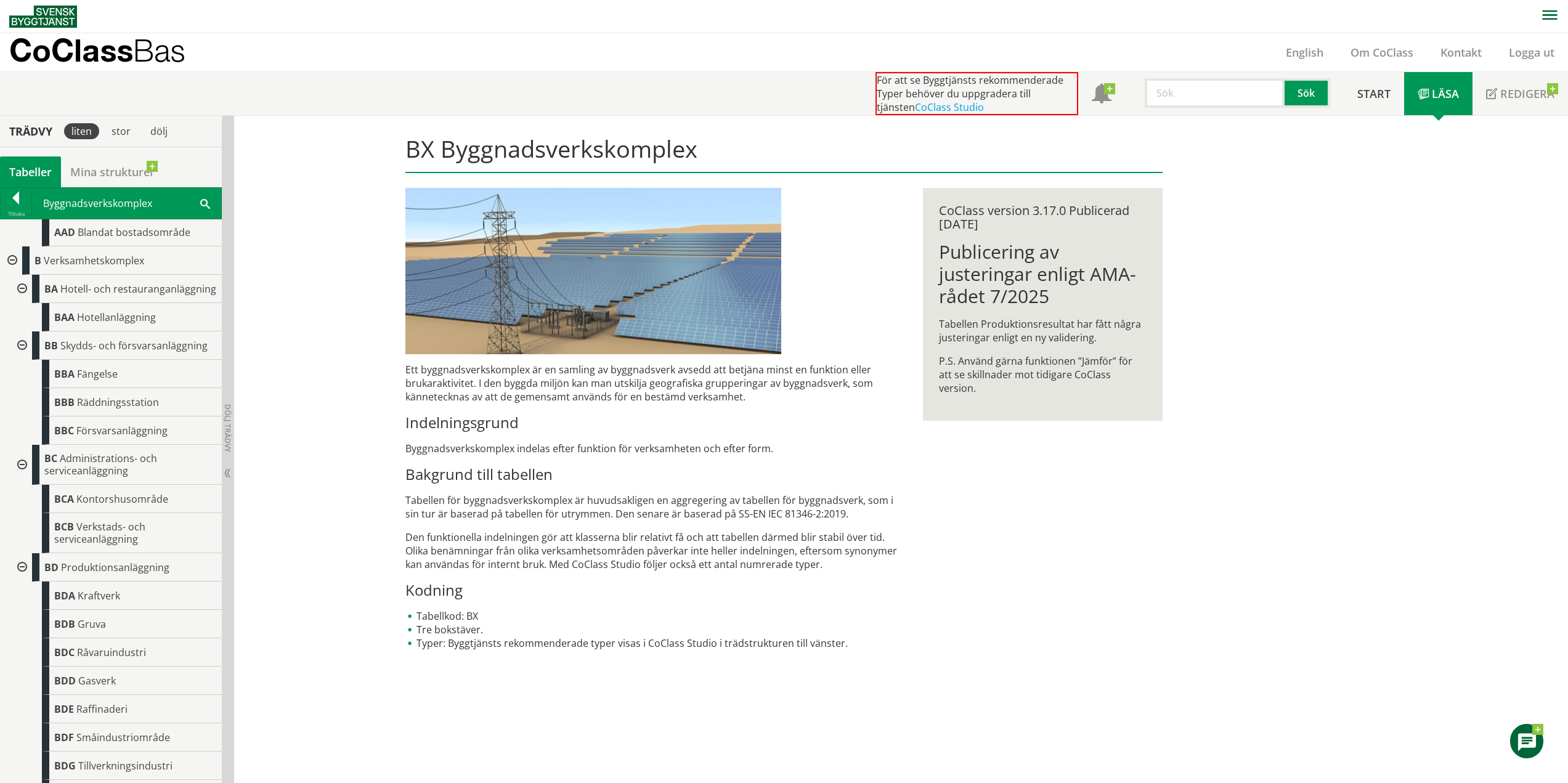
scroll to position [143, 0]
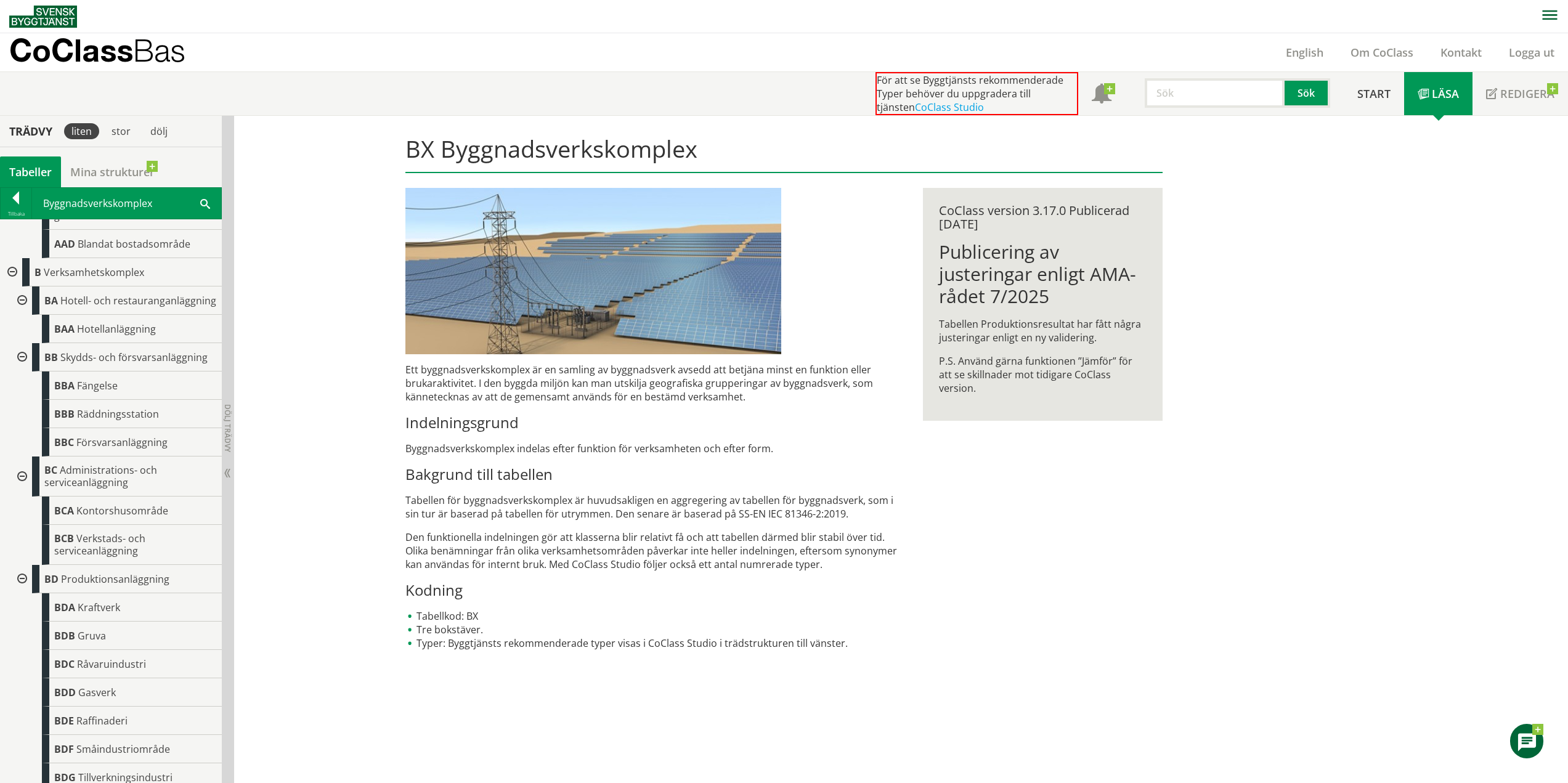
click at [25, 592] on div at bounding box center [21, 580] width 23 height 28
click at [28, 488] on div at bounding box center [21, 476] width 23 height 40
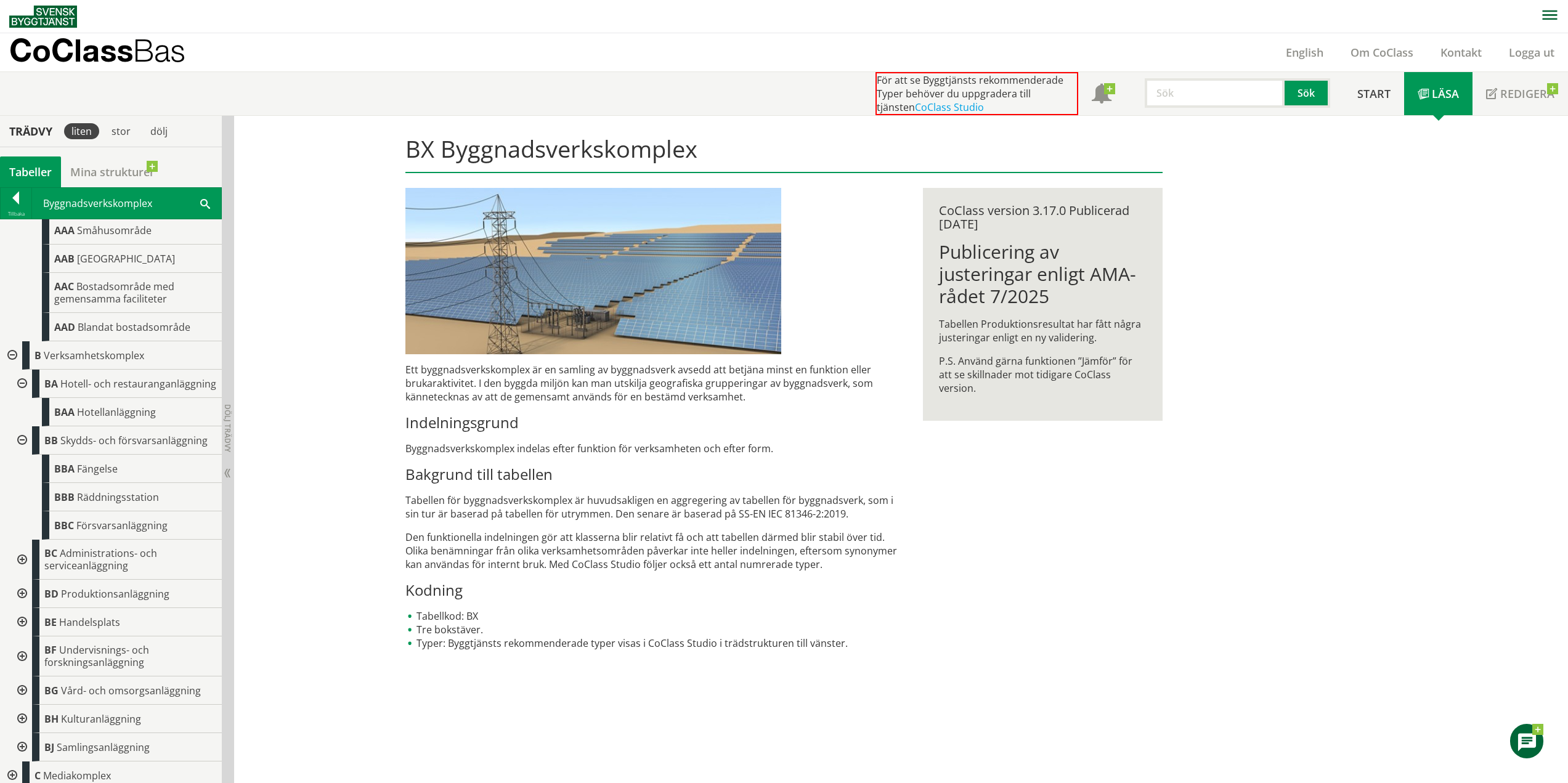
scroll to position [33, 0]
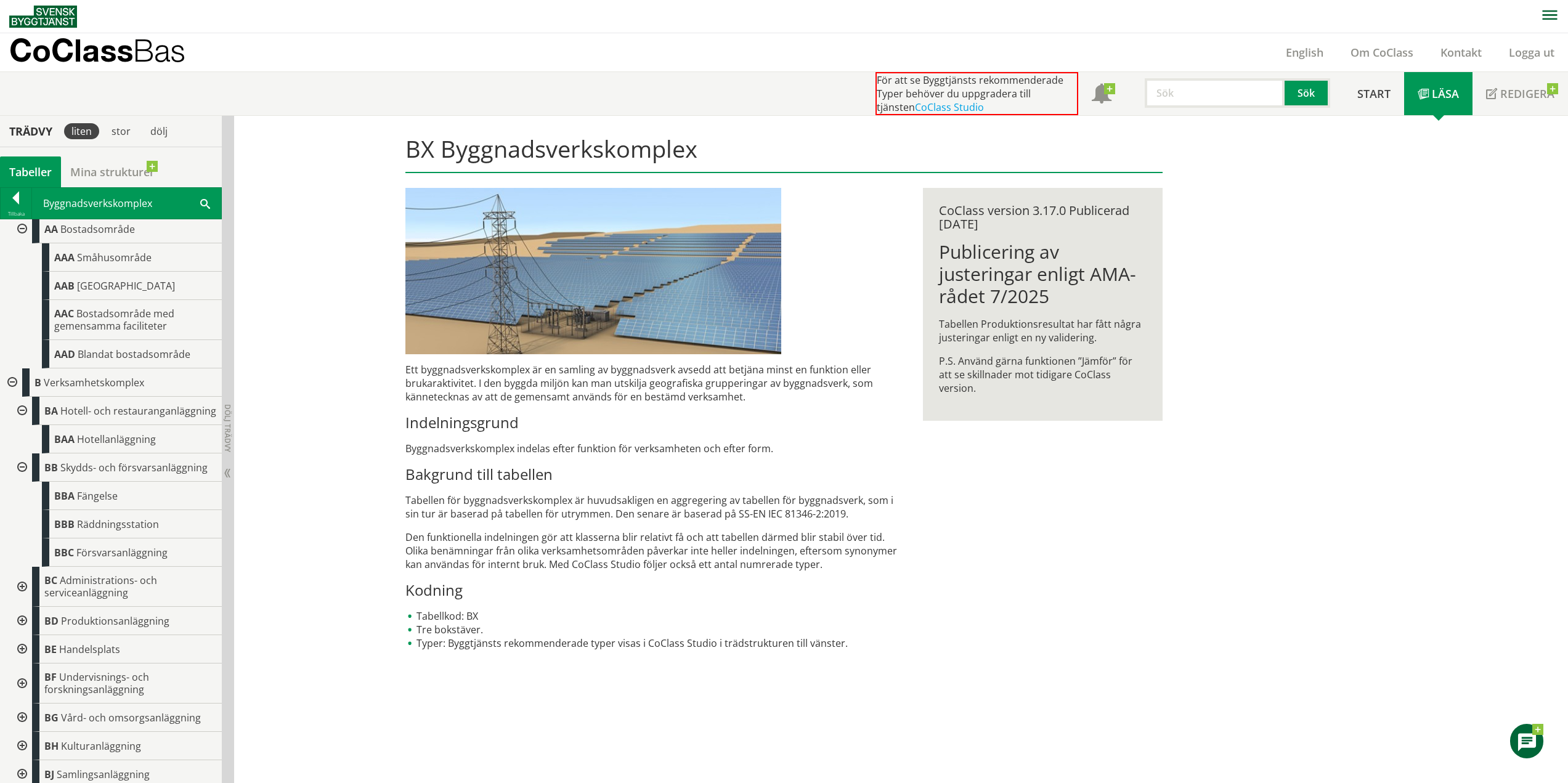
click at [25, 474] on div at bounding box center [21, 468] width 23 height 28
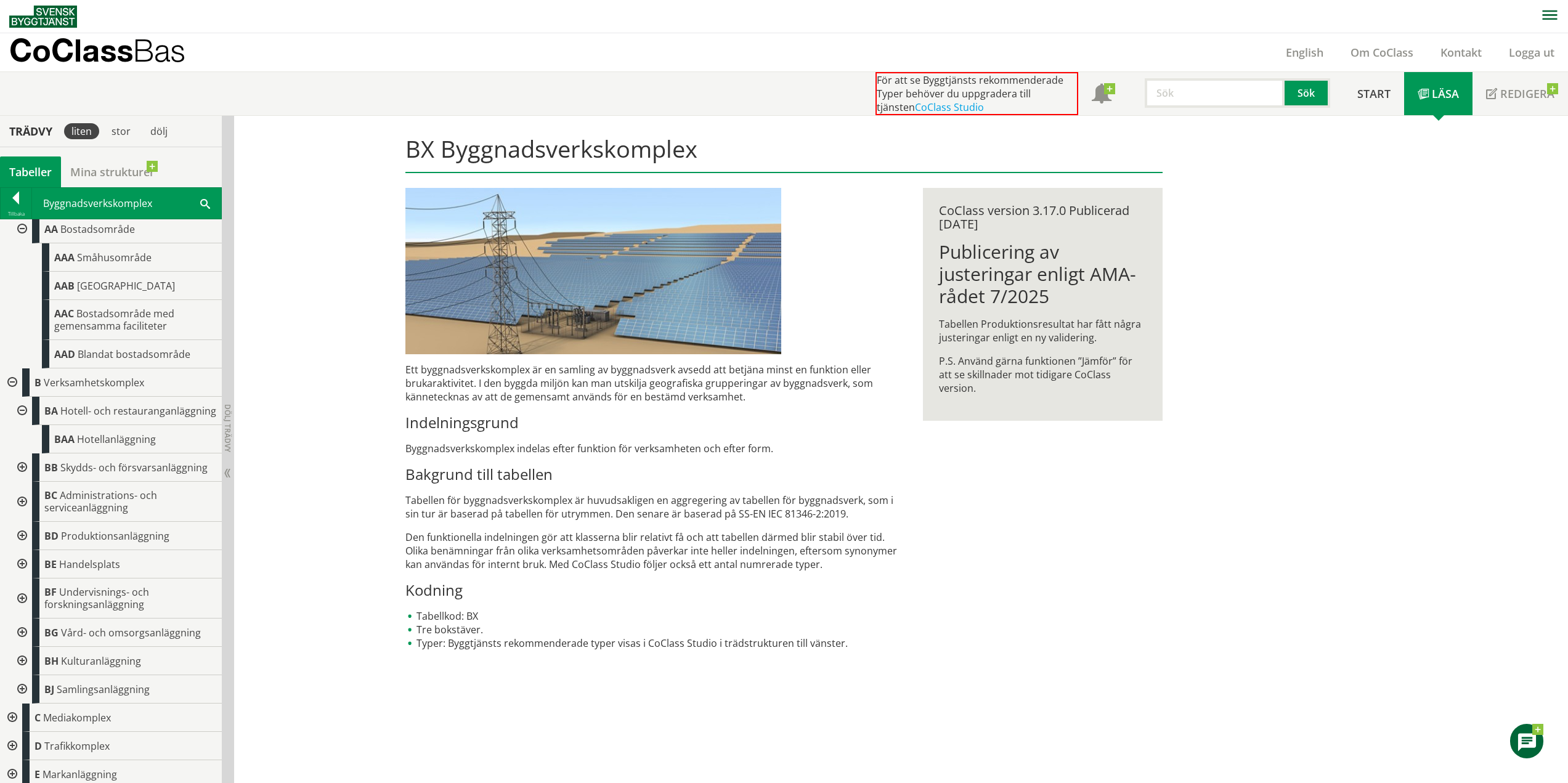
click at [21, 416] on div at bounding box center [21, 411] width 23 height 28
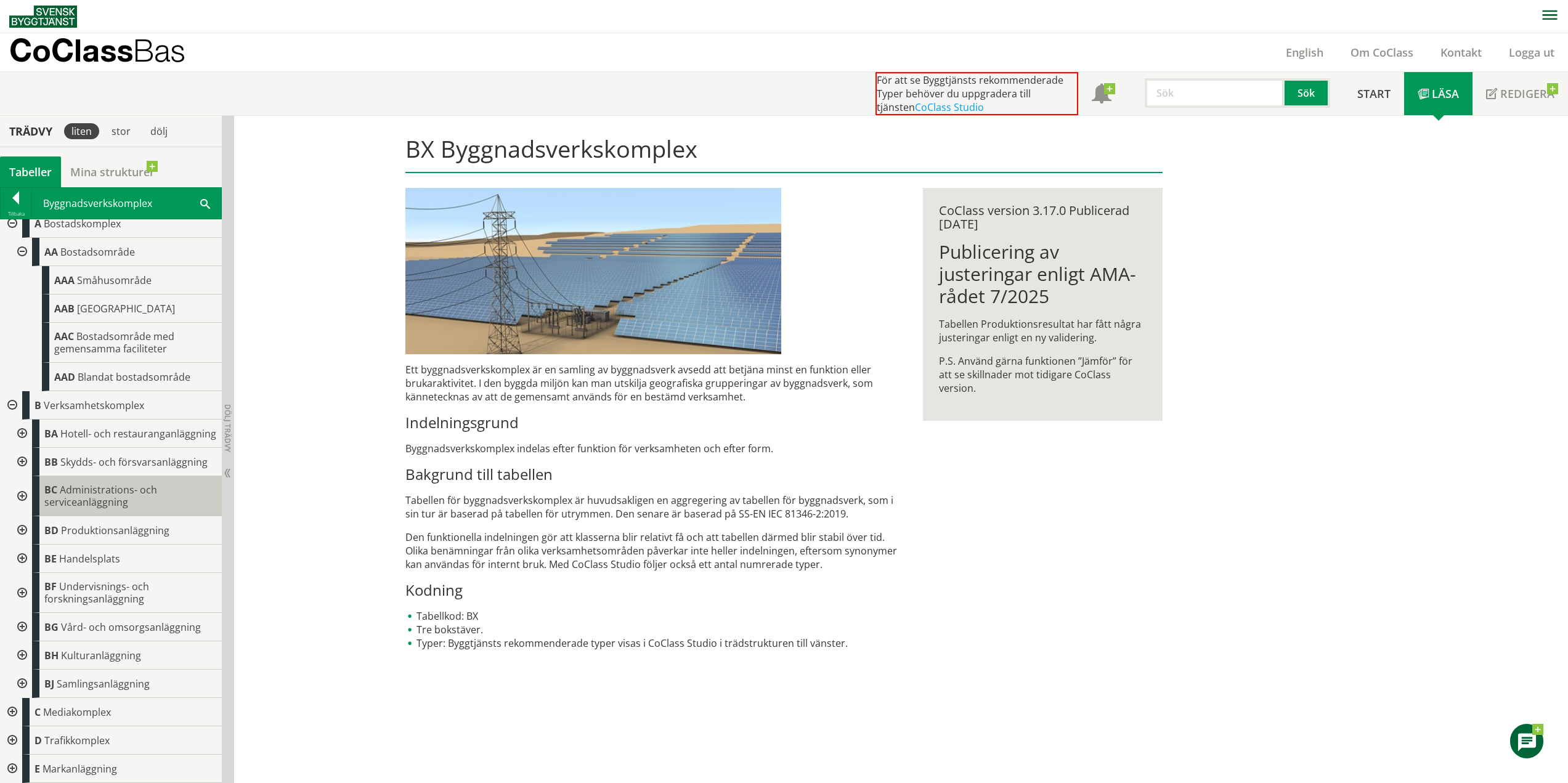
scroll to position [0, 0]
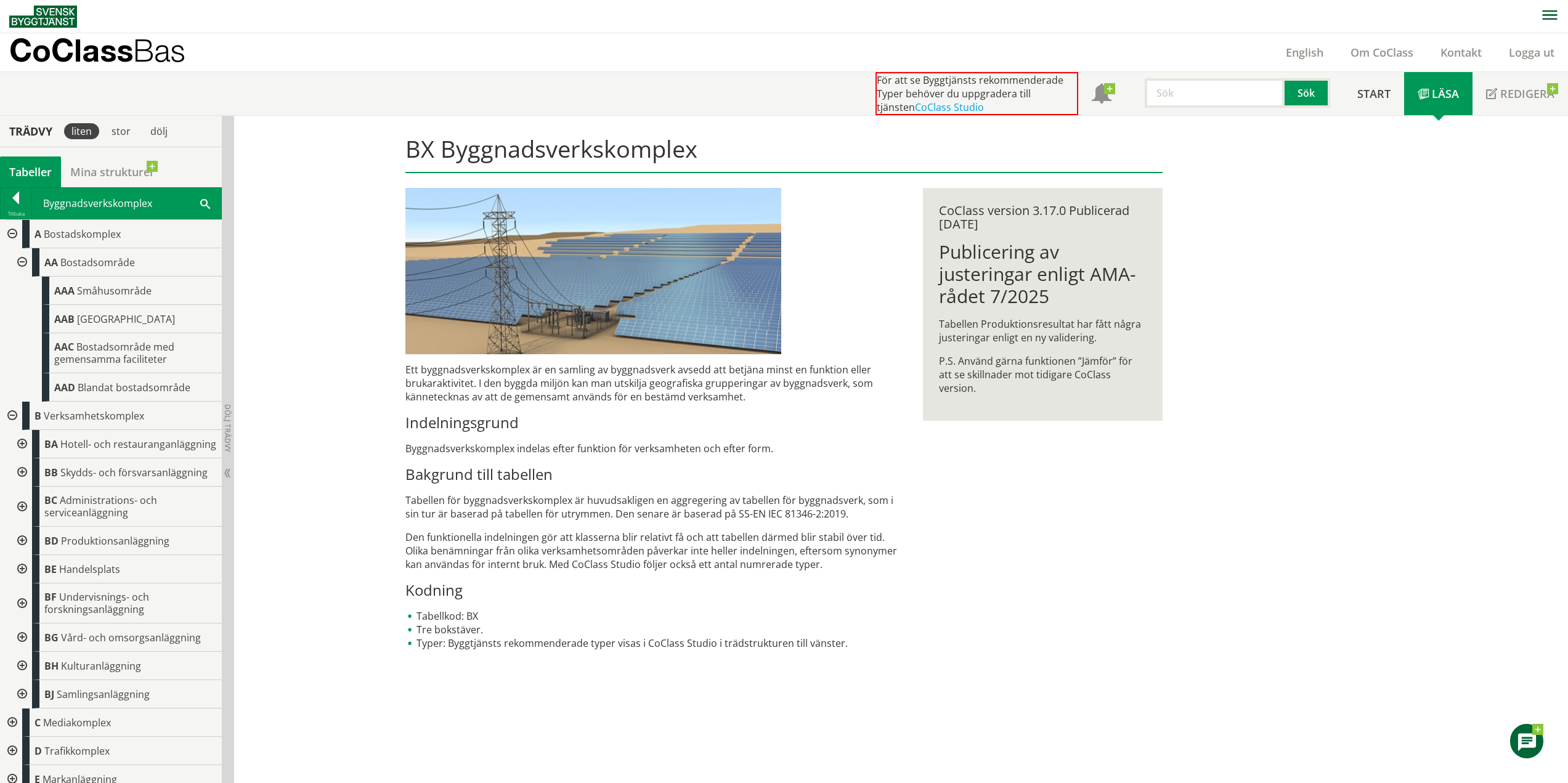
click at [21, 263] on div at bounding box center [21, 263] width 23 height 28
